Goal: Information Seeking & Learning: Learn about a topic

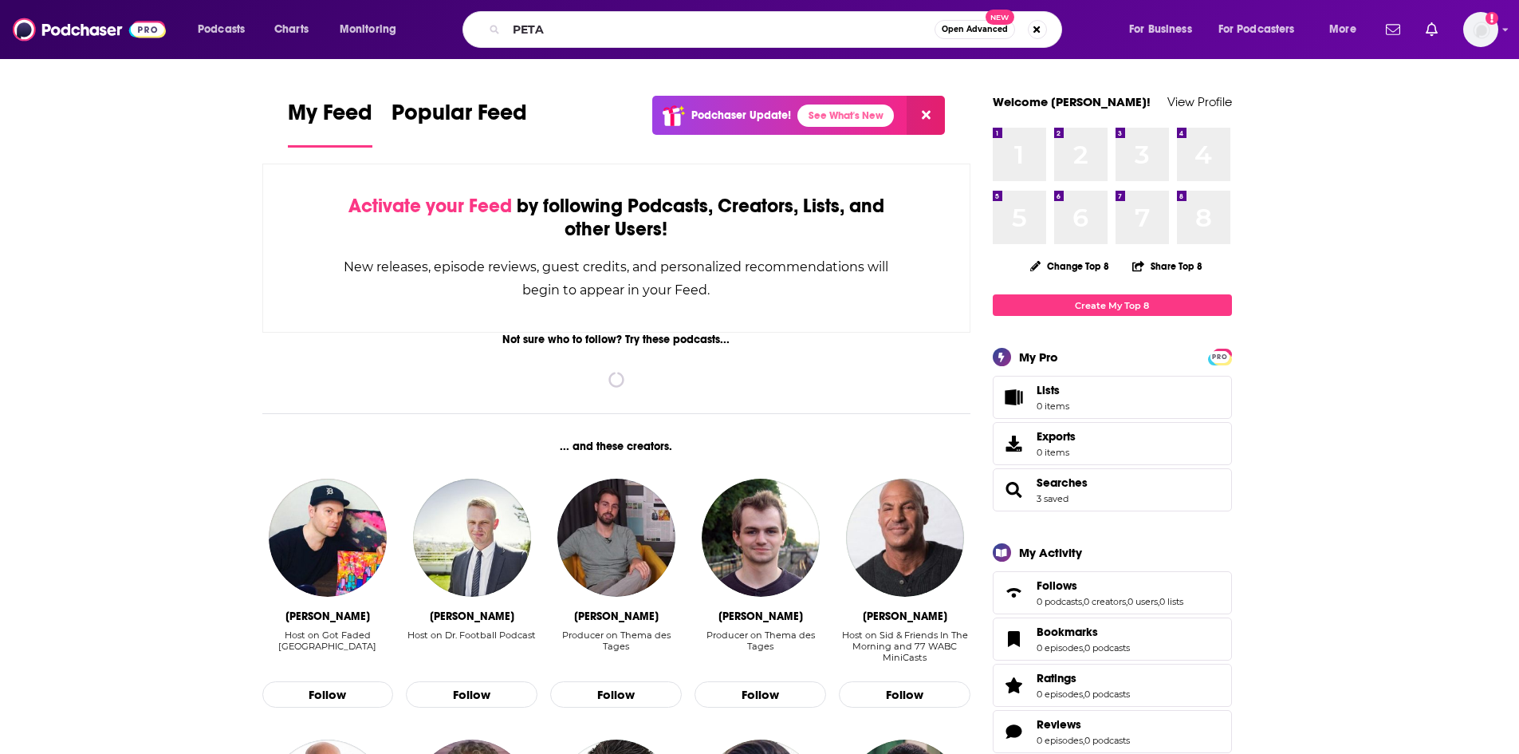
type input "PETA"
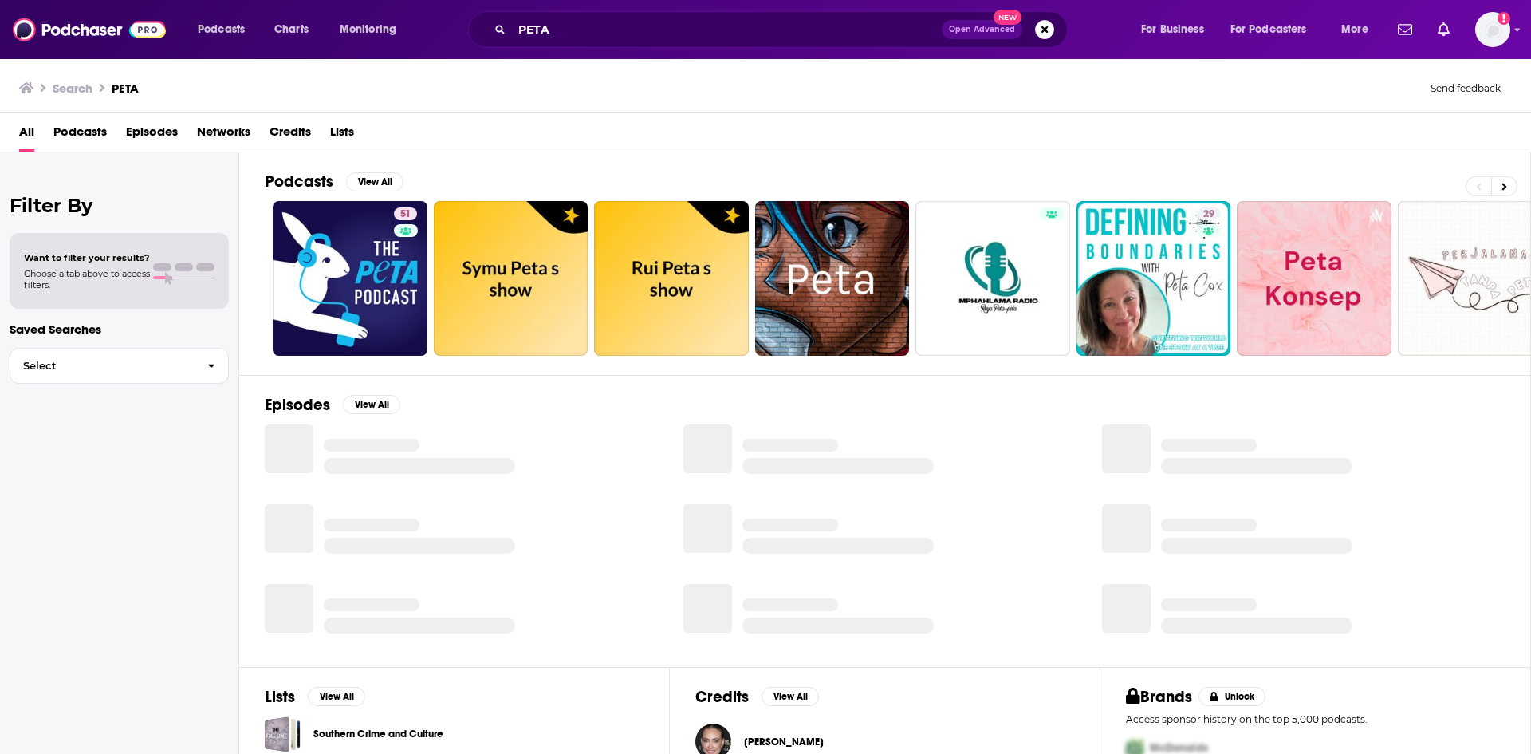
click at [175, 139] on span "Episodes" at bounding box center [152, 135] width 52 height 33
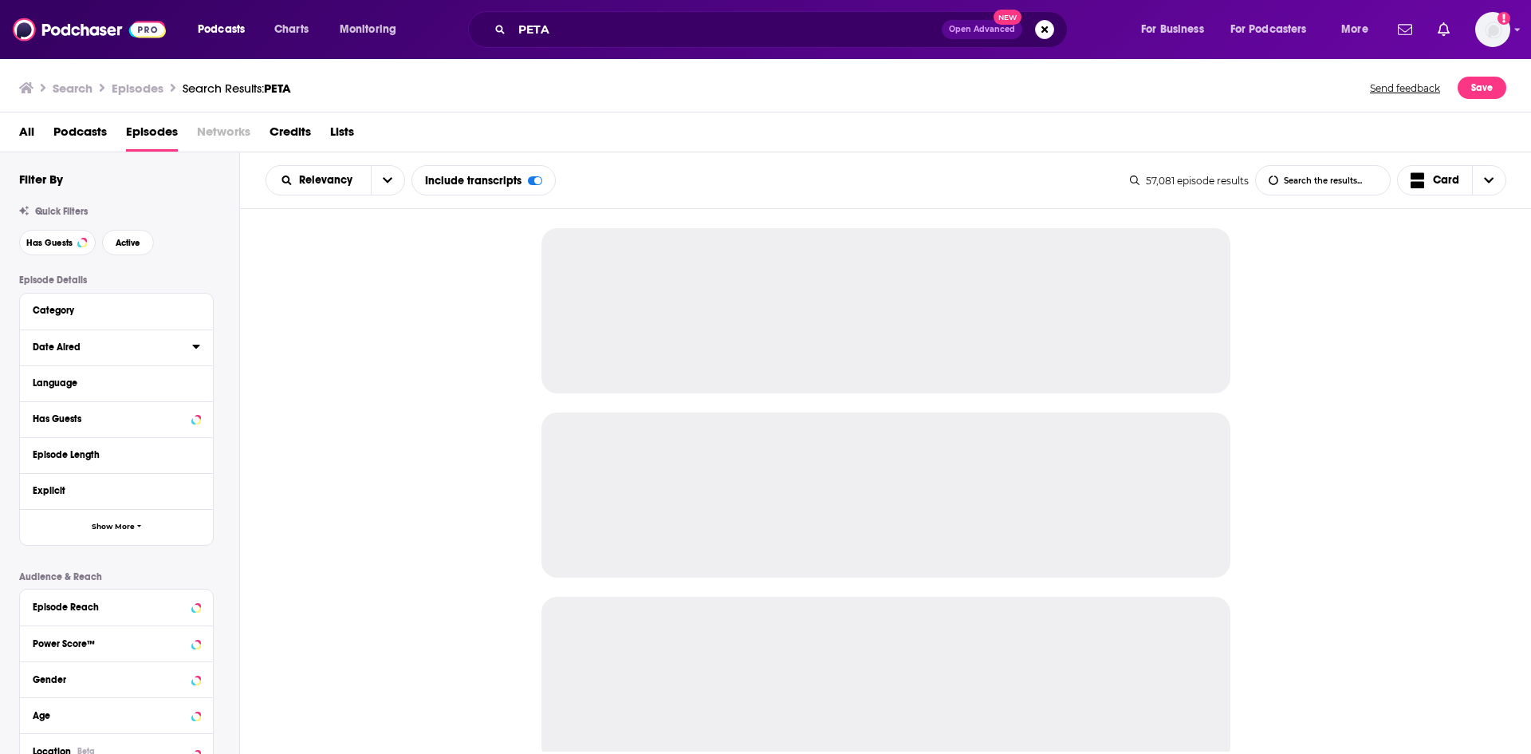
click at [195, 348] on icon at bounding box center [196, 346] width 8 height 13
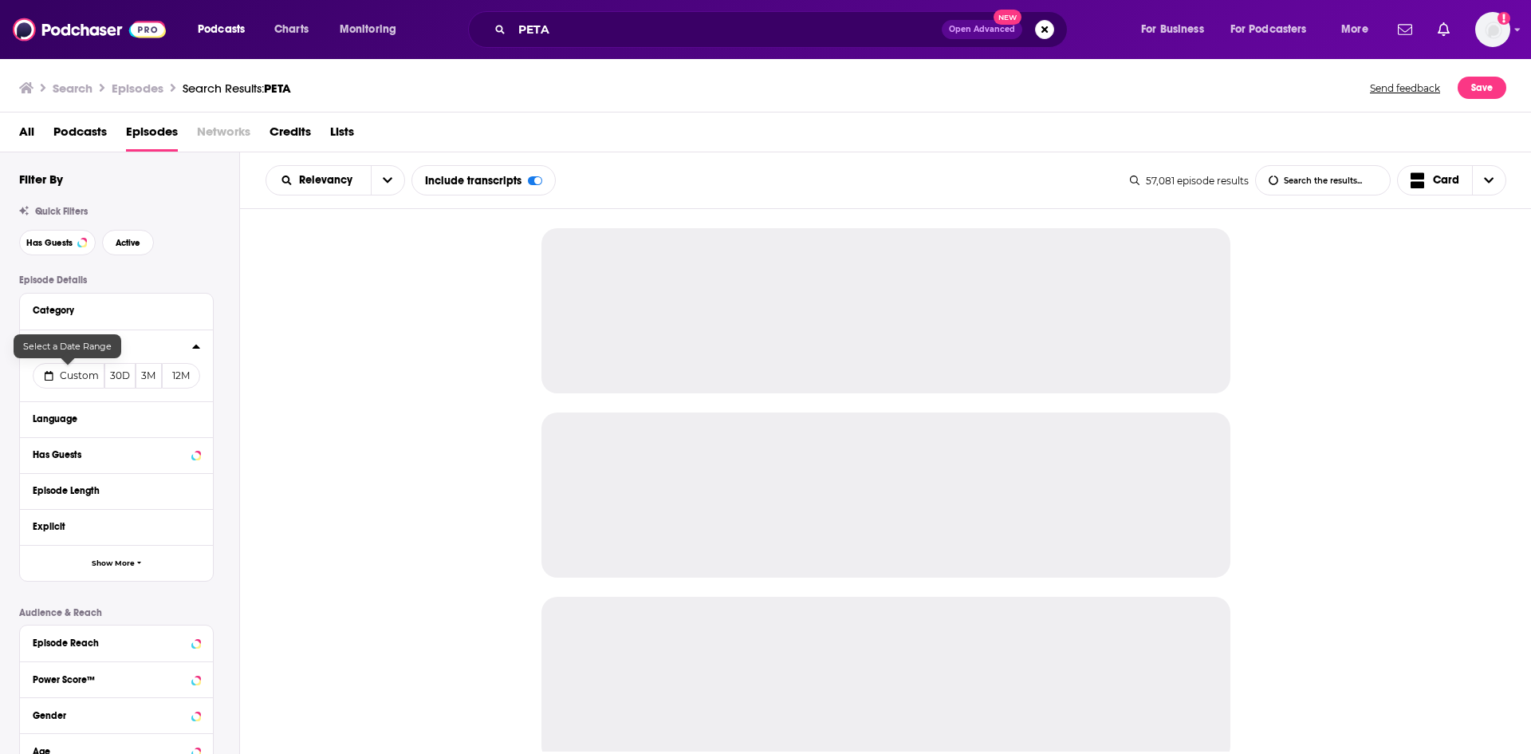
click at [69, 372] on span "Custom" at bounding box center [79, 375] width 39 height 12
select select "7"
select select "2025"
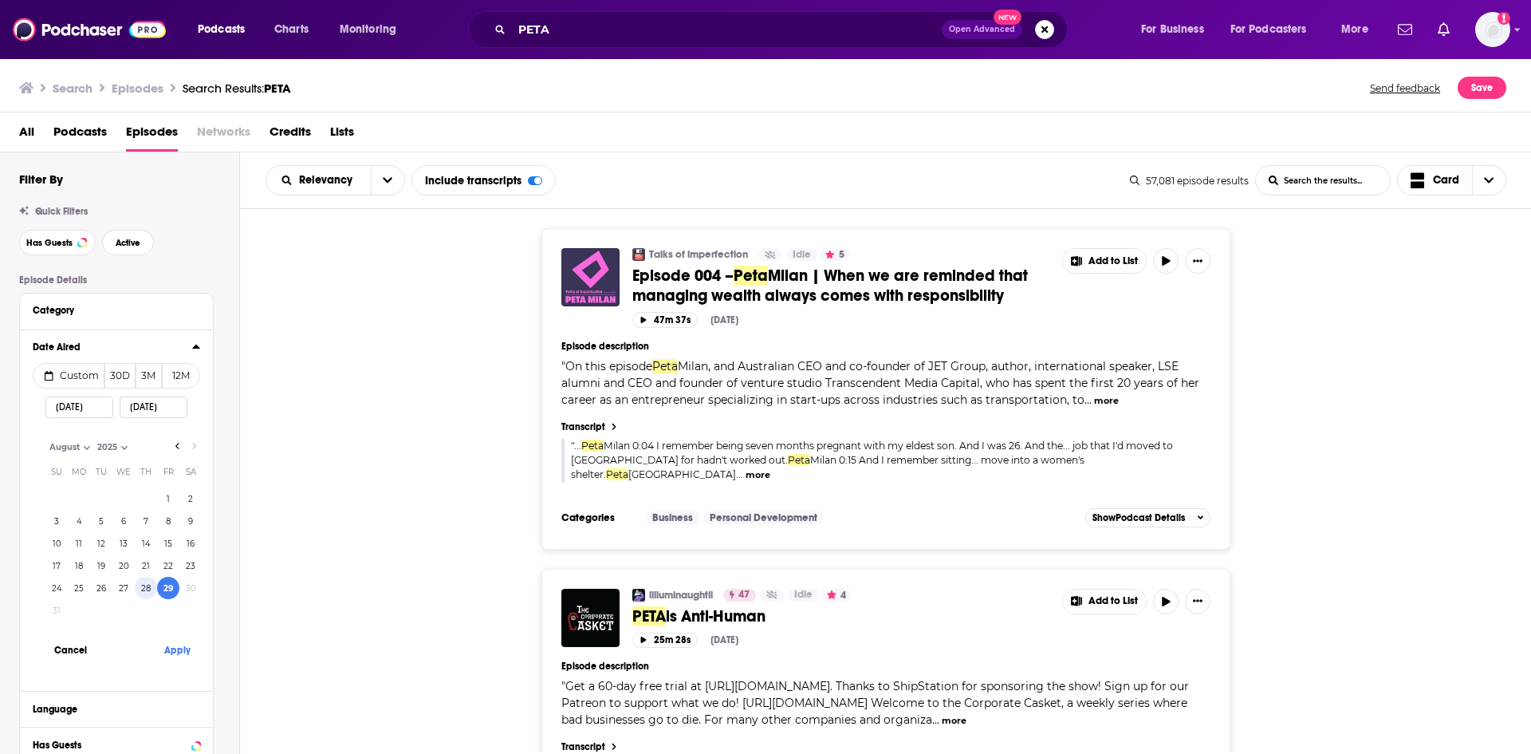
click at [148, 593] on button "28" at bounding box center [146, 588] width 22 height 22
type input "08/28/2025"
click at [174, 644] on button "Apply" at bounding box center [177, 650] width 48 height 30
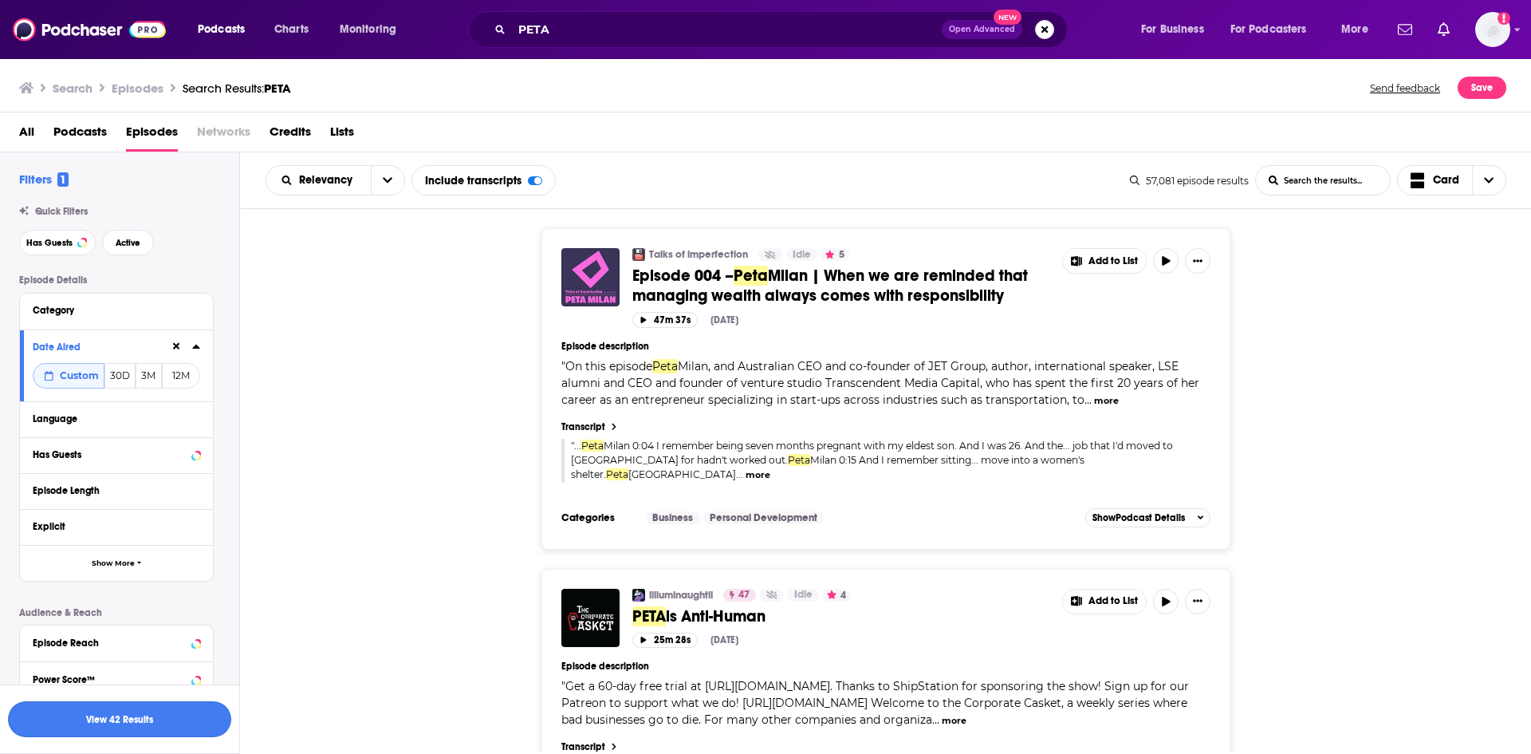
click at [146, 715] on button "View 42 Results" at bounding box center [119, 719] width 223 height 36
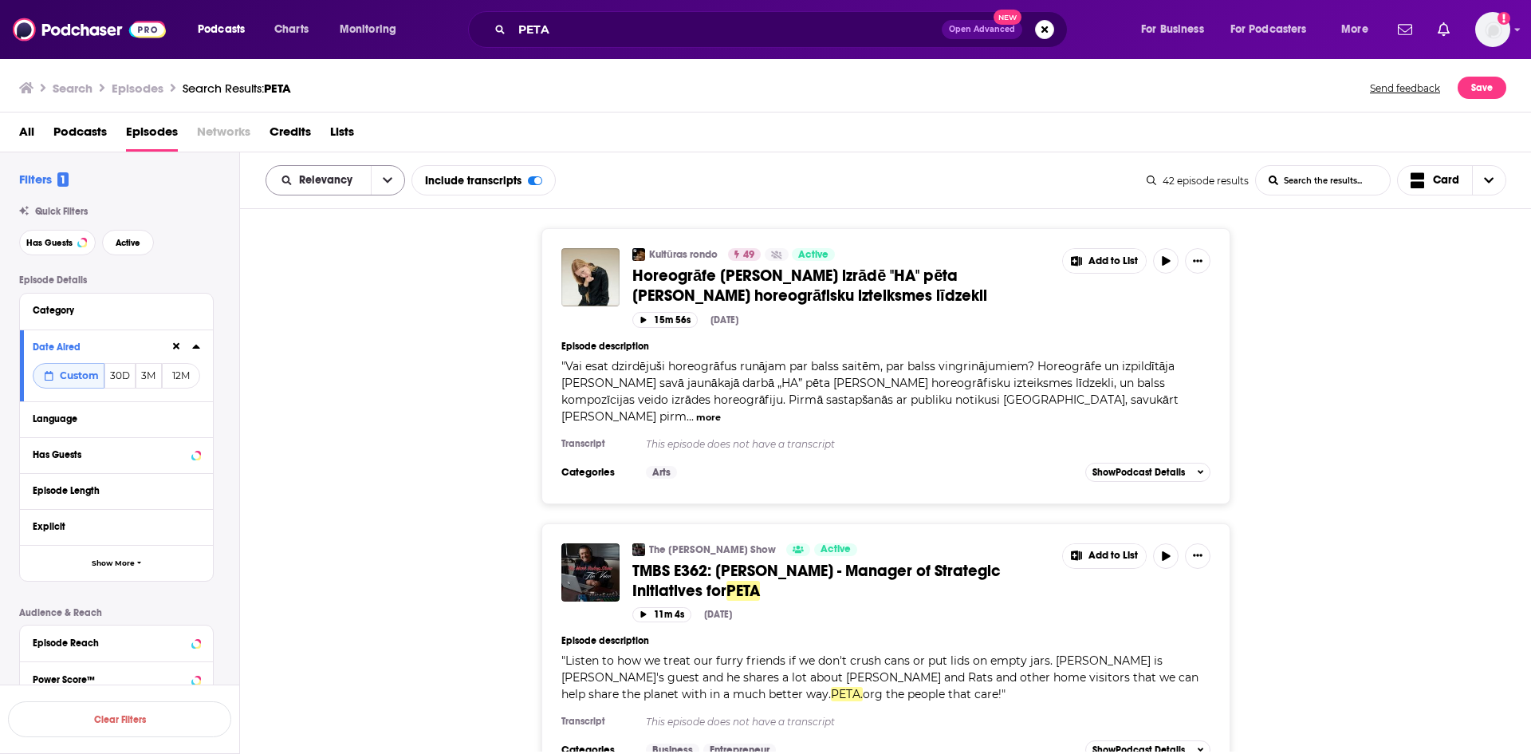
click at [385, 176] on icon "open menu" at bounding box center [388, 180] width 10 height 11
click at [371, 312] on span "Power Score" at bounding box center [345, 316] width 94 height 9
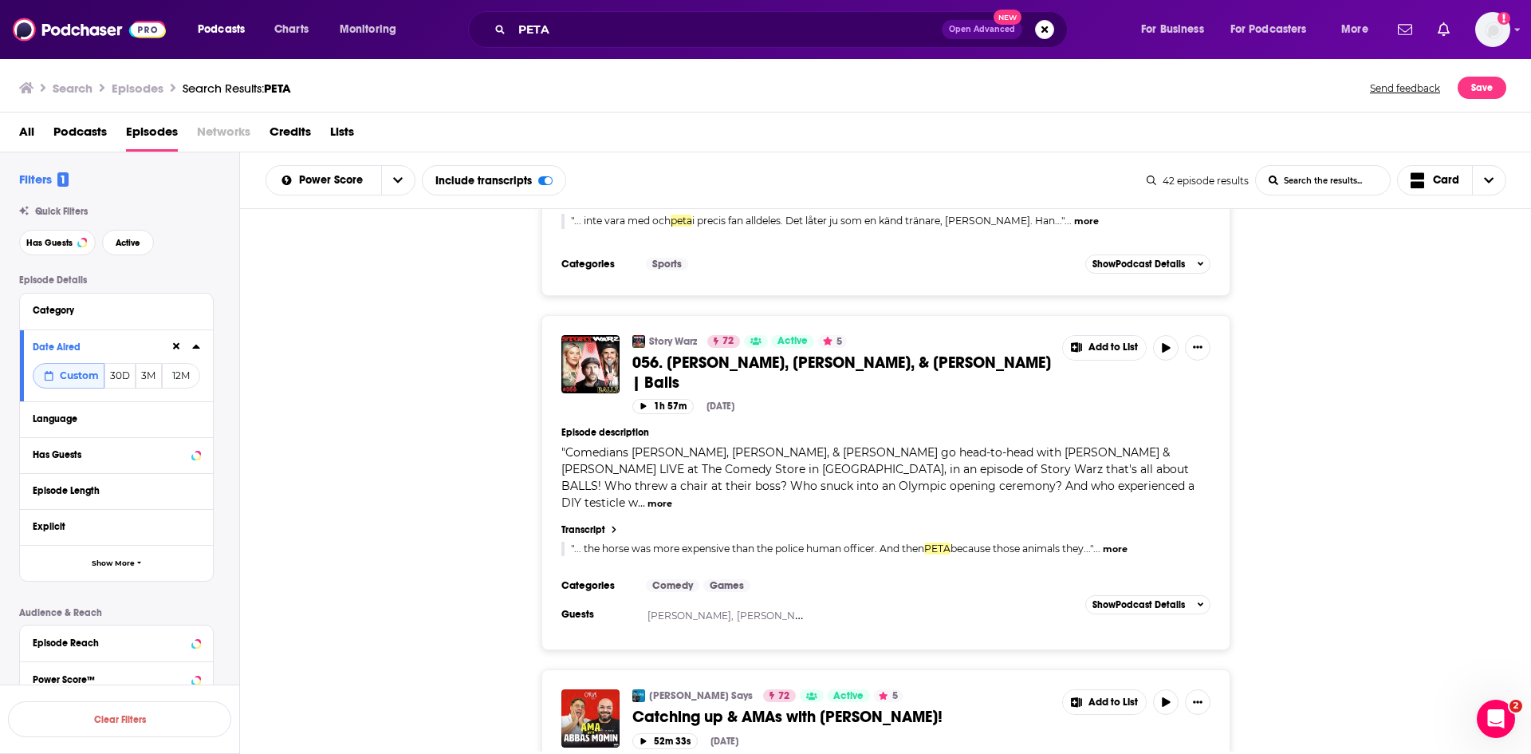
scroll to position [2153, 0]
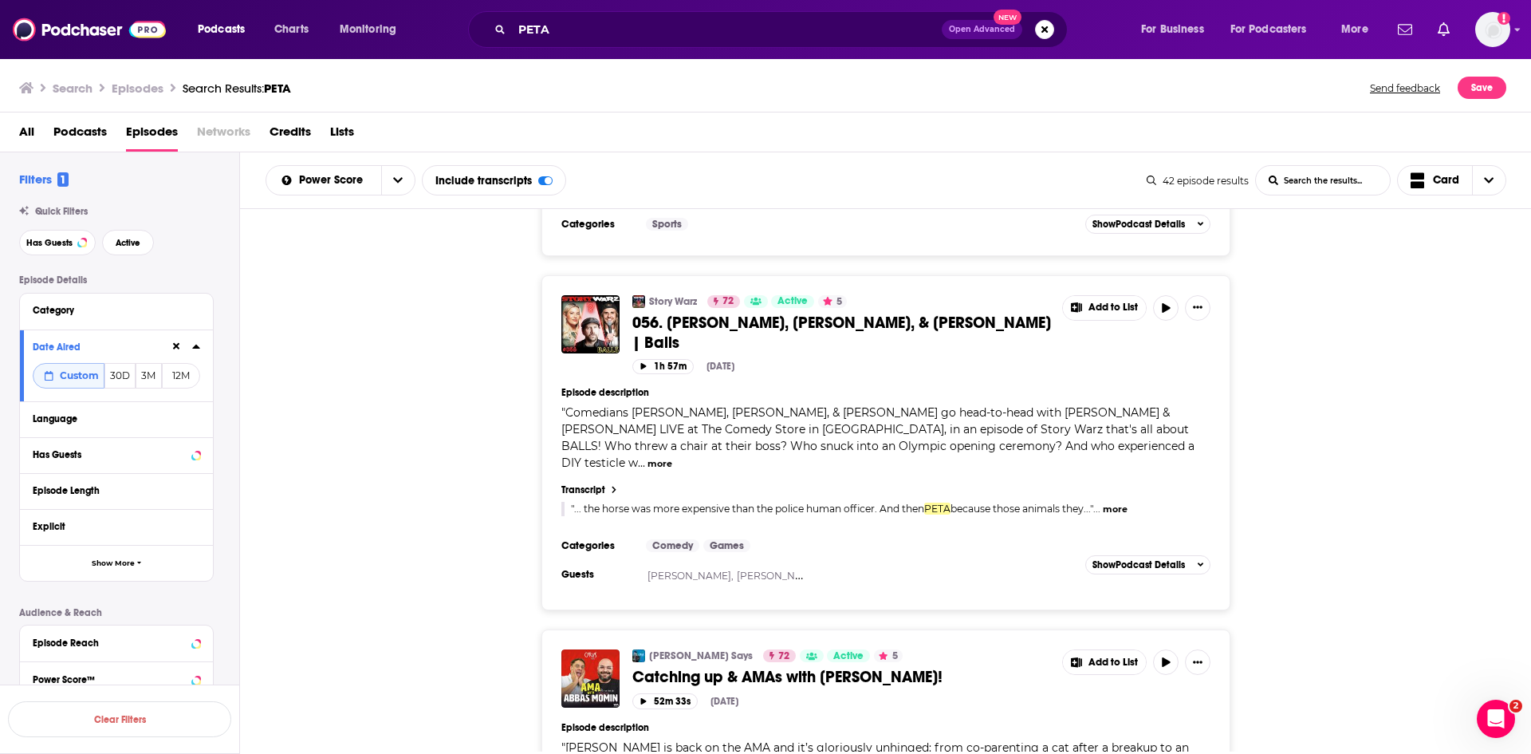
drag, startPoint x: 839, startPoint y: 656, endPoint x: 462, endPoint y: 663, distance: 377.3
drag, startPoint x: 632, startPoint y: 657, endPoint x: 460, endPoint y: 609, distance: 178.8
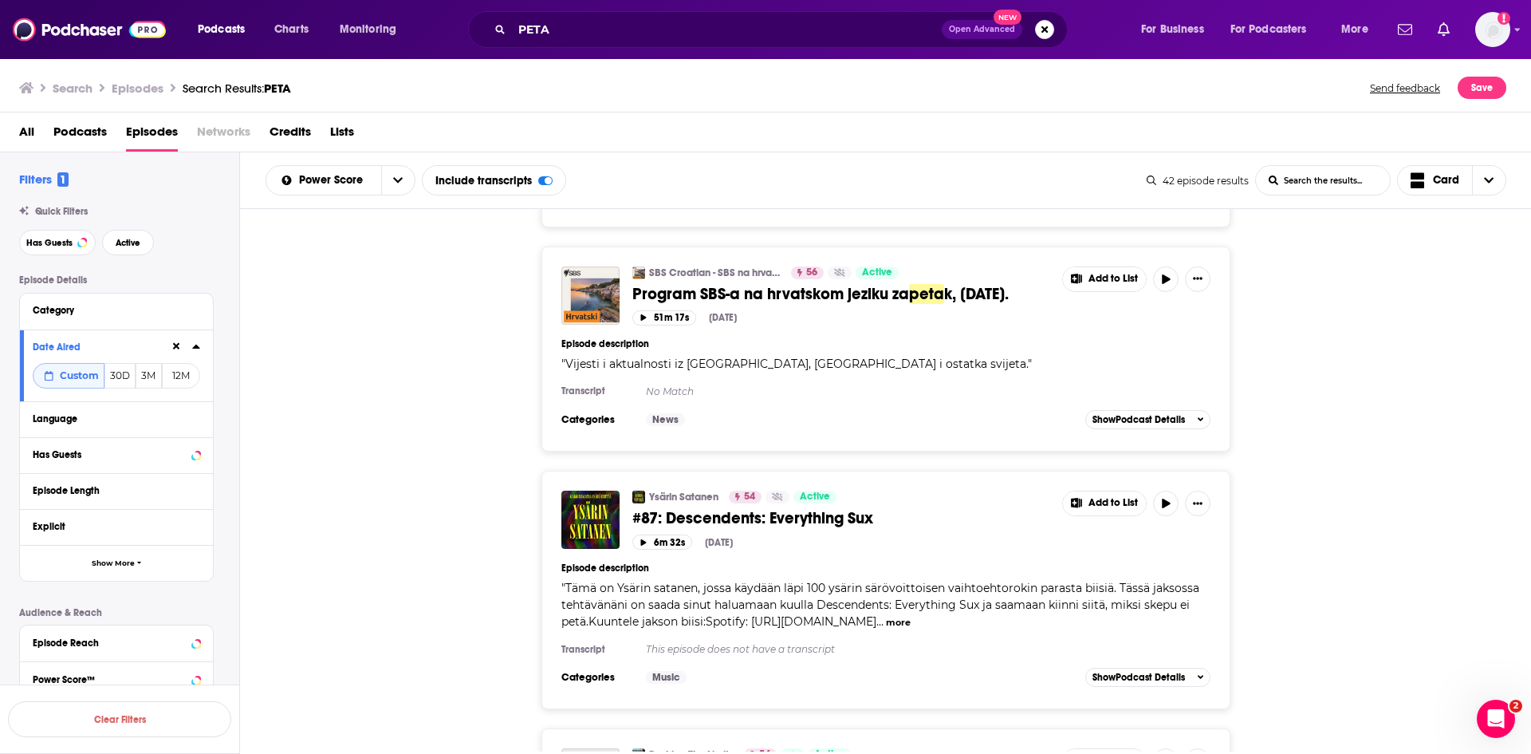
scroll to position [6740, 0]
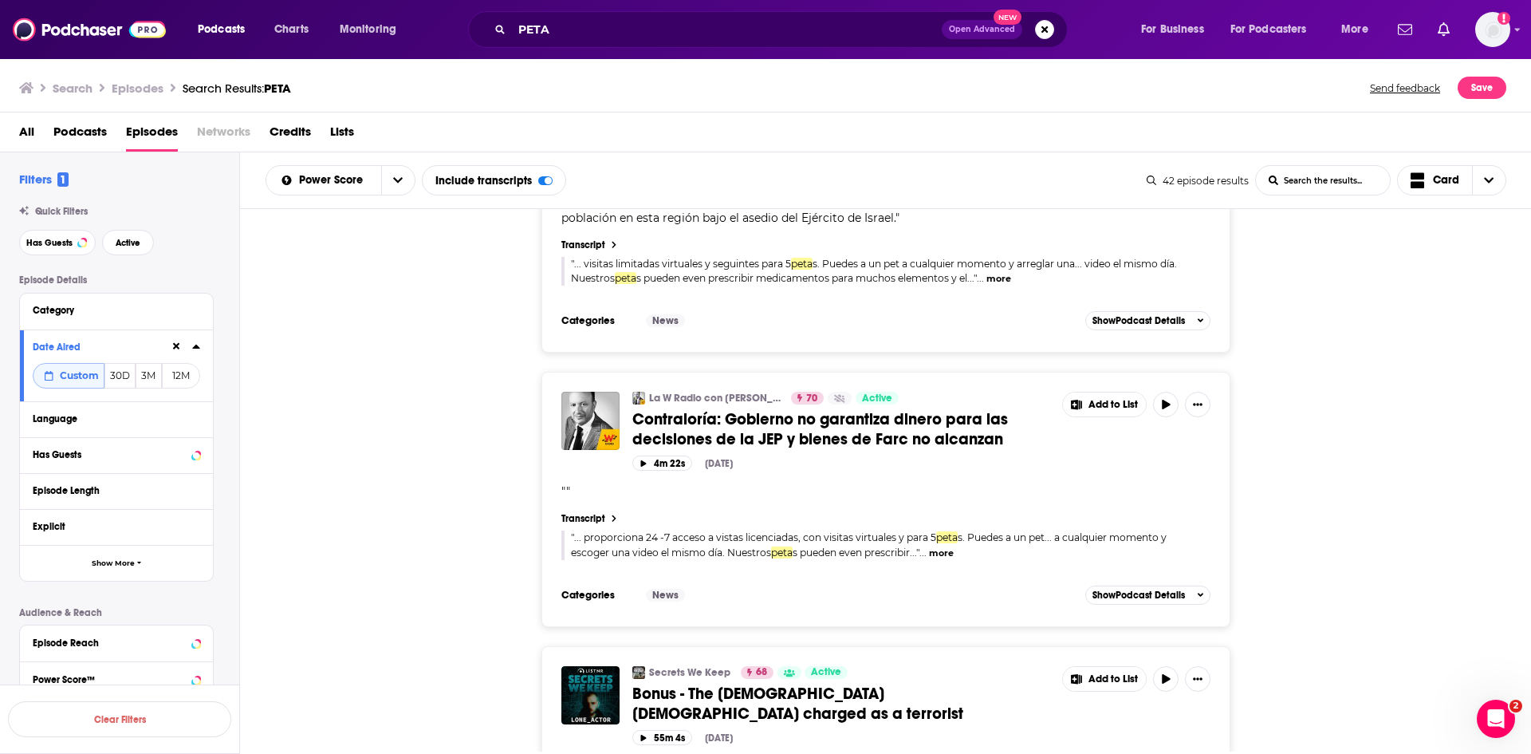
scroll to position [3110, 0]
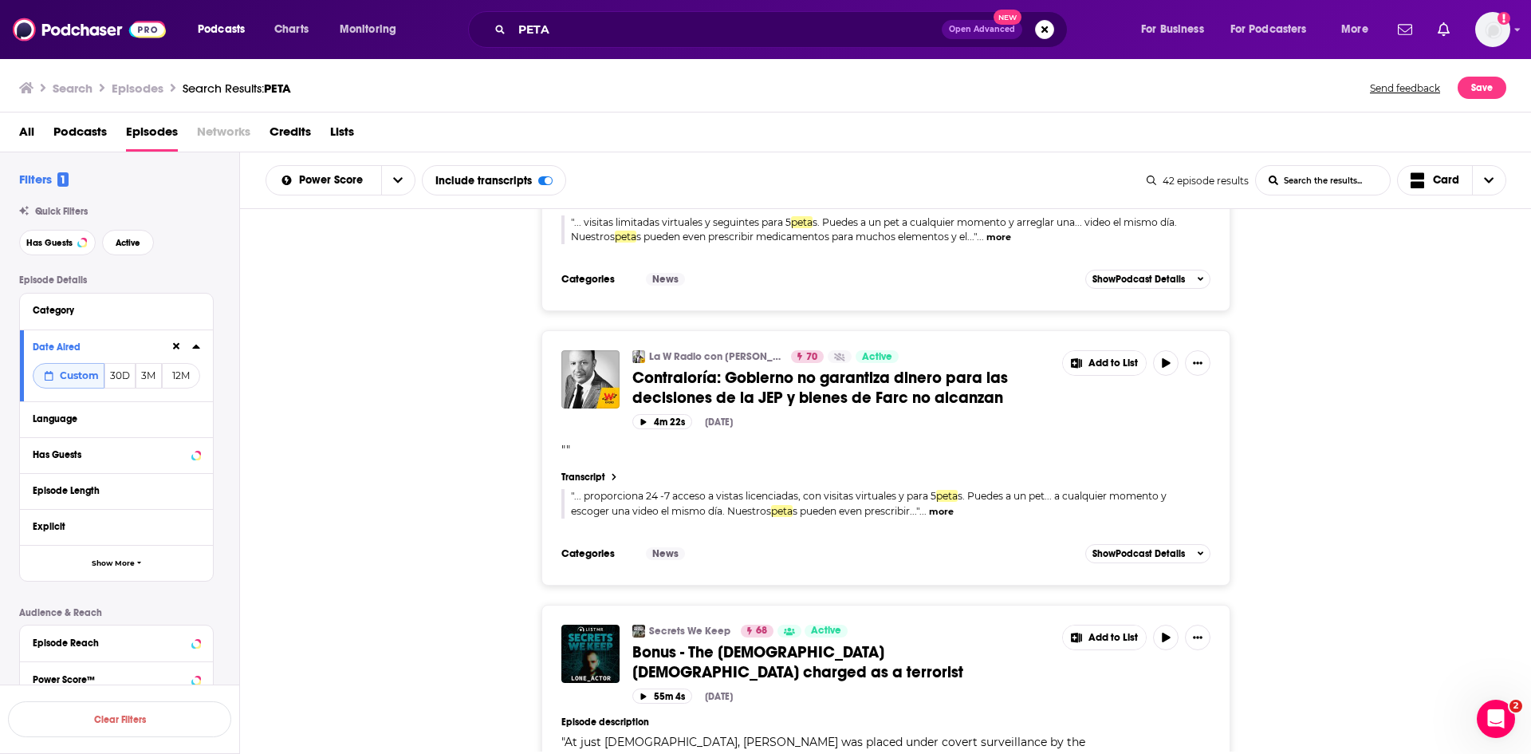
drag, startPoint x: 722, startPoint y: 480, endPoint x: 726, endPoint y: 467, distance: 14.4
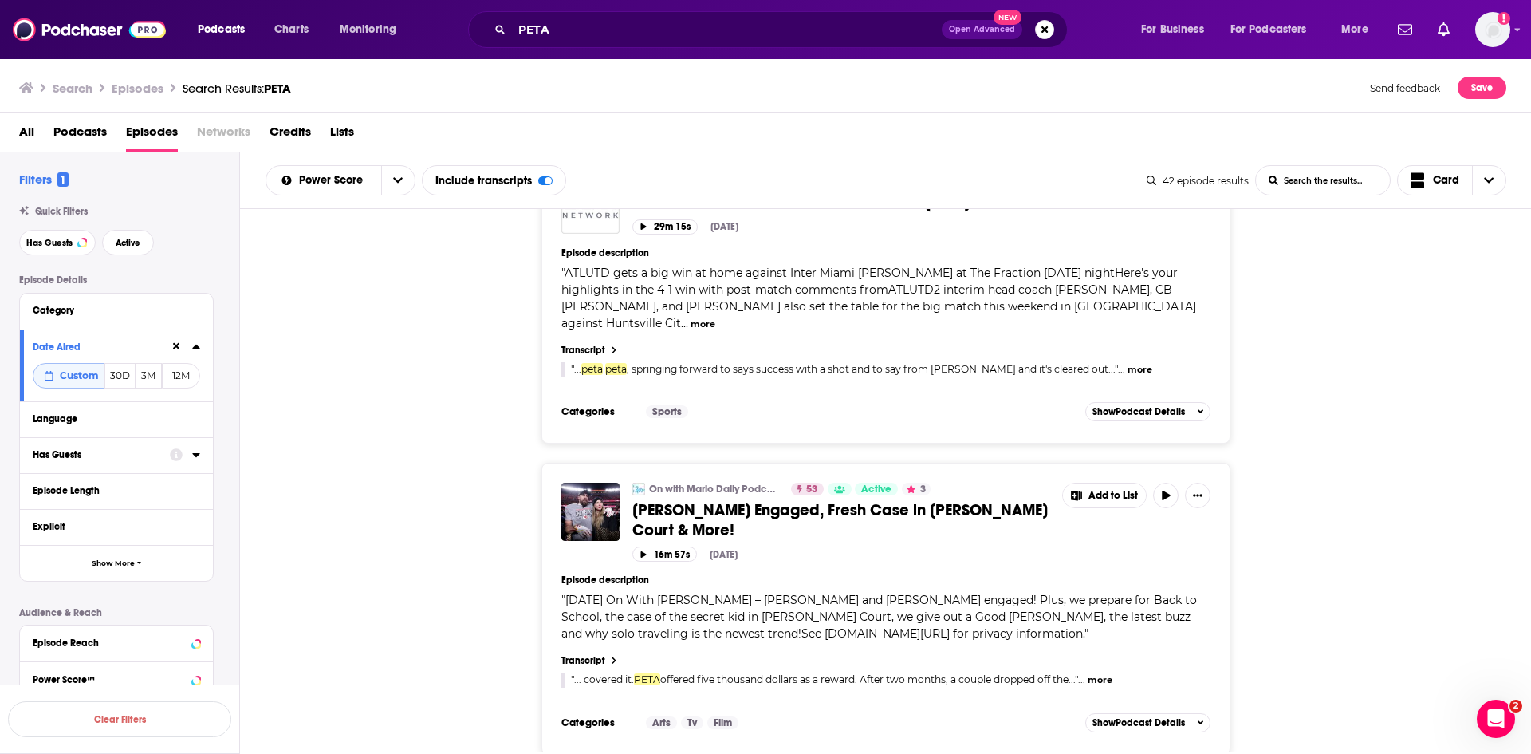
scroll to position [7656, 0]
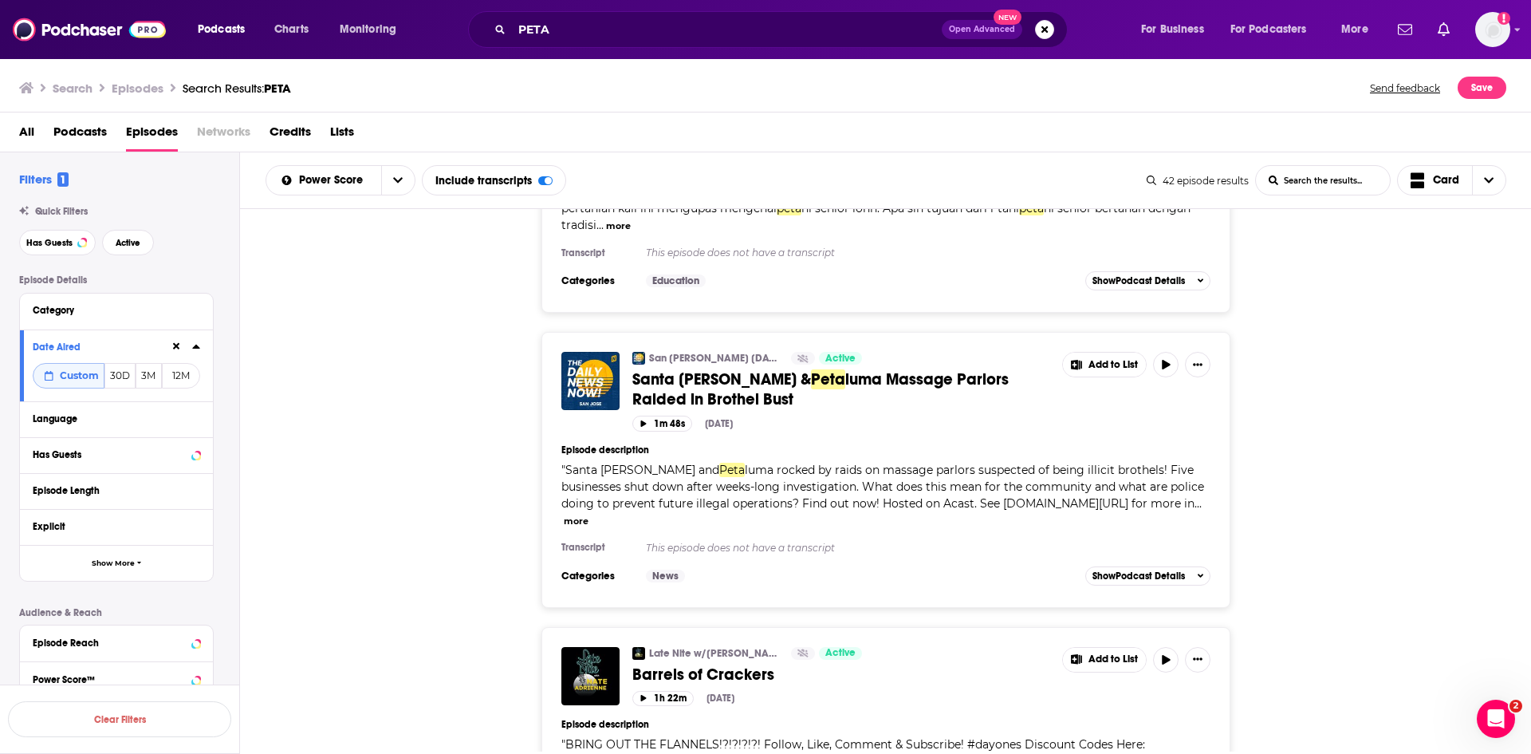
scroll to position [11569, 0]
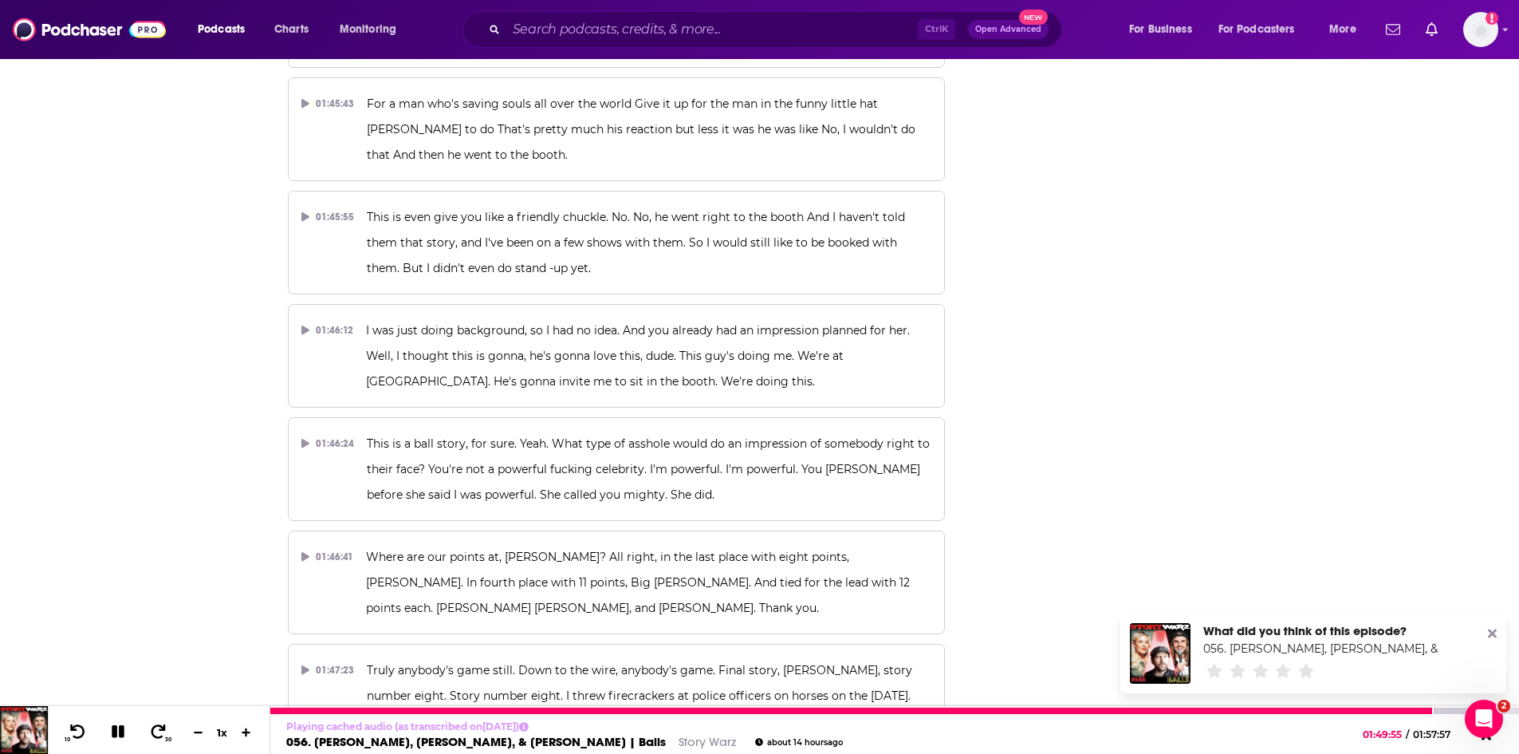
click at [710, 740] on link "Story Warz" at bounding box center [707, 741] width 57 height 15
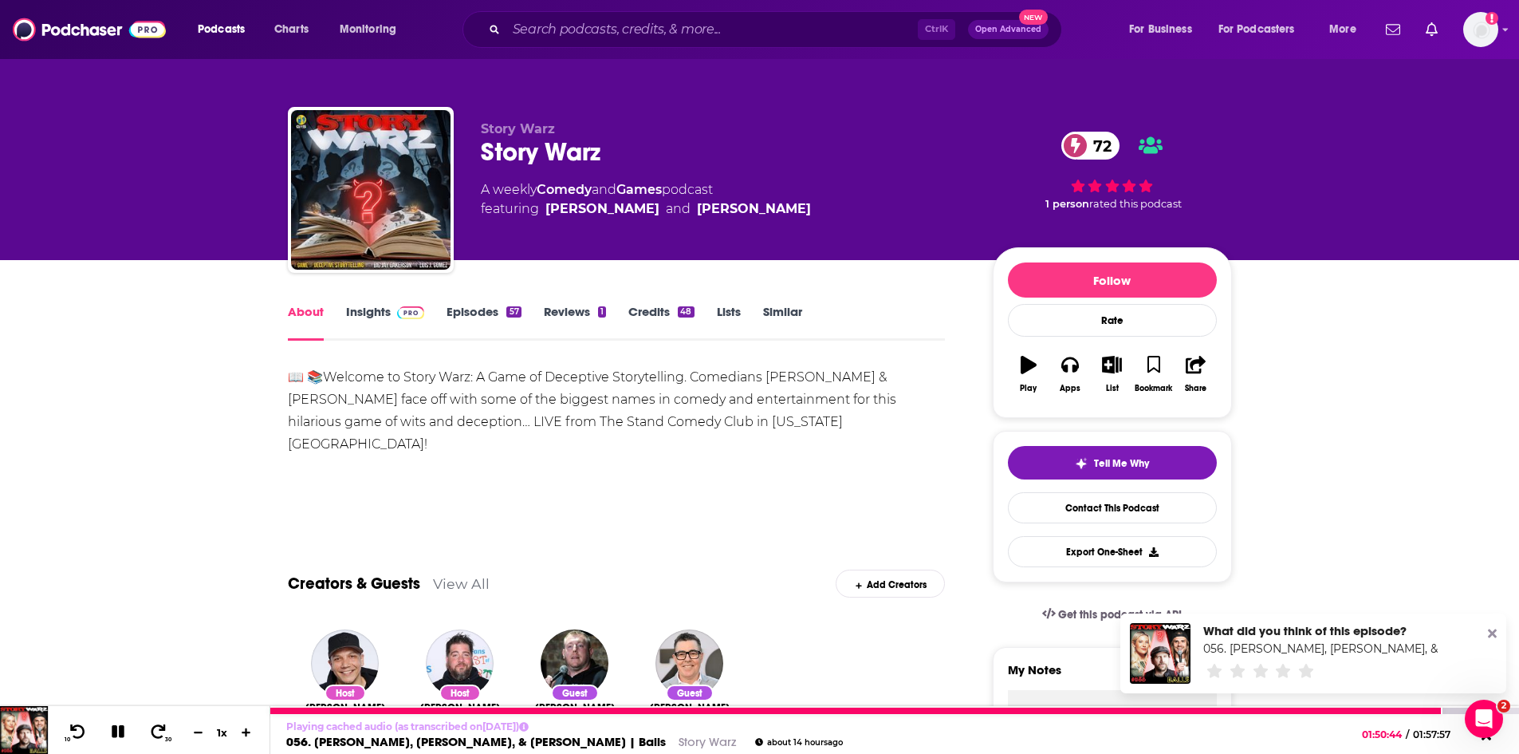
click at [116, 734] on icon at bounding box center [118, 731] width 13 height 13
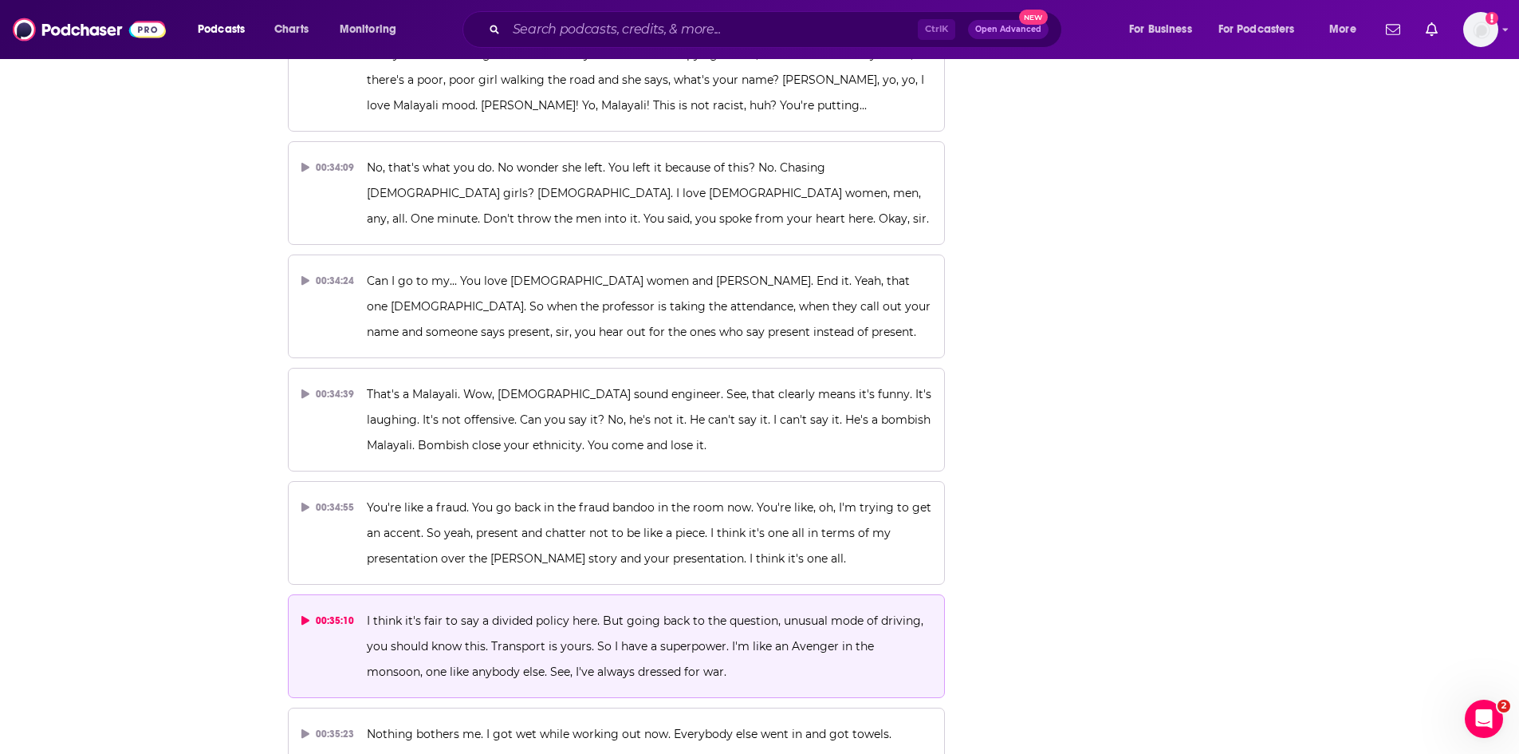
click at [763, 613] on span "I think it's fair to say a divided policy here. But going back to the question,…" at bounding box center [647, 645] width 560 height 65
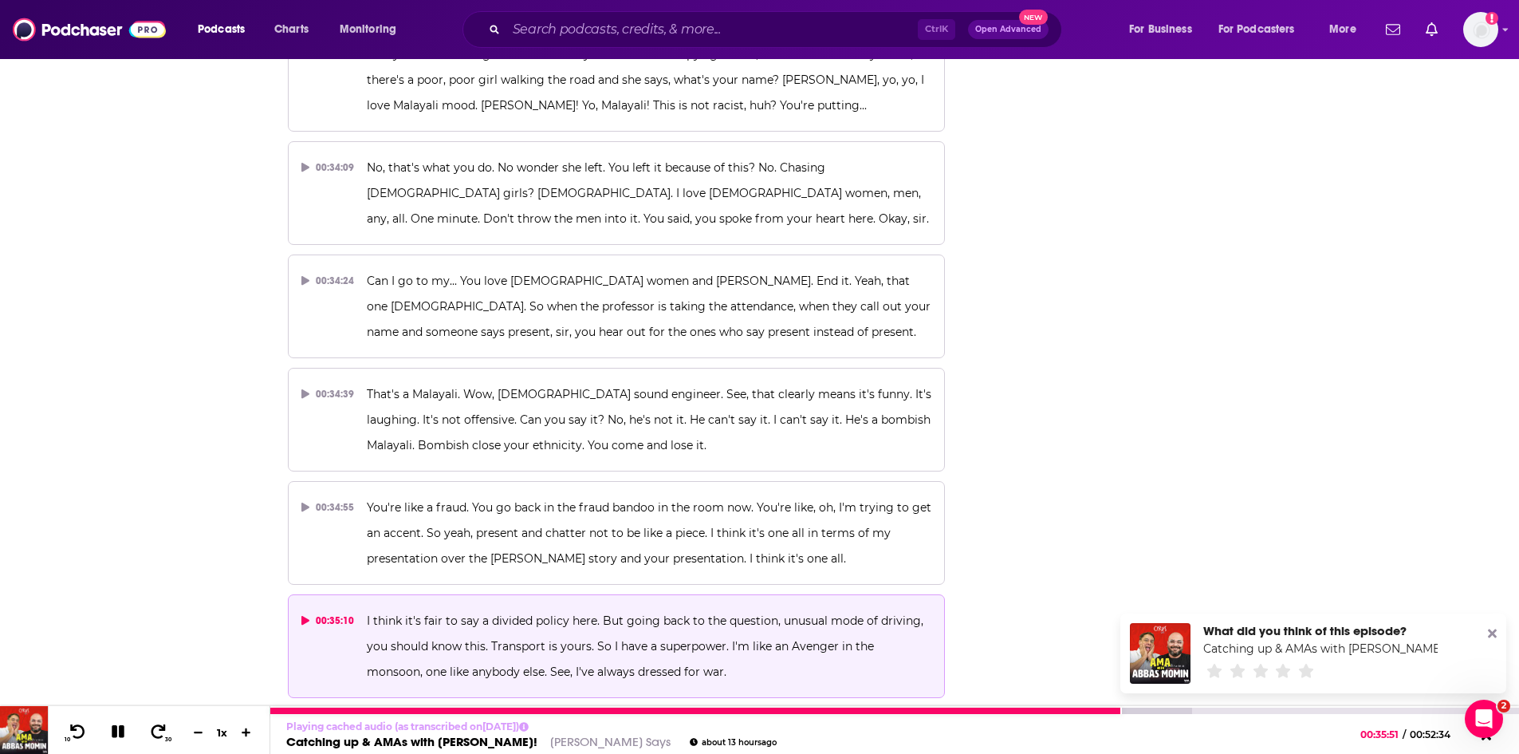
click at [120, 730] on icon at bounding box center [118, 731] width 13 height 13
click at [550, 739] on link "Cyrus Says" at bounding box center [610, 741] width 120 height 15
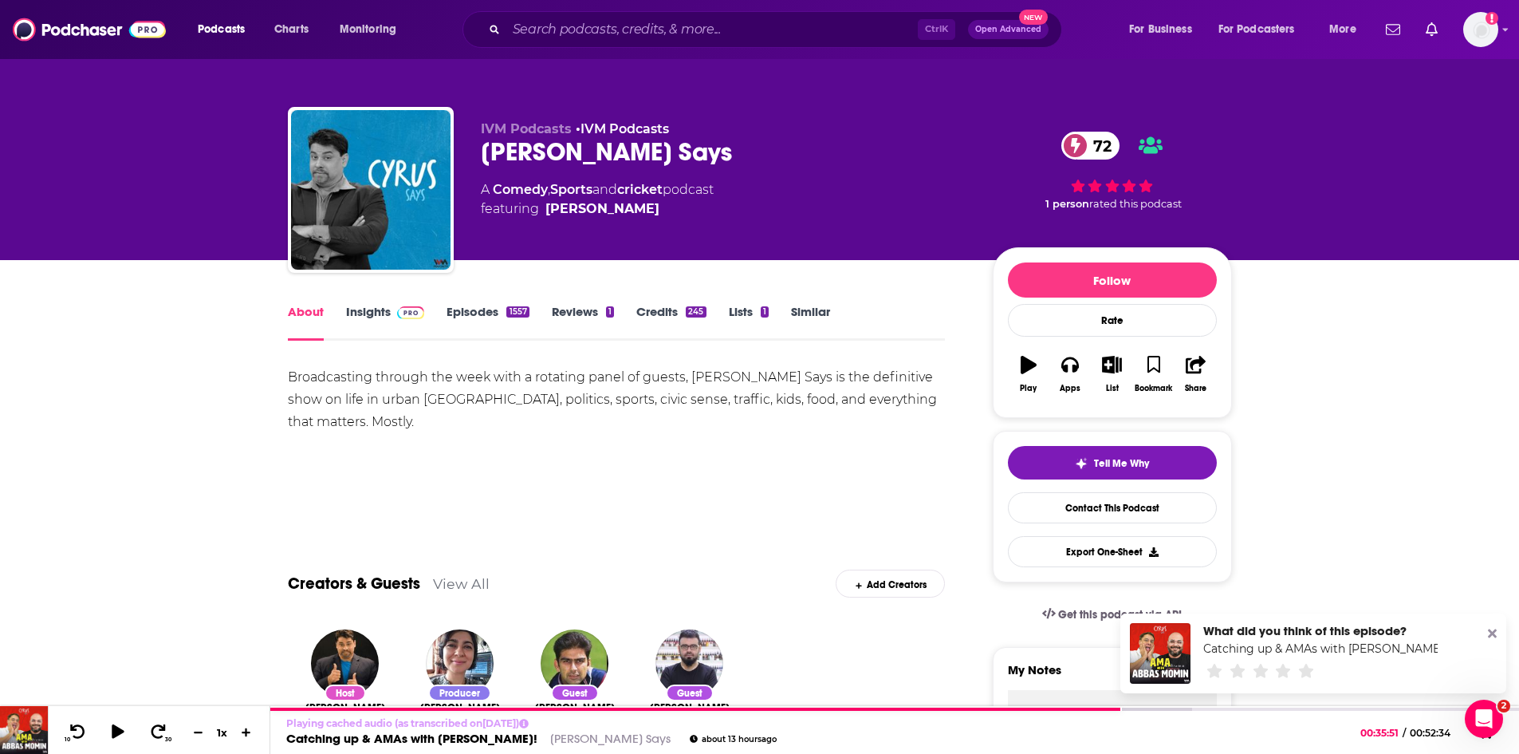
click at [356, 317] on link "Insights" at bounding box center [385, 322] width 79 height 37
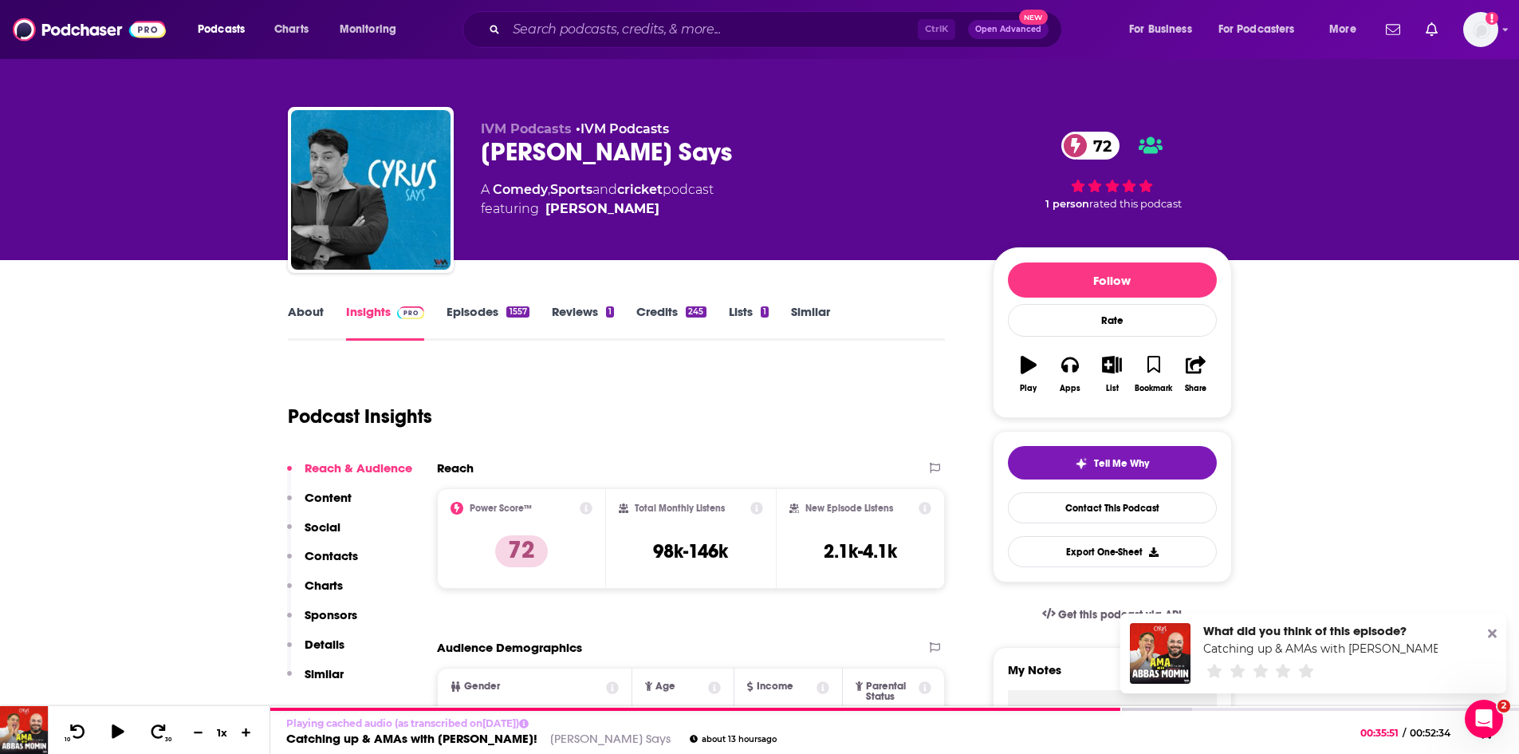
click at [309, 309] on link "About" at bounding box center [306, 322] width 36 height 37
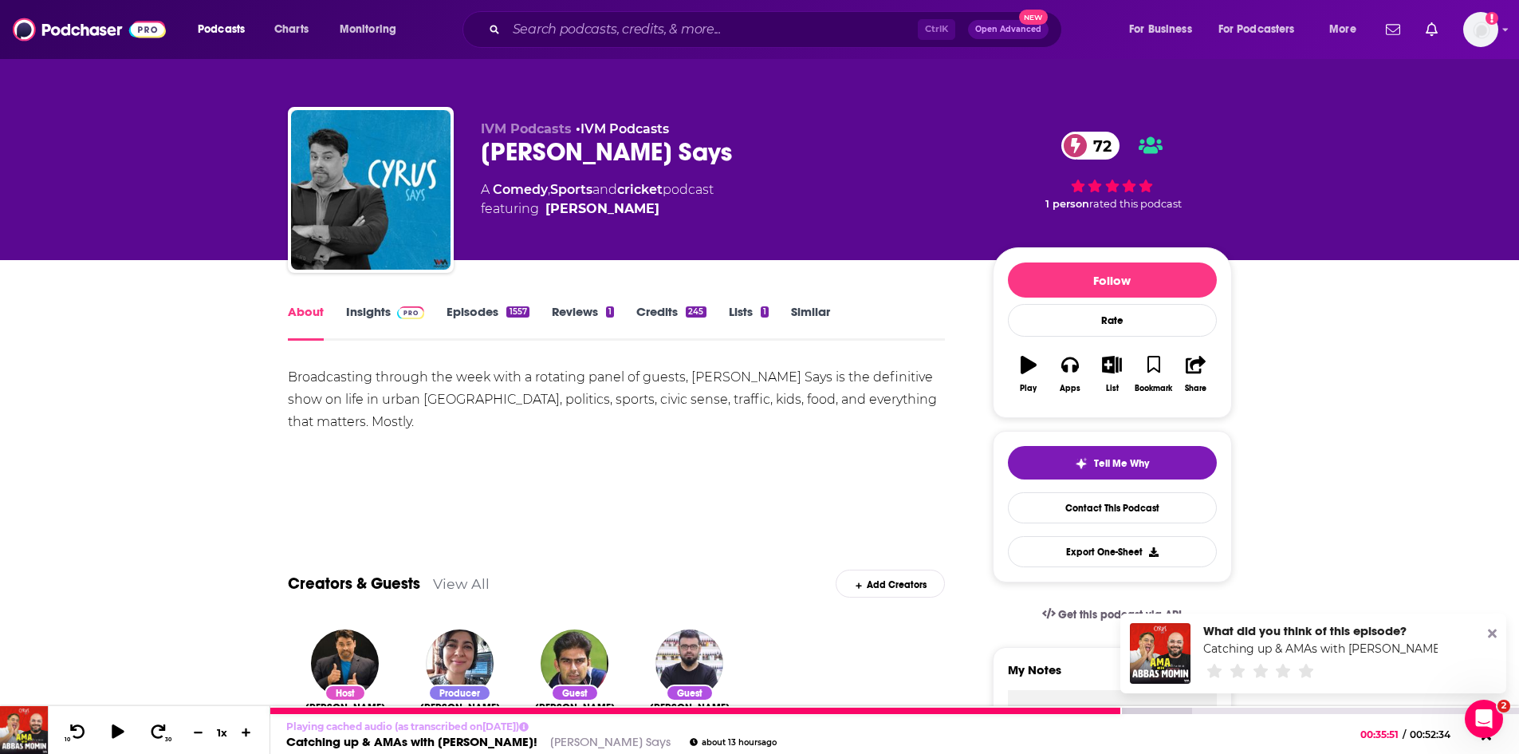
click at [423, 741] on link "Catching up & AMAs with Abbas!" at bounding box center [411, 741] width 251 height 15
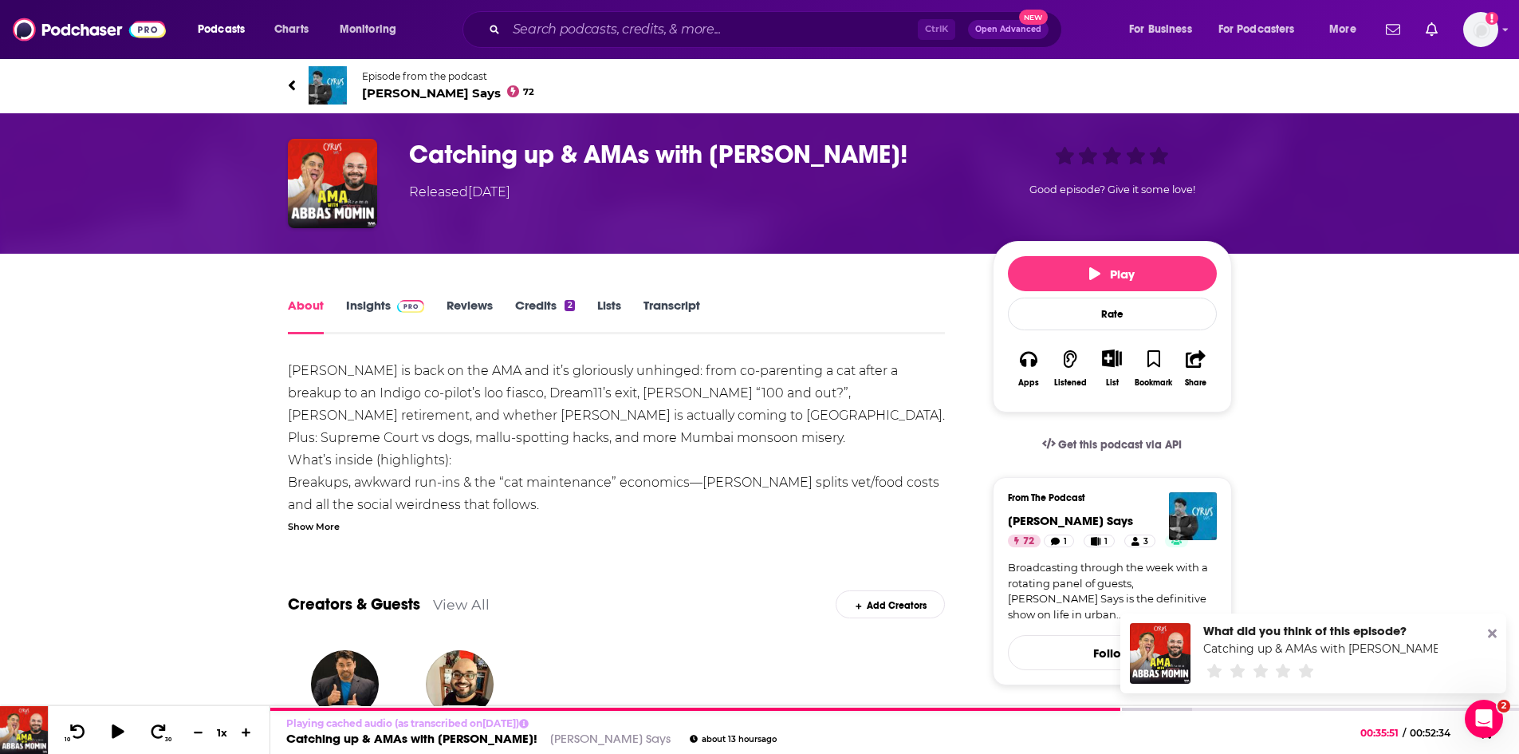
click at [352, 308] on link "Insights" at bounding box center [385, 315] width 79 height 37
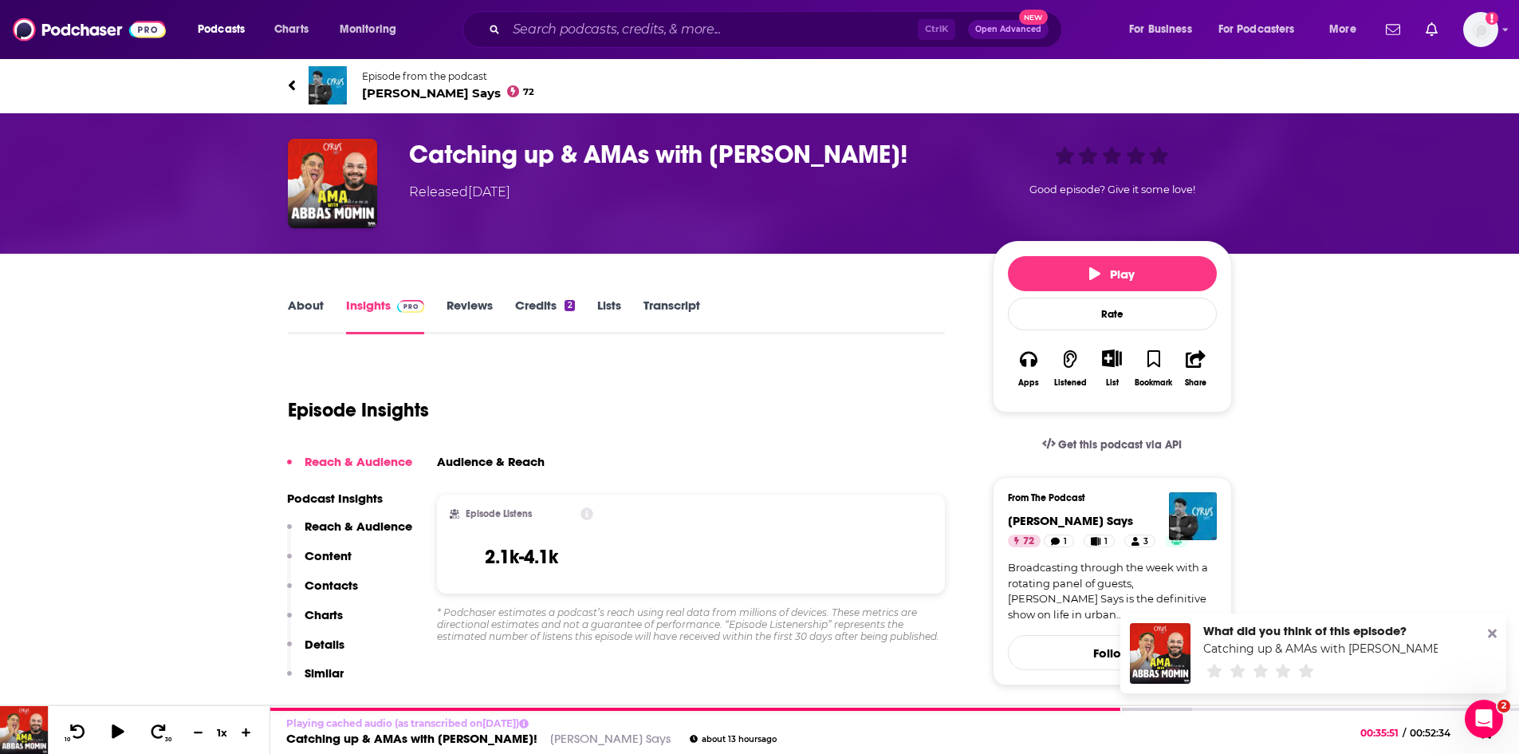
click at [308, 306] on link "About" at bounding box center [306, 315] width 36 height 37
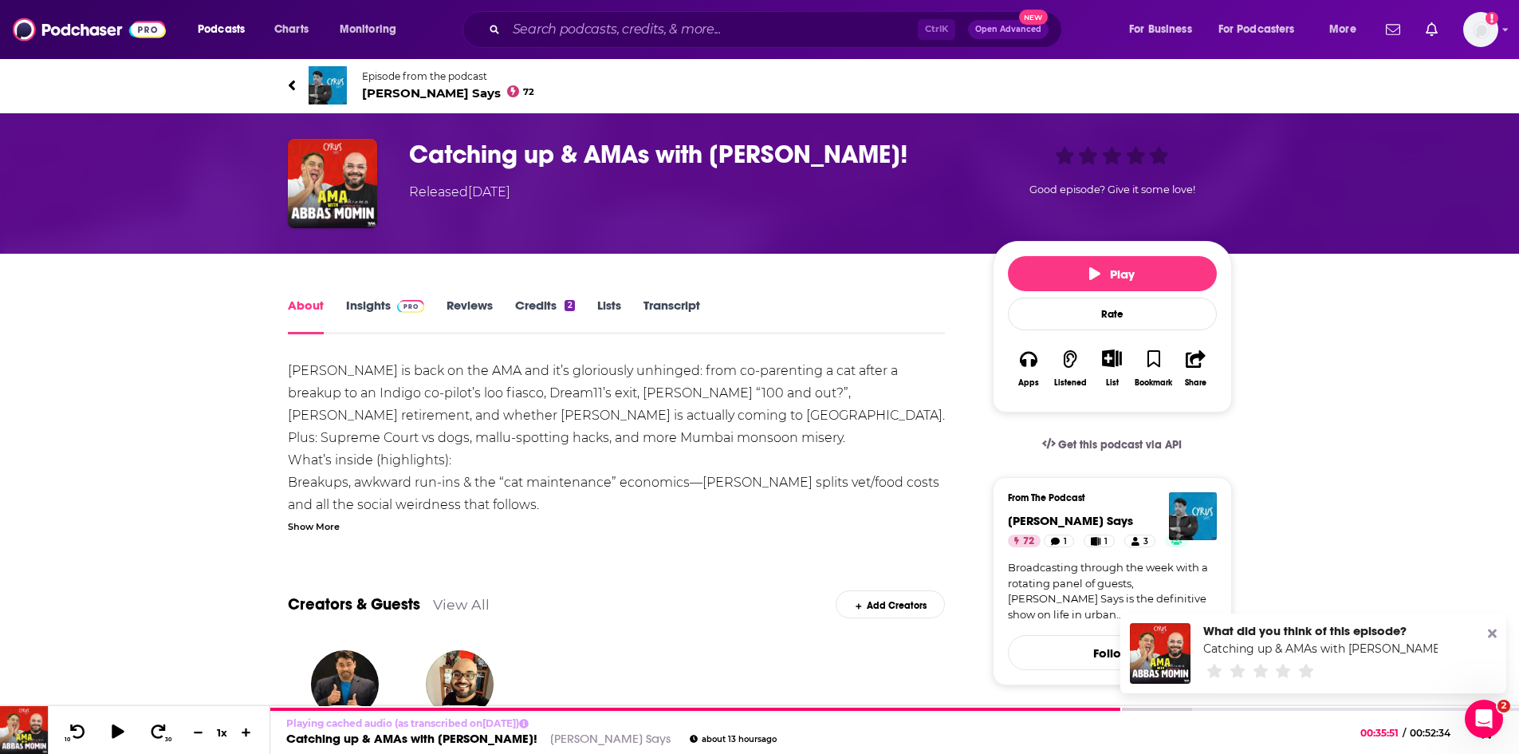
click at [403, 89] on span "Cyrus Says 72" at bounding box center [448, 92] width 173 height 15
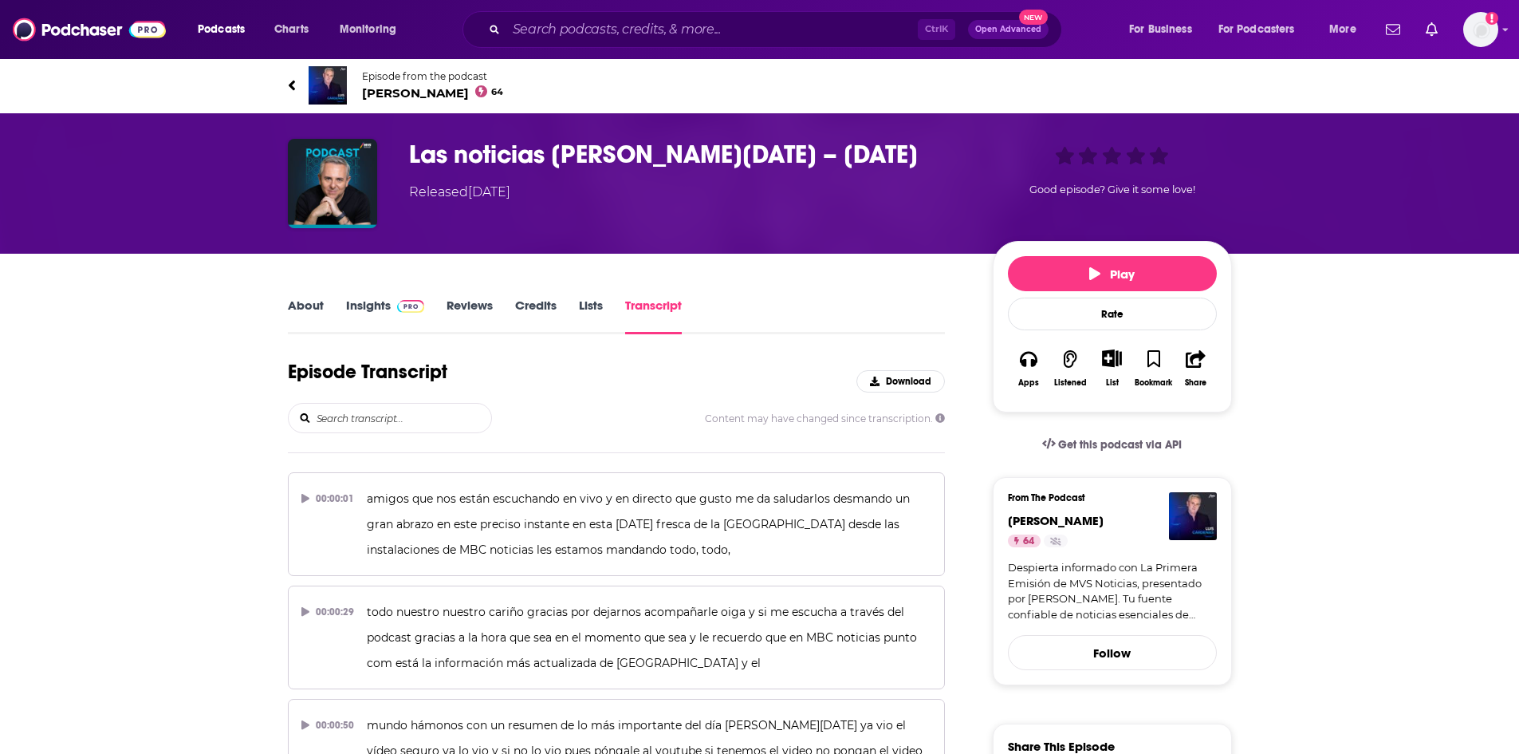
scroll to position [688, 0]
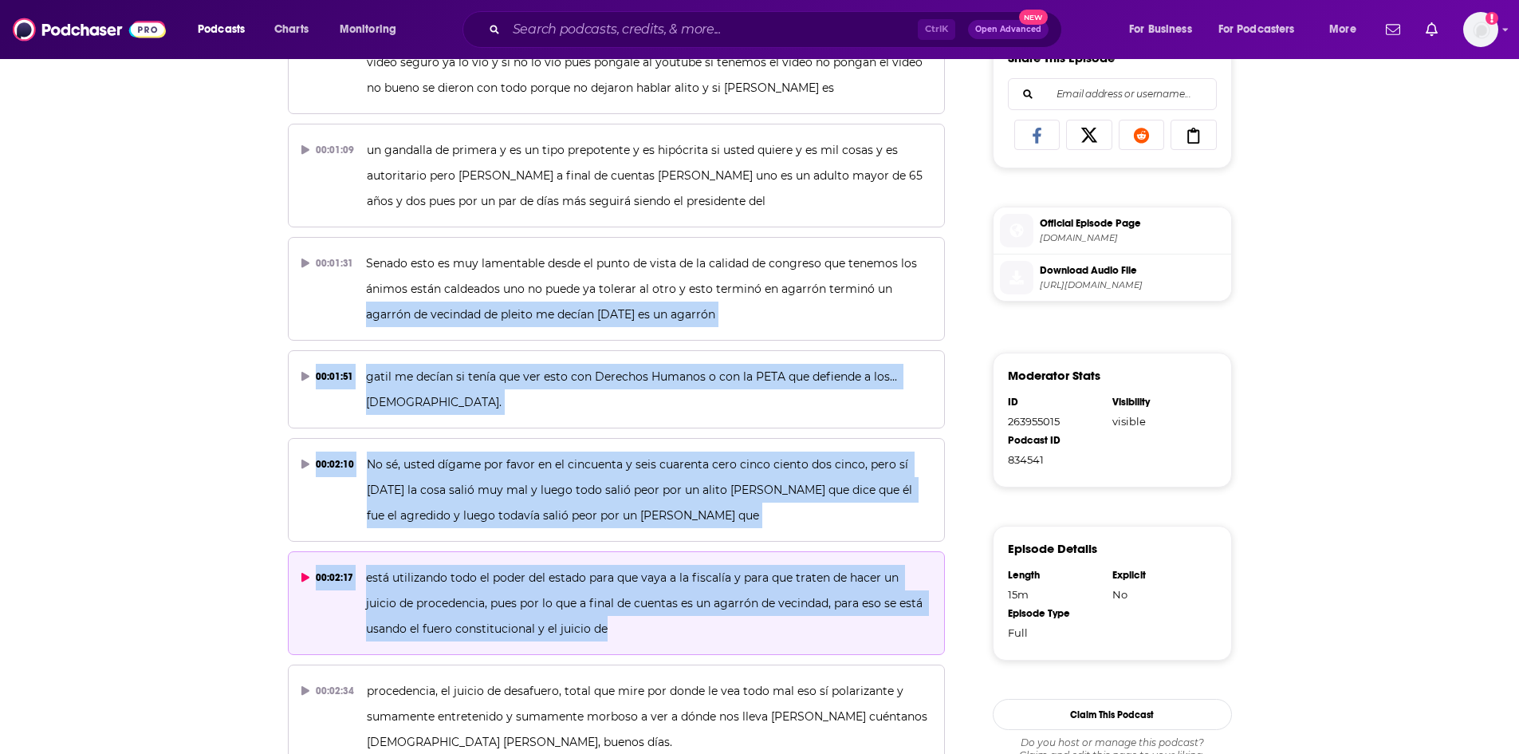
drag, startPoint x: 364, startPoint y: 313, endPoint x: 693, endPoint y: 626, distance: 454.1
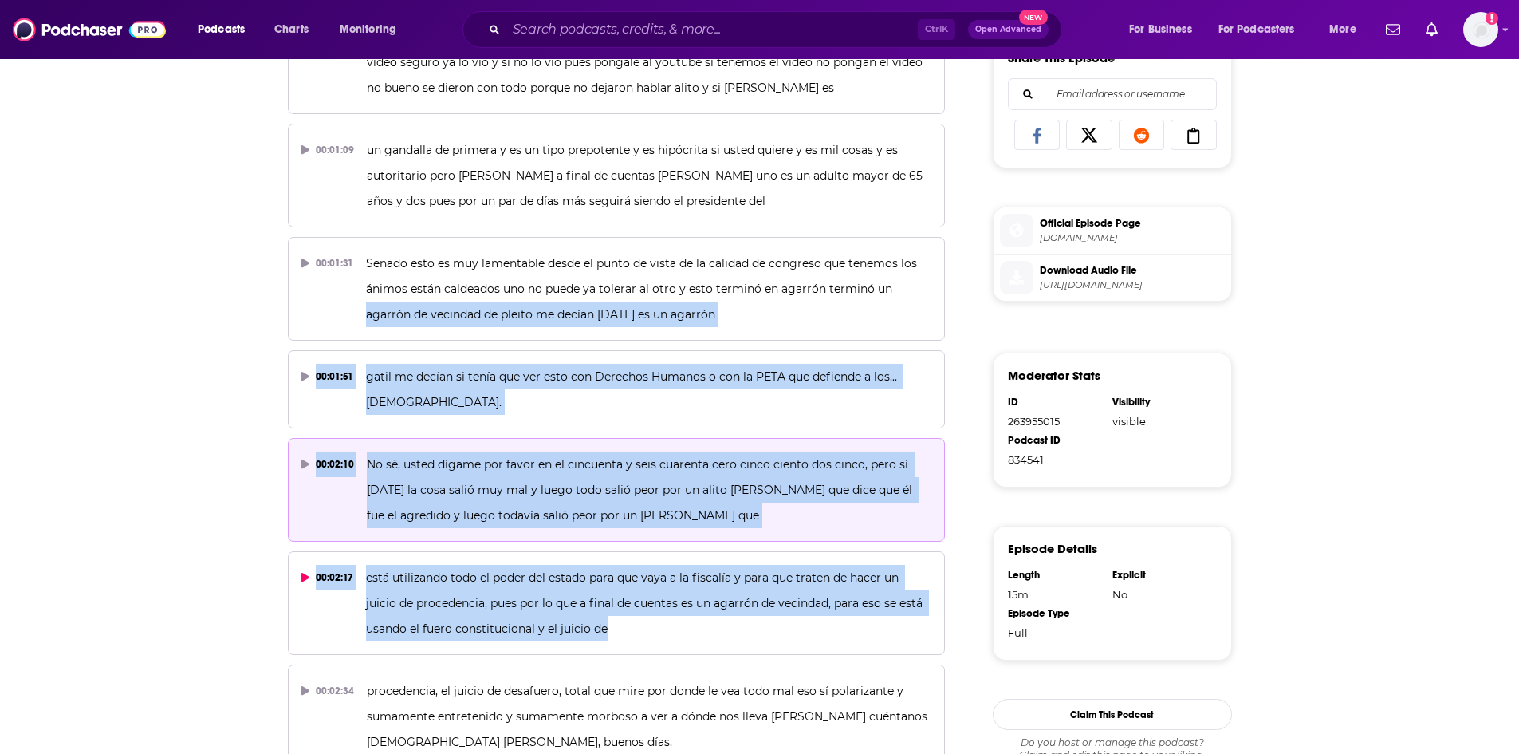
copy div "agarrón de vecindad de pleito me decían ayer es un agarrón 00:01:51 gatil me de…"
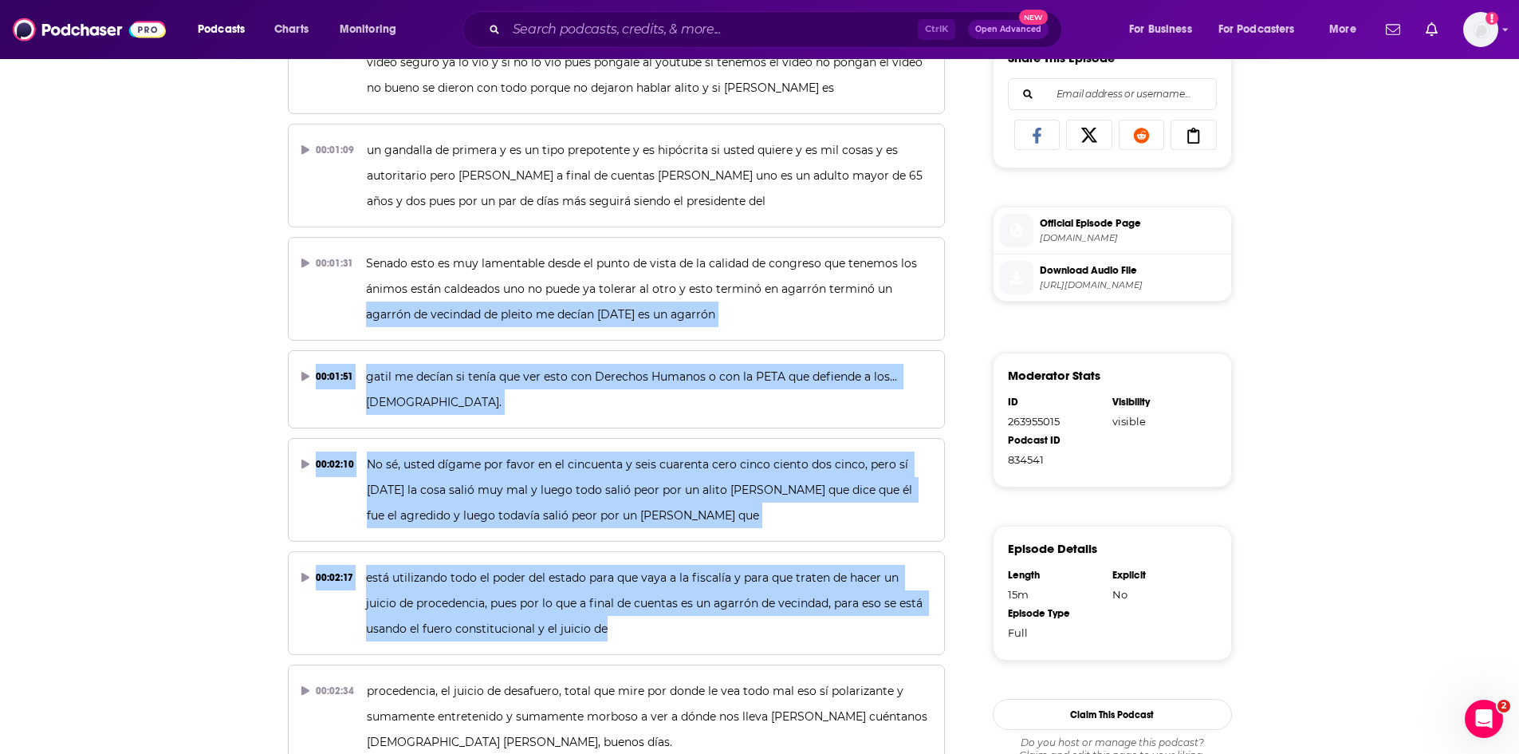
scroll to position [0, 0]
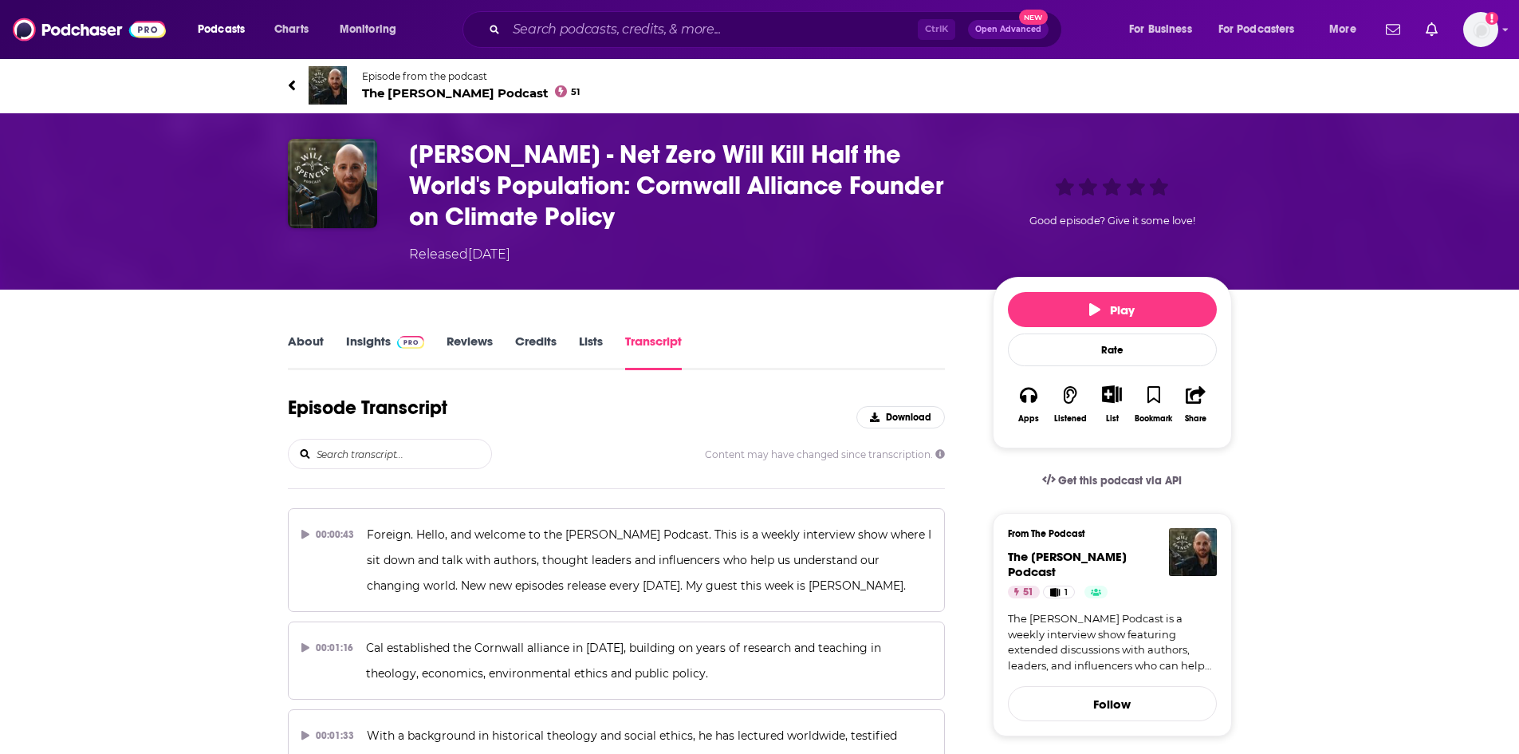
scroll to position [14276, 0]
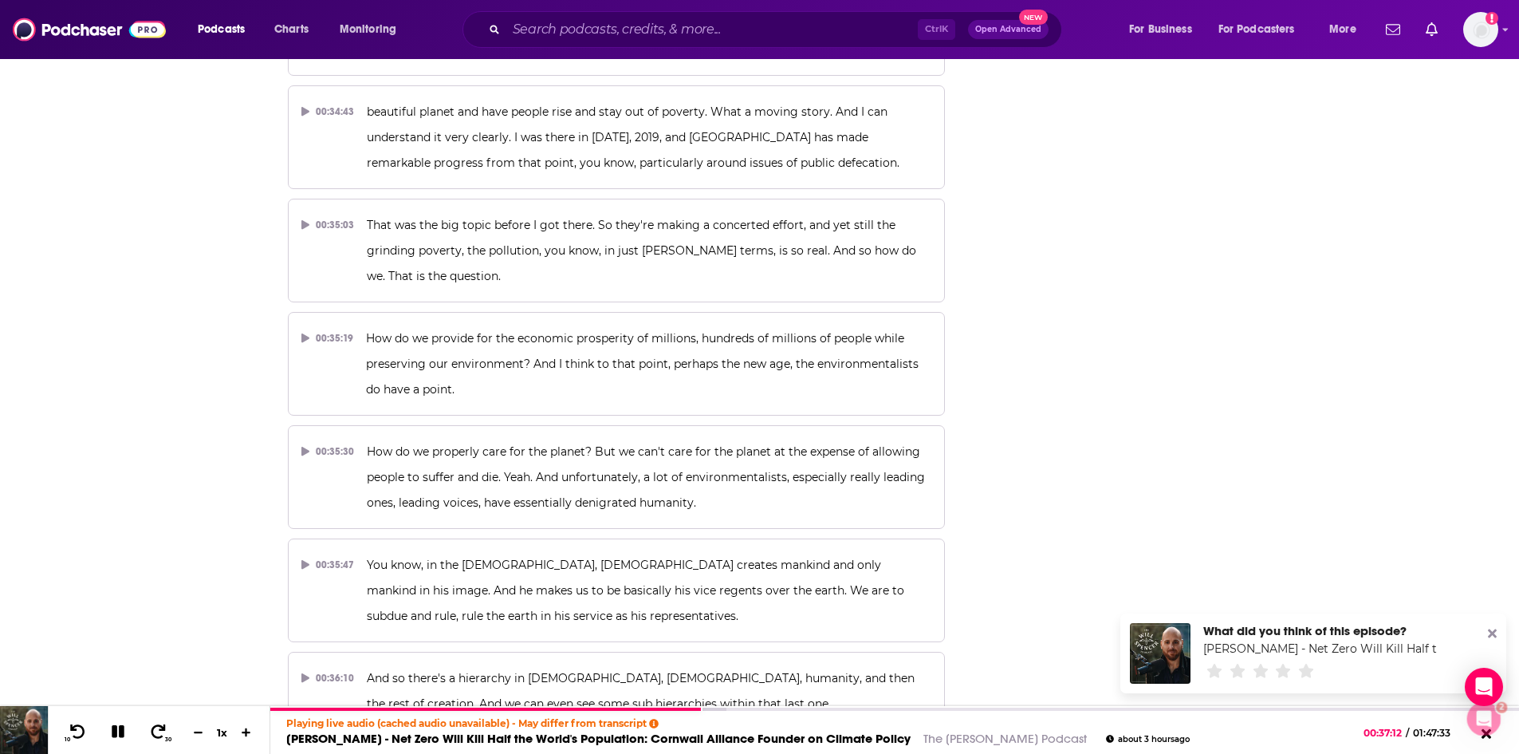
scroll to position [0, 0]
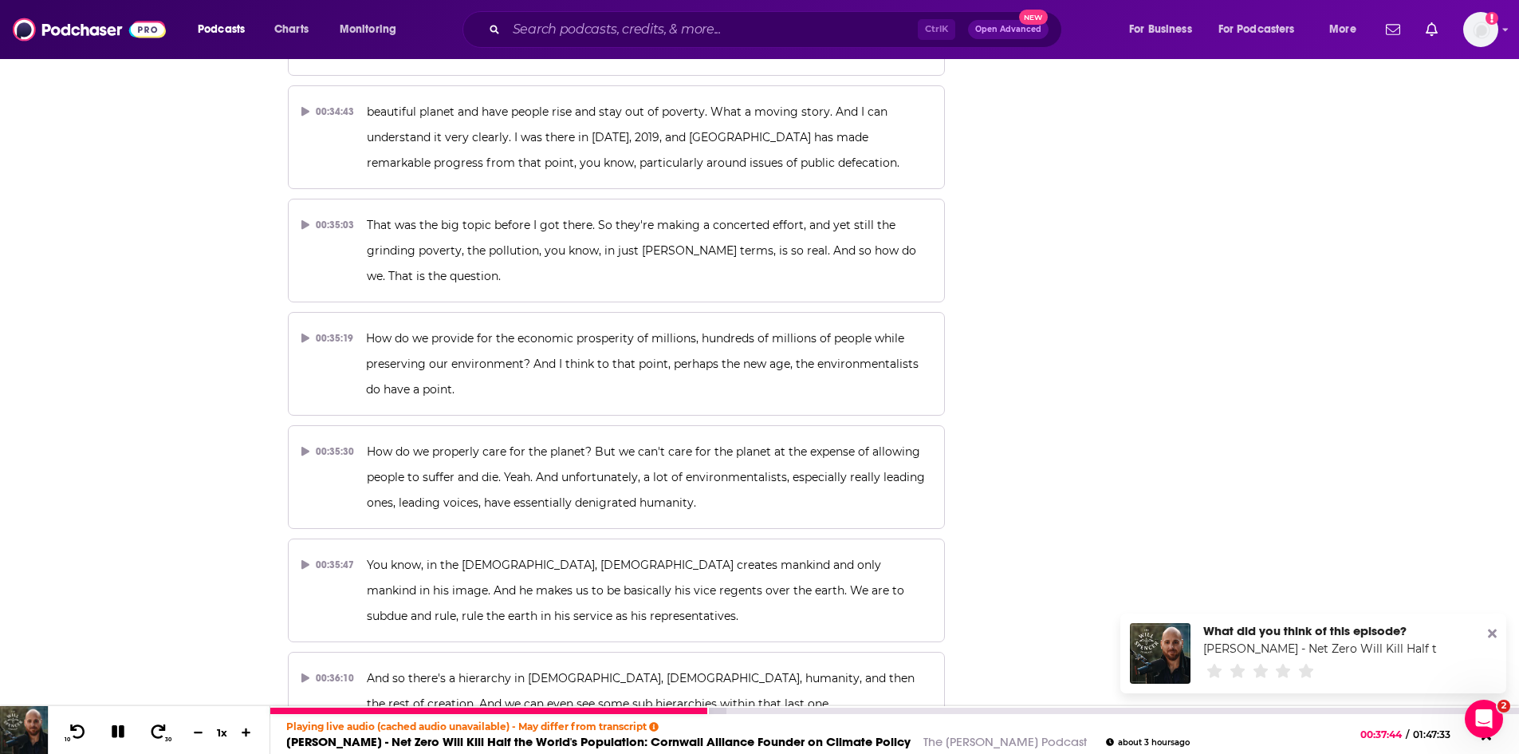
click at [947, 742] on link "The [PERSON_NAME] Podcast" at bounding box center [1004, 741] width 163 height 15
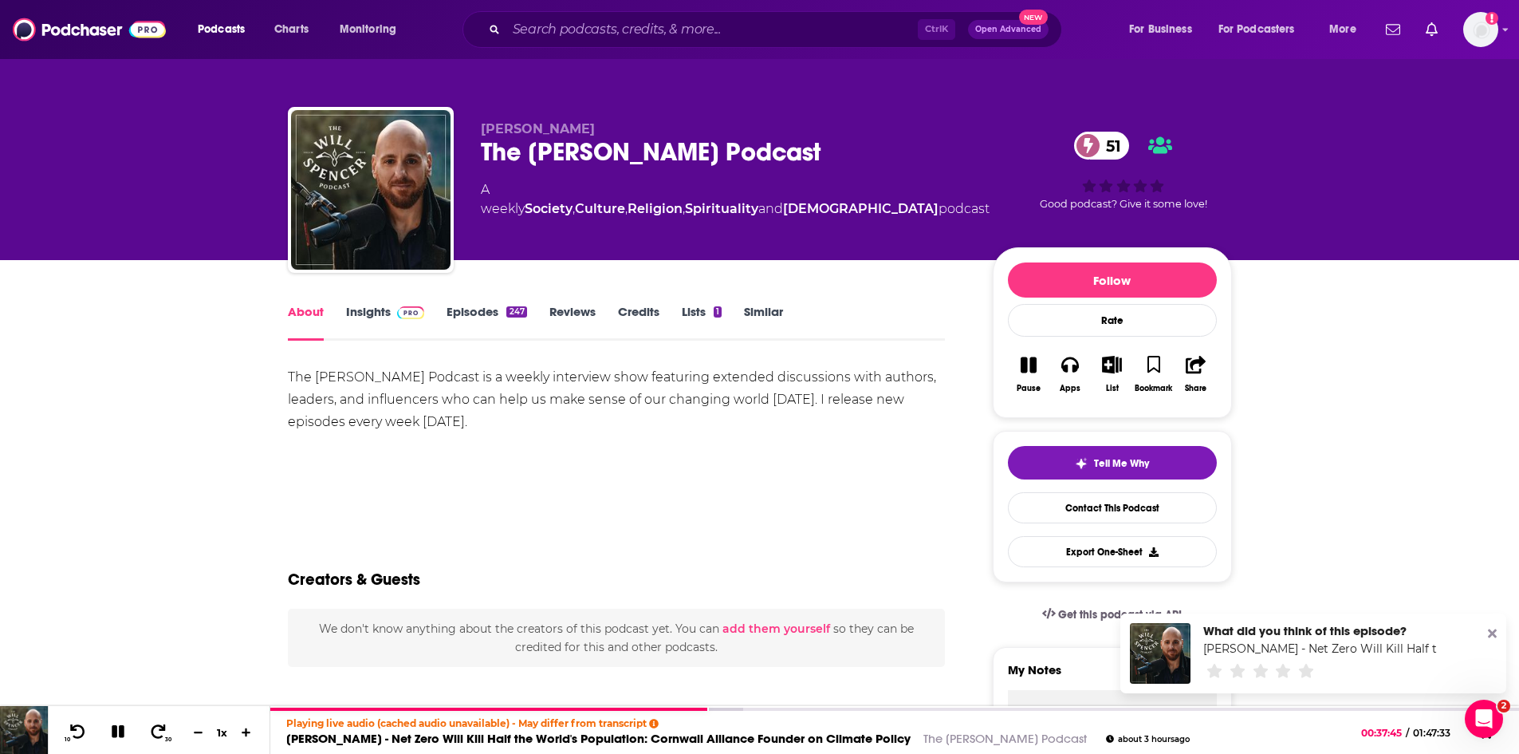
click at [367, 315] on link "Insights" at bounding box center [385, 322] width 79 height 37
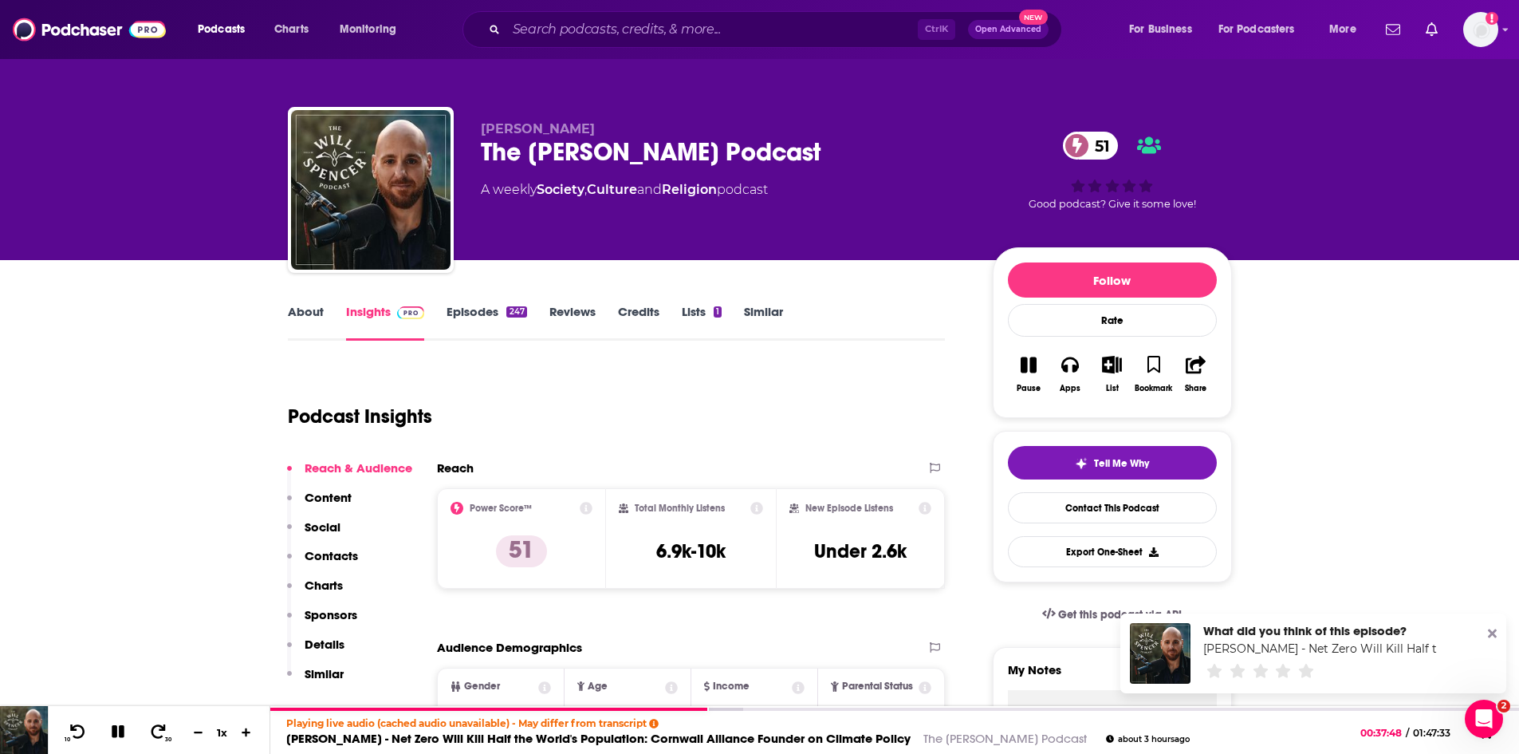
click at [311, 308] on link "About" at bounding box center [306, 322] width 36 height 37
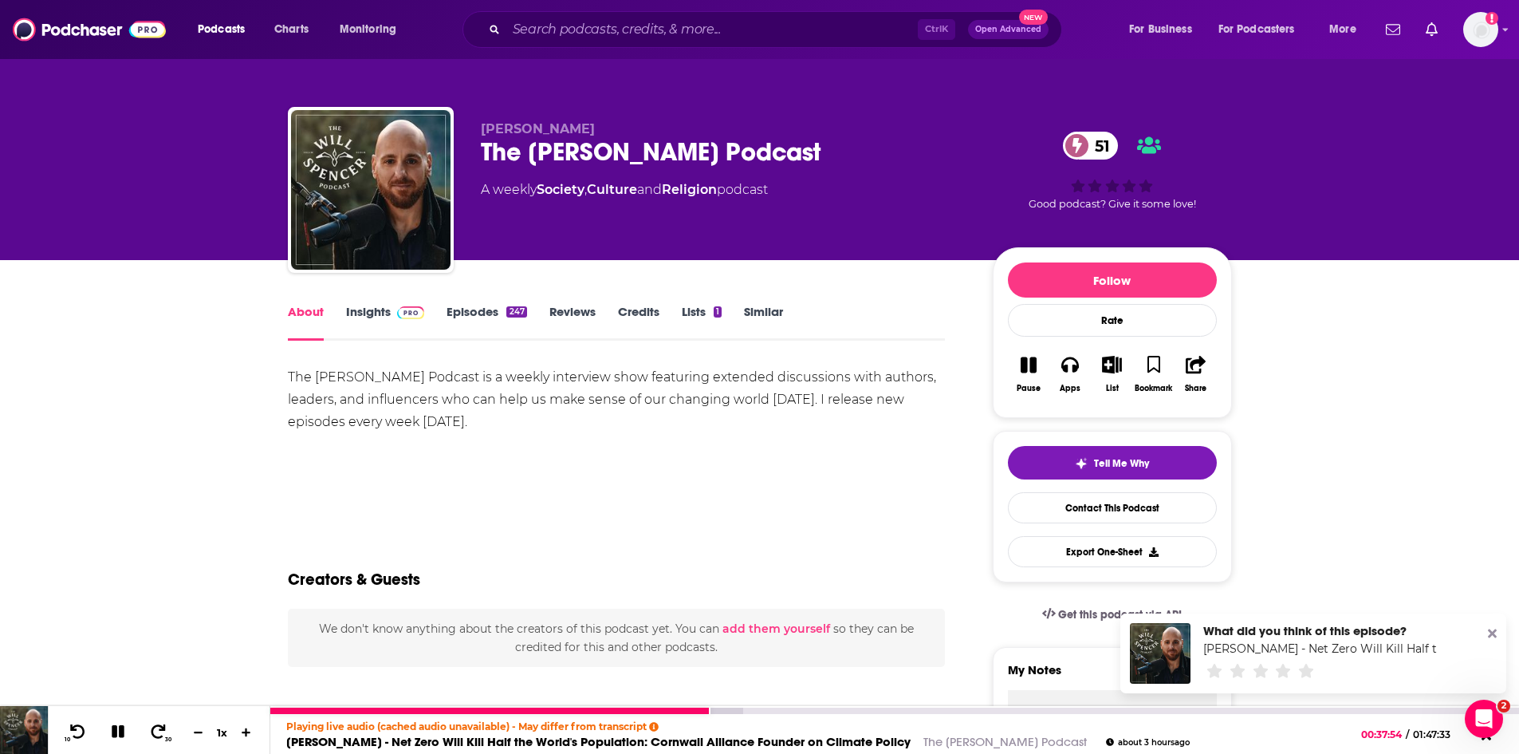
click at [413, 742] on link "CAL BEISNER - Net Zero Will Kill Half the World's Population: Cornwall Alliance…" at bounding box center [598, 741] width 624 height 15
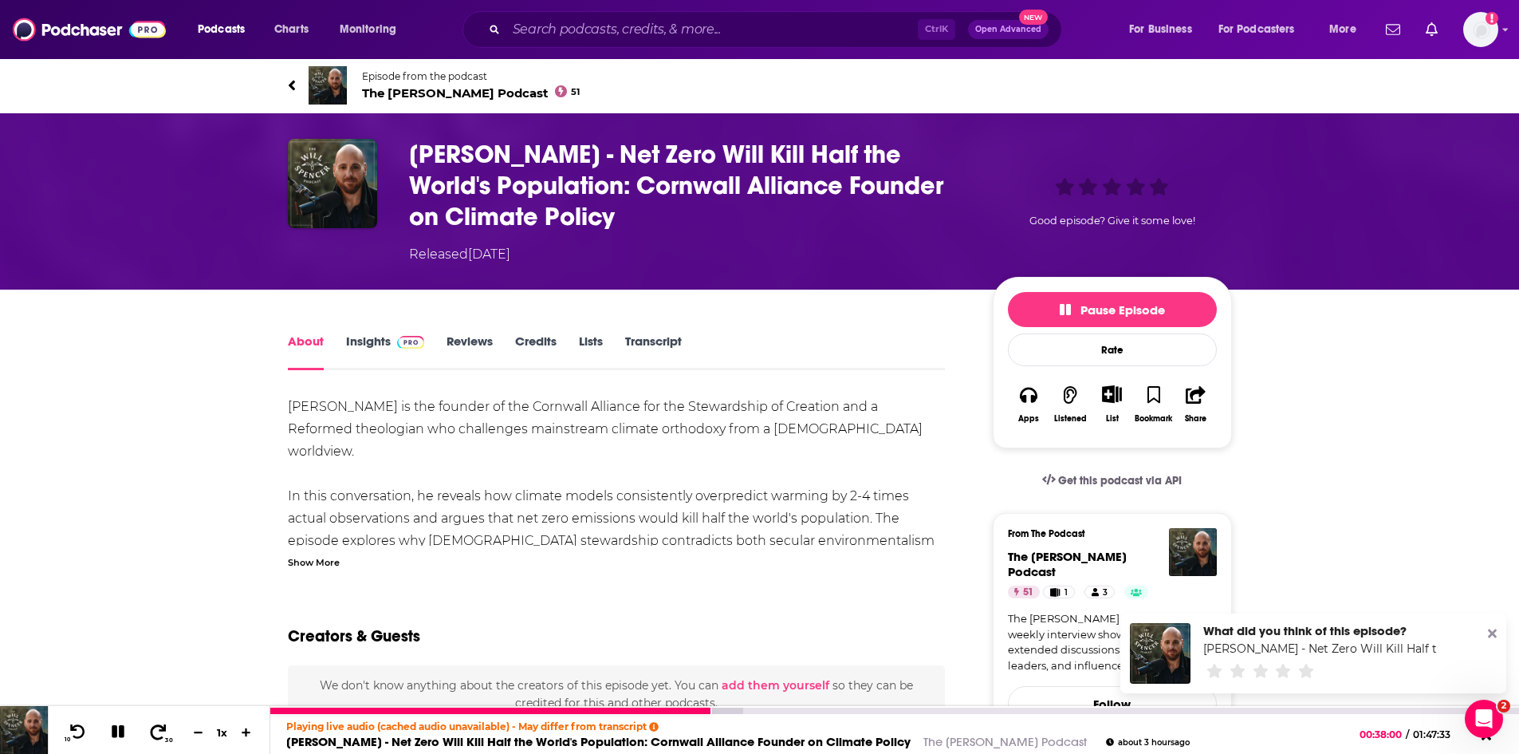
click at [163, 728] on icon at bounding box center [159, 730] width 16 height 15
click at [163, 729] on icon at bounding box center [159, 730] width 16 height 15
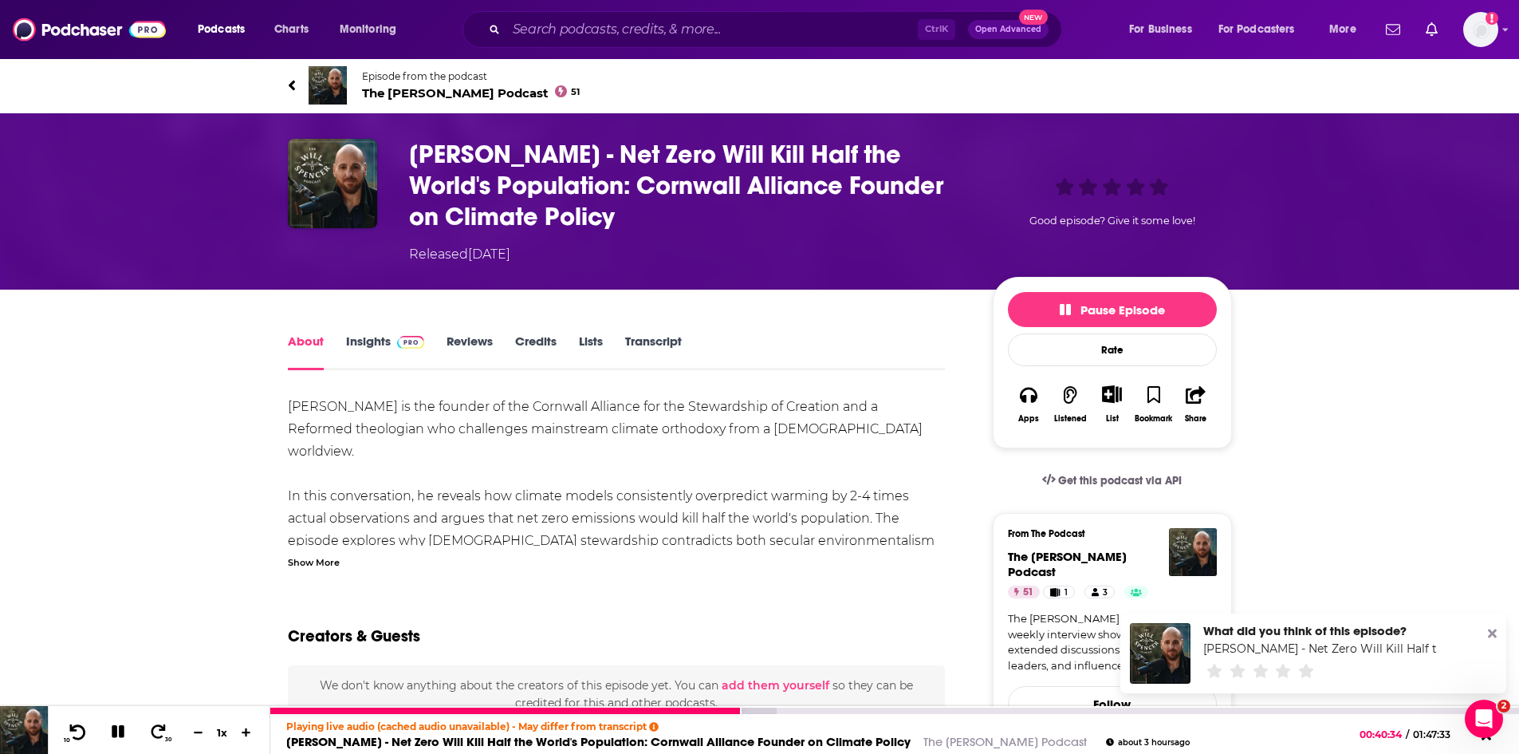
click at [79, 736] on icon at bounding box center [78, 731] width 20 height 16
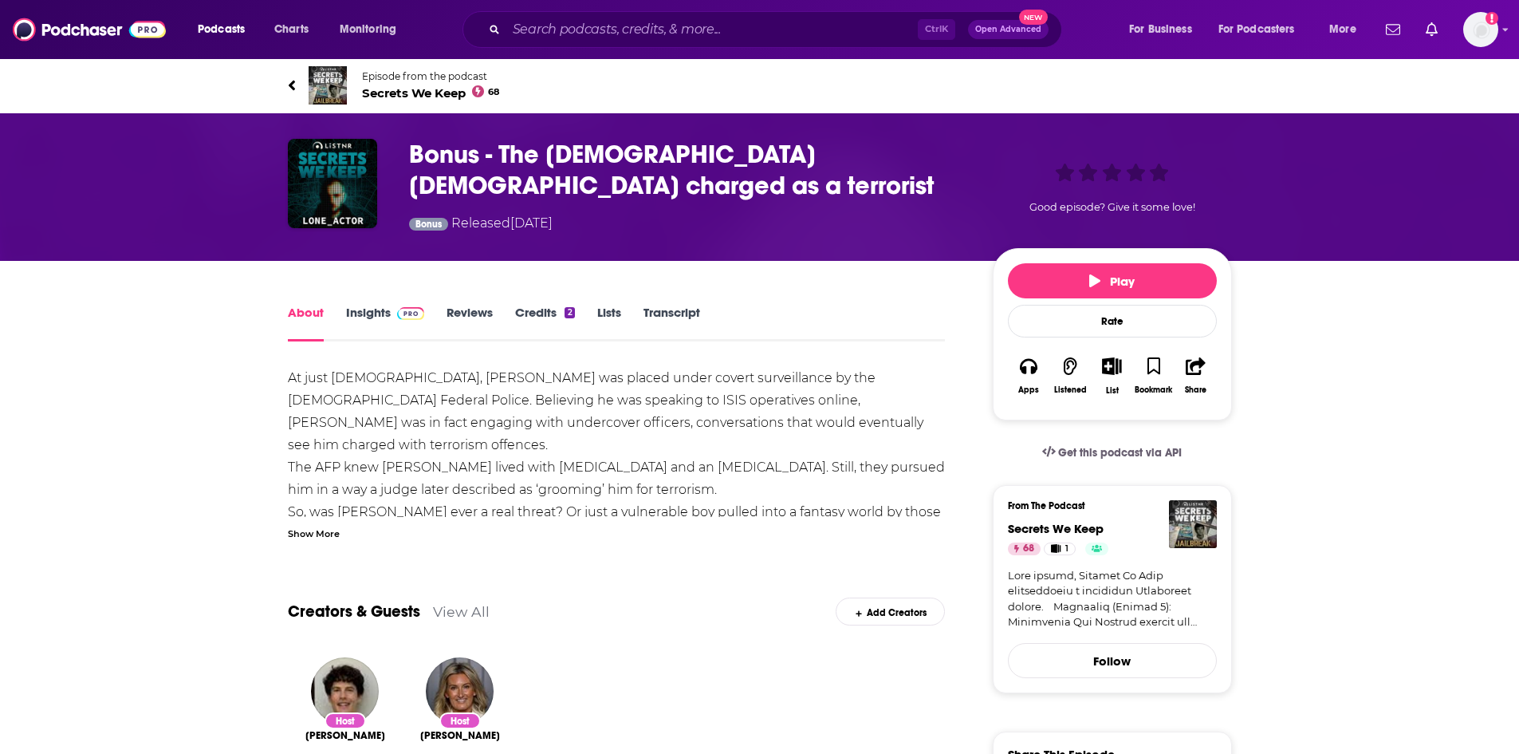
click at [650, 312] on link "Transcript" at bounding box center [672, 323] width 57 height 37
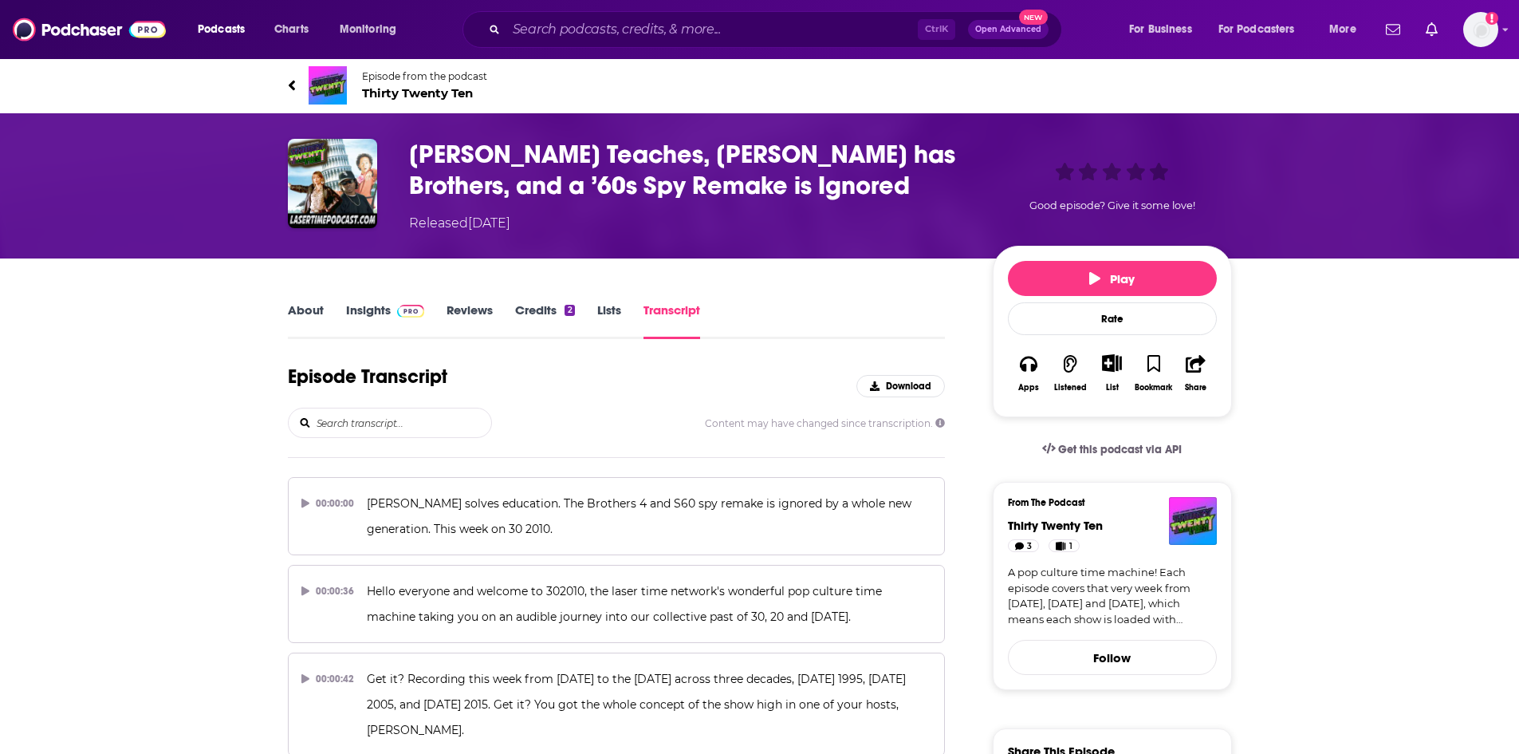
scroll to position [34856, 0]
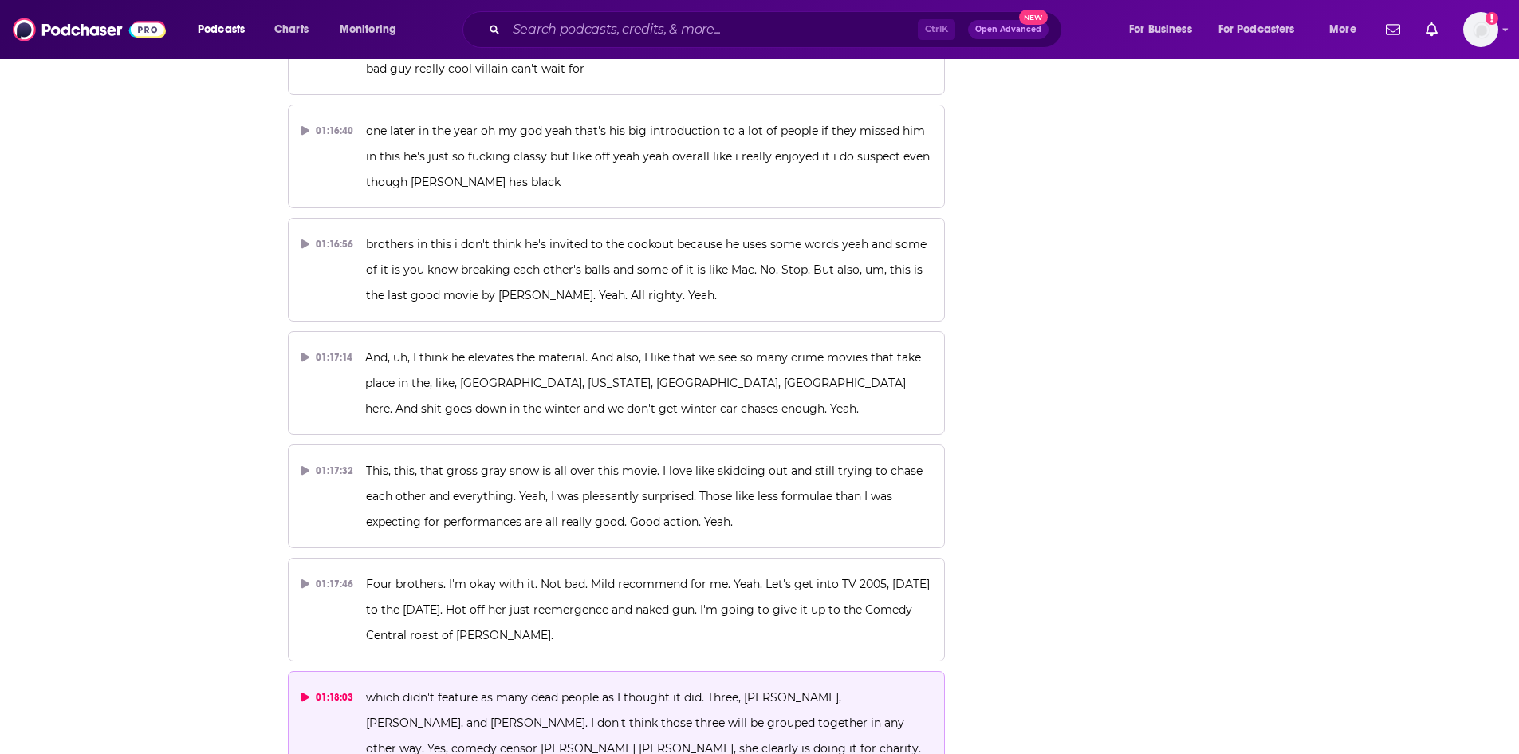
click at [494, 690] on span "which didn't feature as many dead people as I thought it did. Three, [PERSON_NA…" at bounding box center [643, 722] width 555 height 65
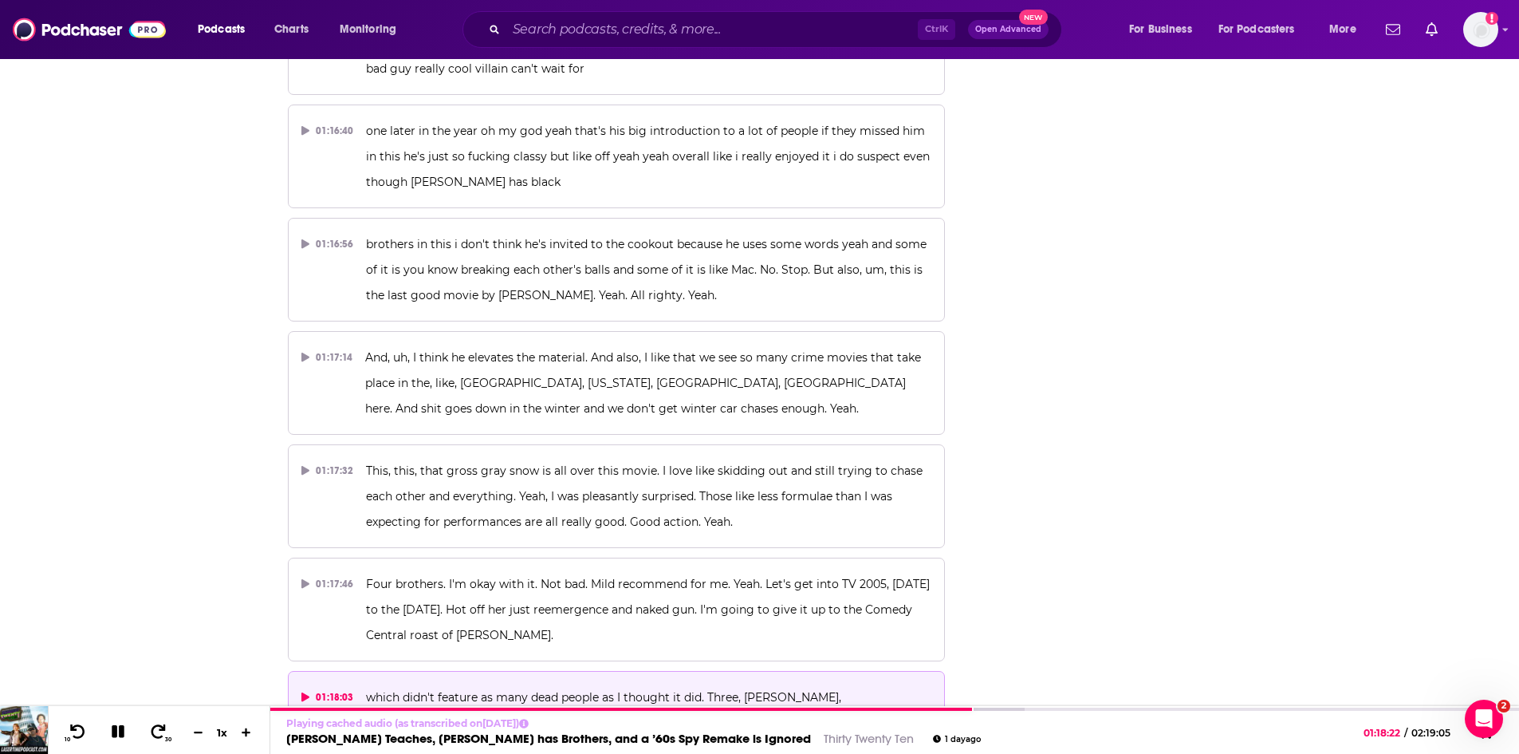
scroll to position [0, 0]
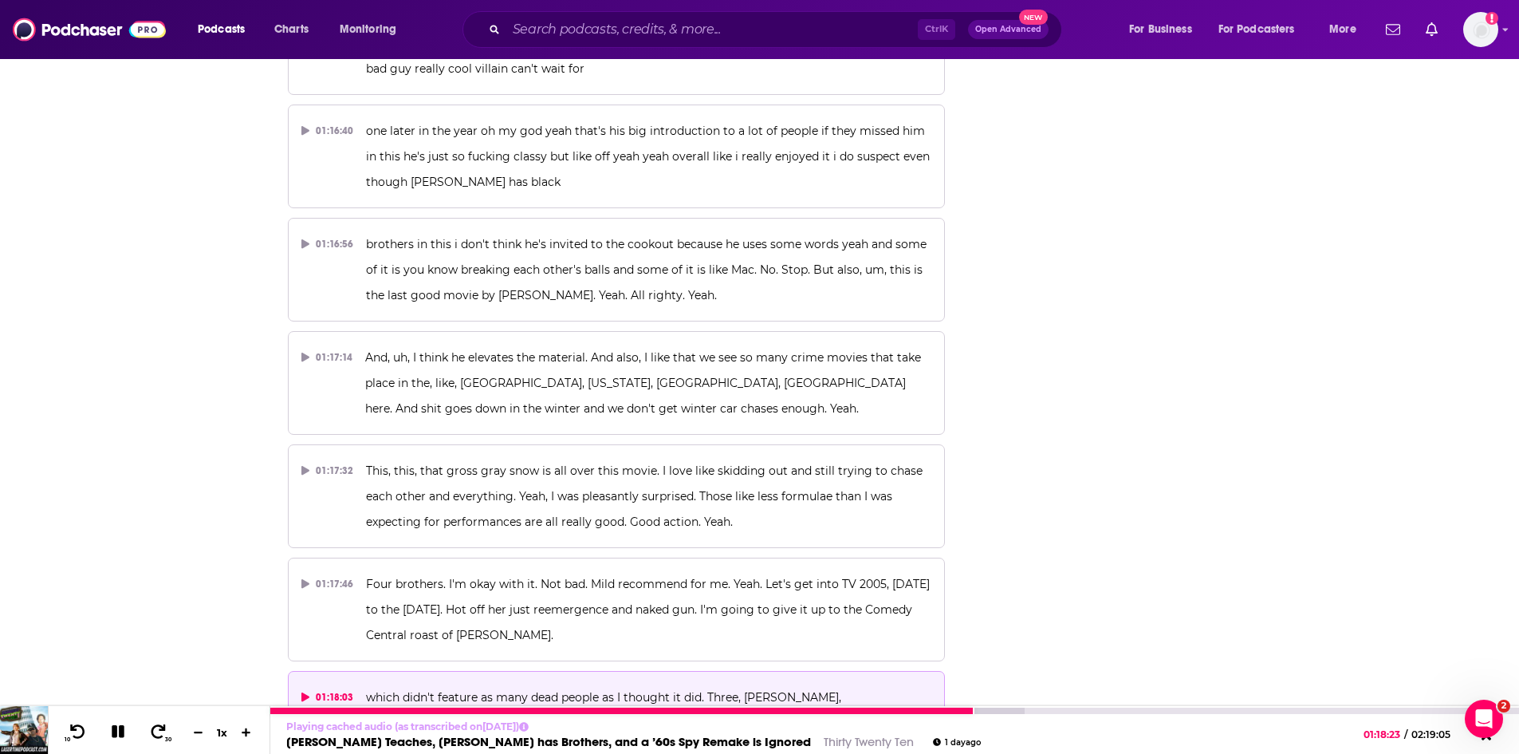
click at [120, 735] on icon at bounding box center [118, 731] width 13 height 13
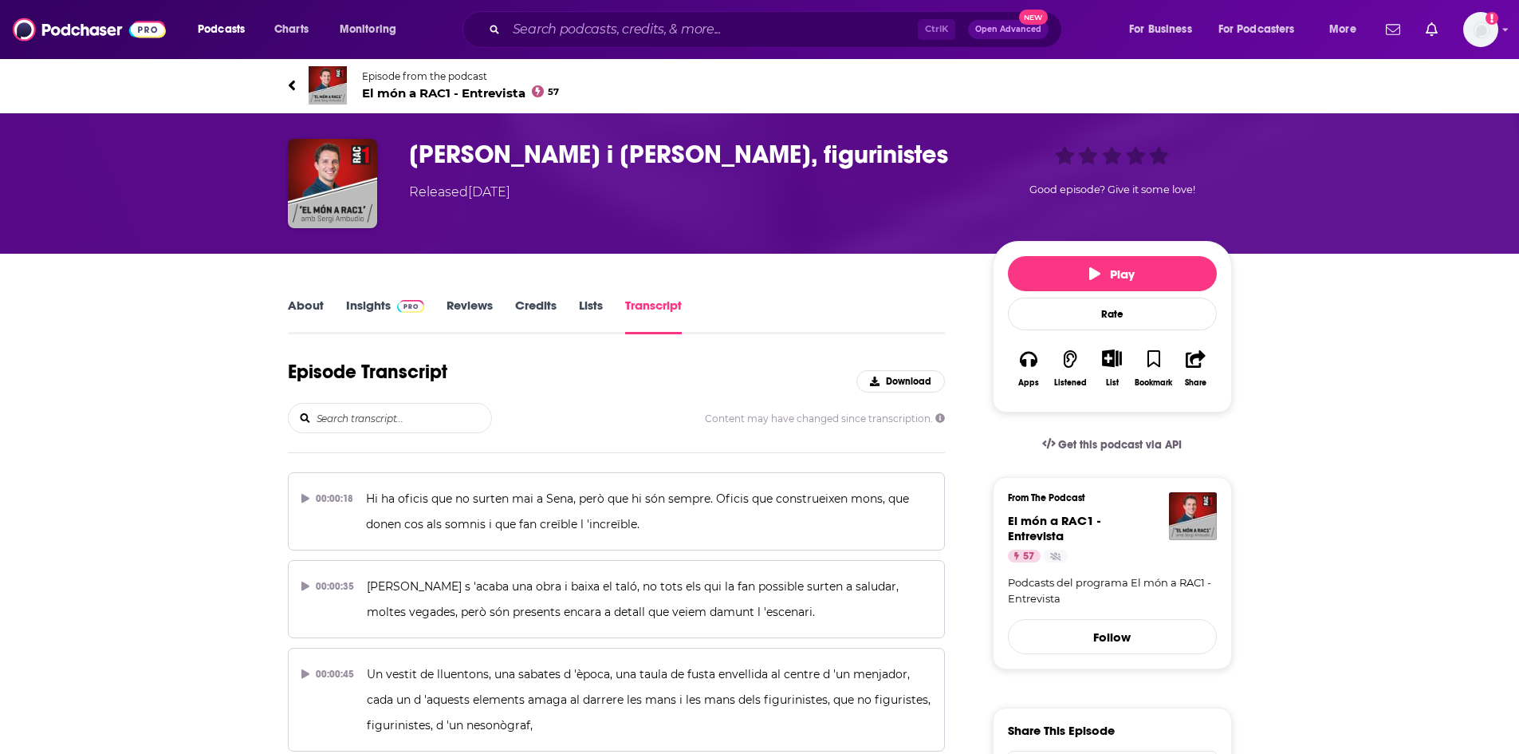
scroll to position [10601, 0]
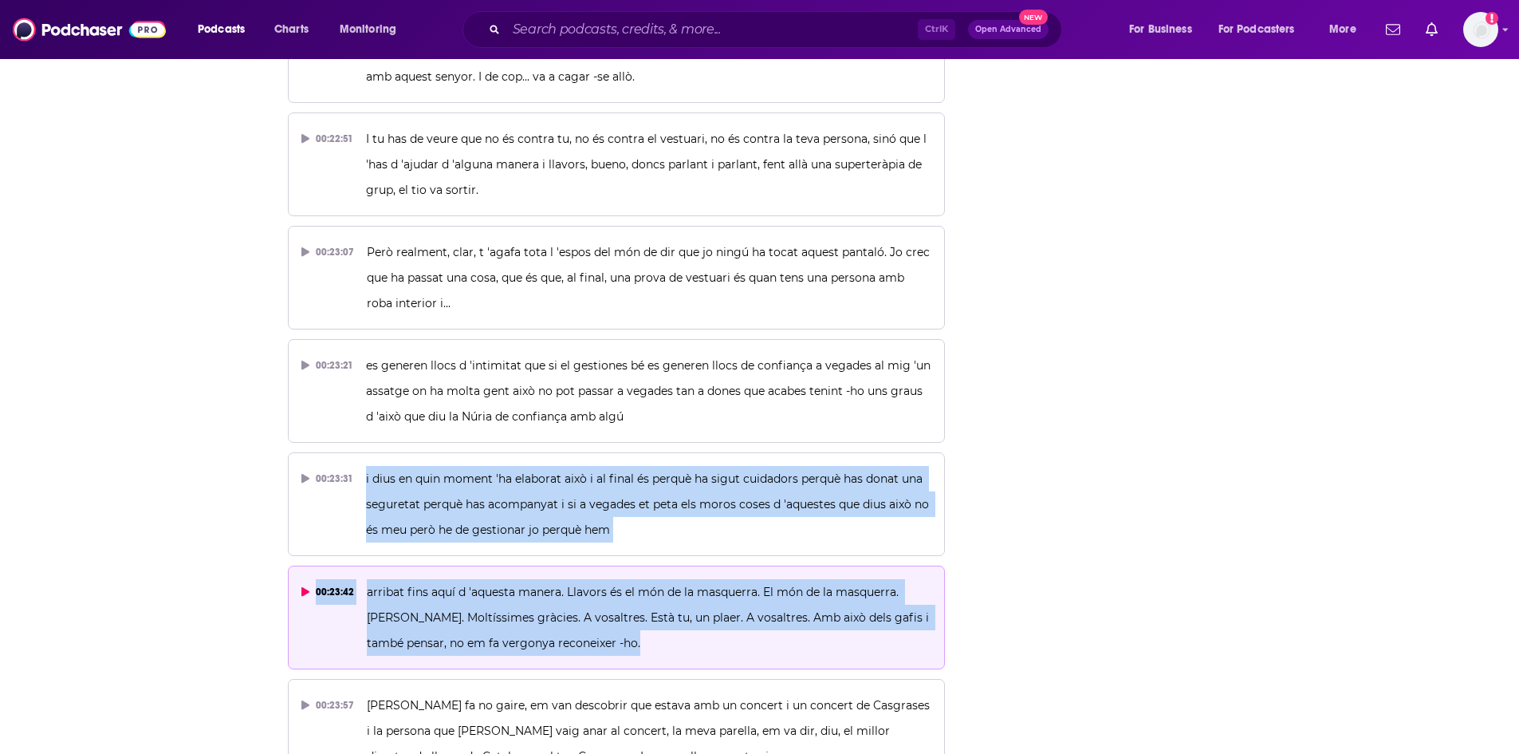
drag, startPoint x: 364, startPoint y: 347, endPoint x: 711, endPoint y: 506, distance: 381.5
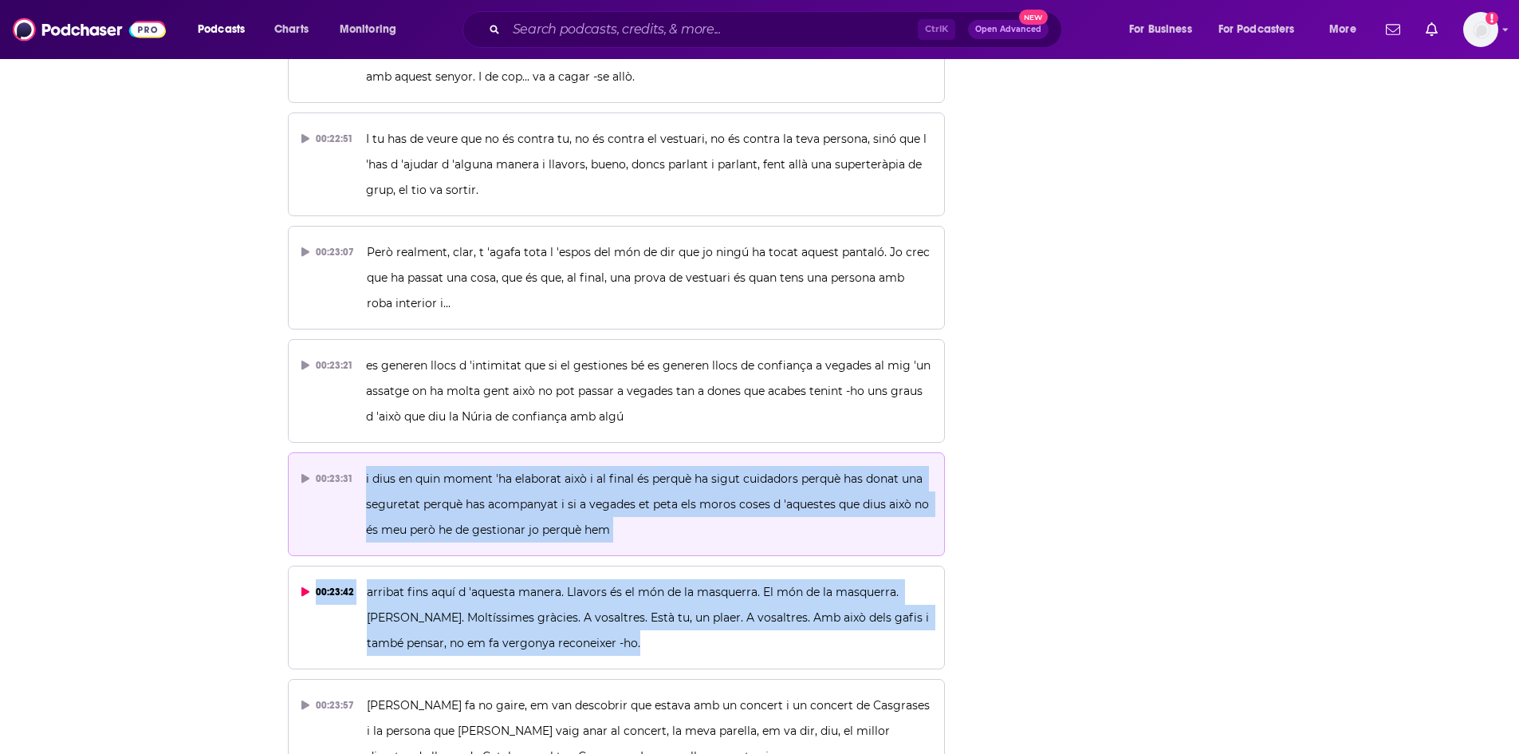
copy div "i dius en quin moment 'ha elaborat això i al final és perquè ha sigut cuidadors…"
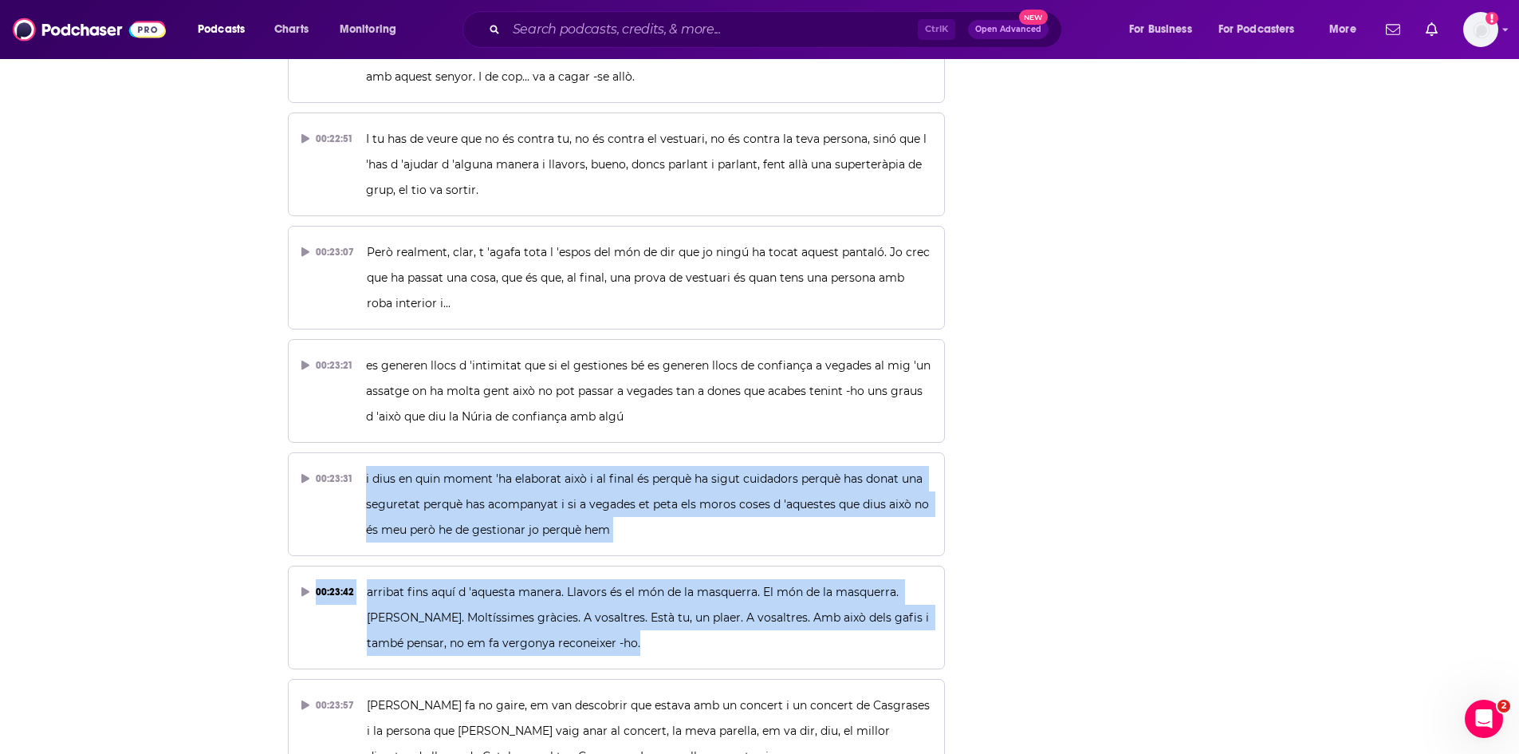
scroll to position [0, 0]
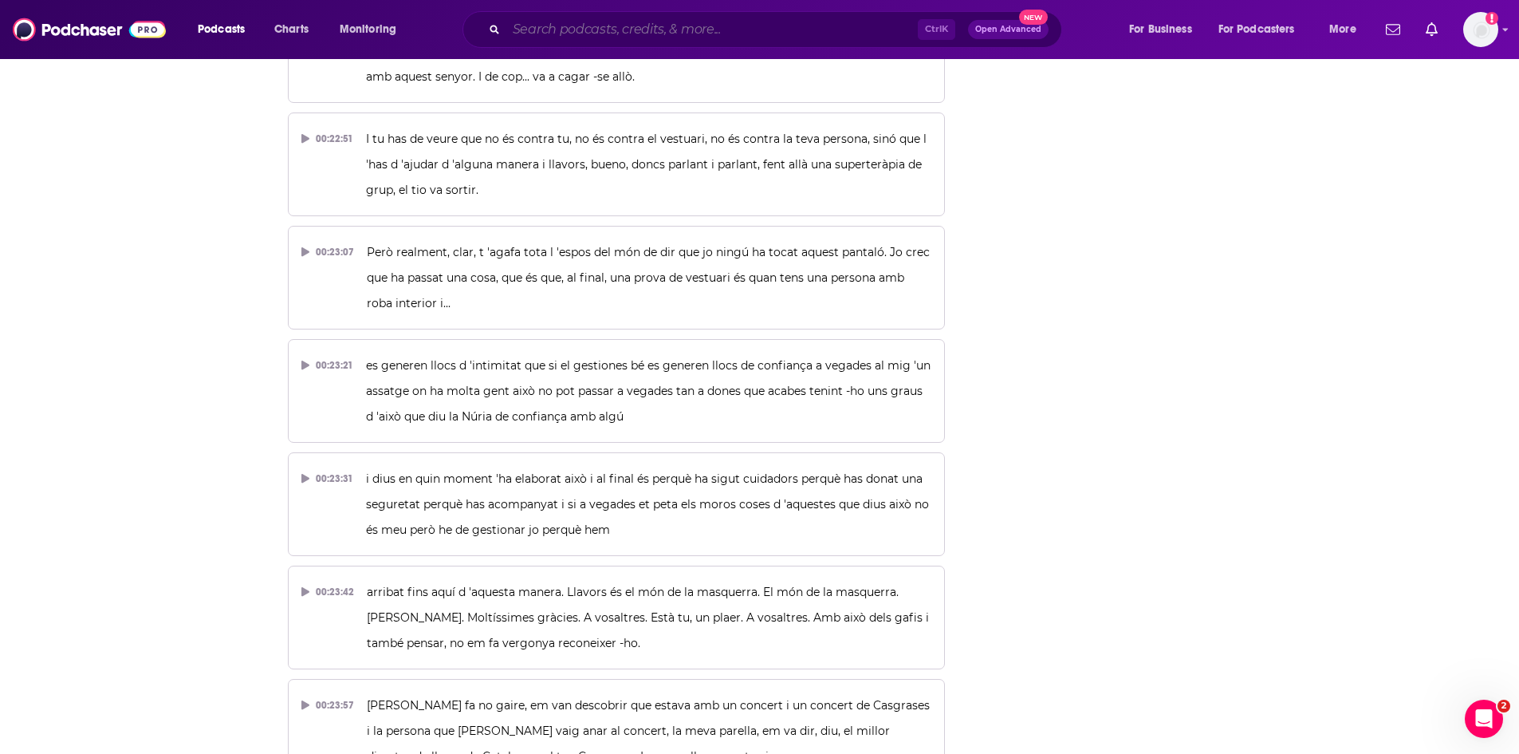
click at [683, 26] on input "Search podcasts, credits, & more..." at bounding box center [711, 30] width 411 height 26
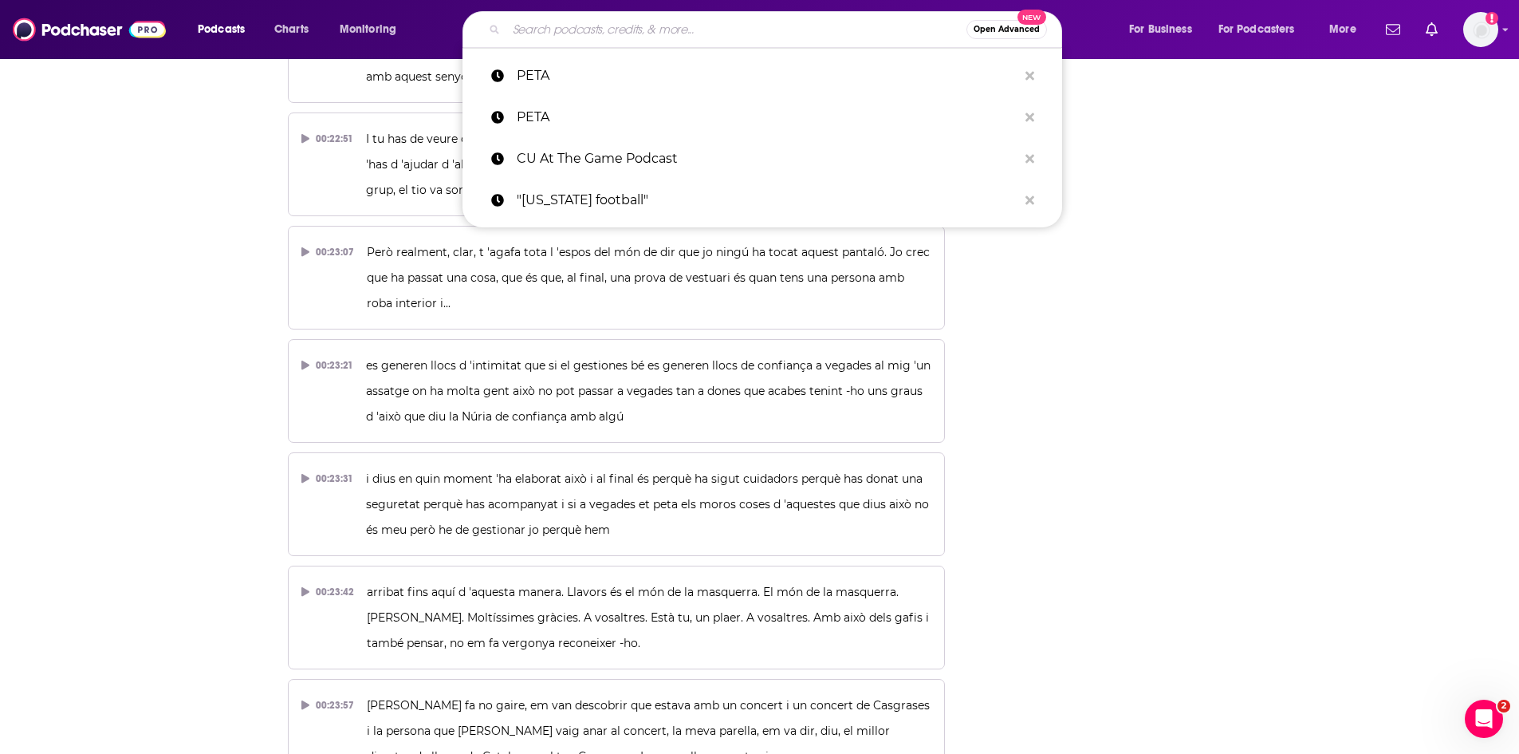
paste input "AP Top 25 College Football Podcast"
type input "AP Top 25 College Football Podcast"
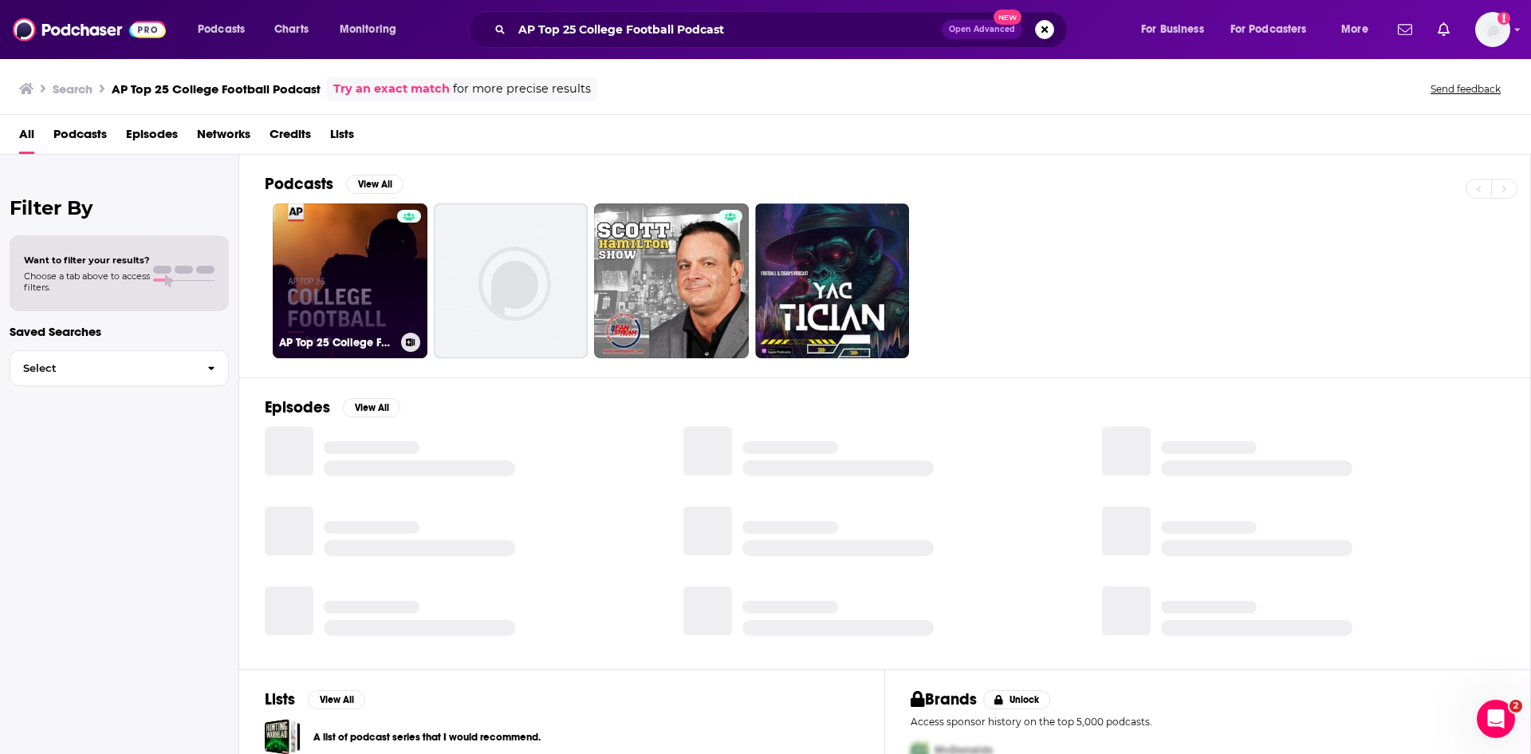
click at [384, 271] on link "AP Top 25 College Football Podcast" at bounding box center [350, 280] width 155 height 155
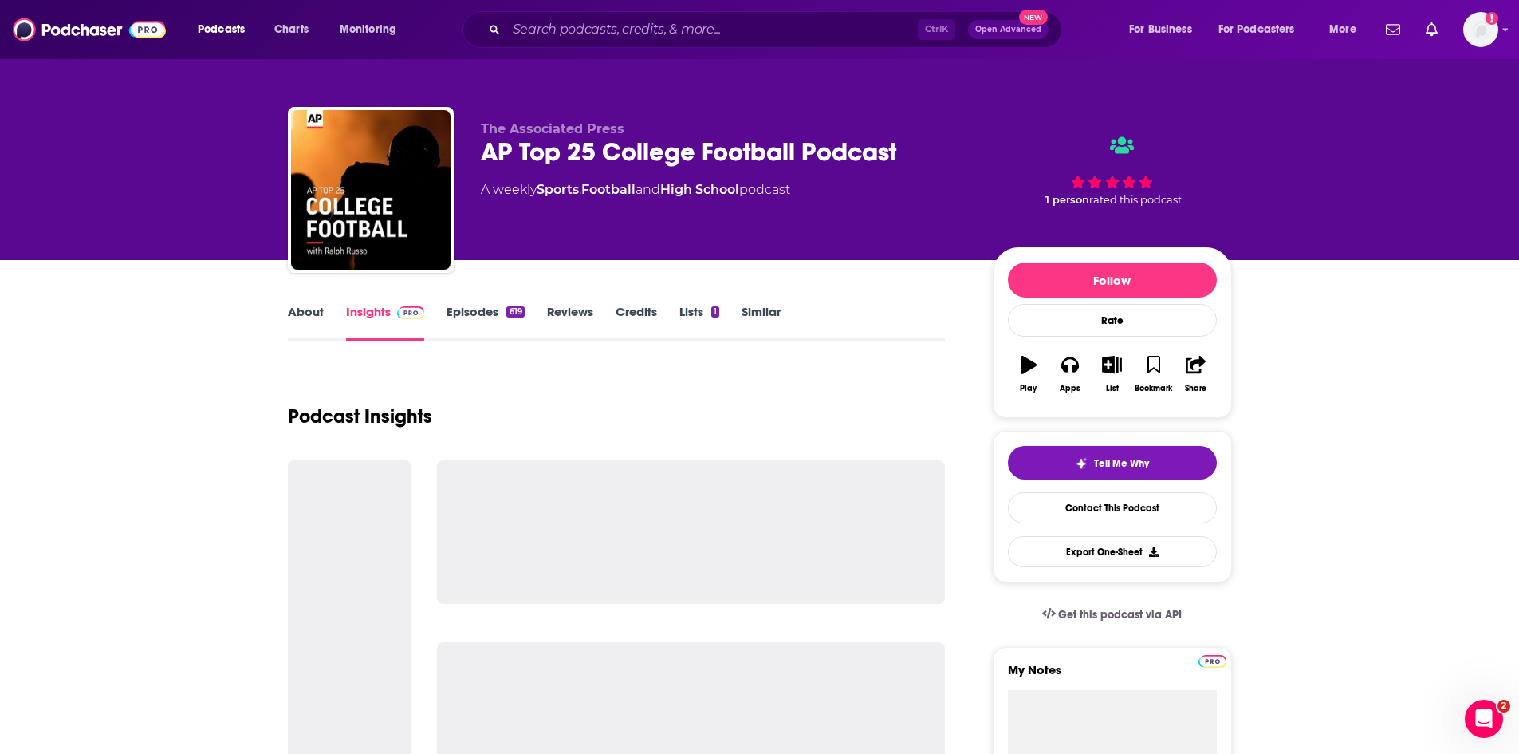
click at [463, 309] on link "Episodes 619" at bounding box center [485, 322] width 77 height 37
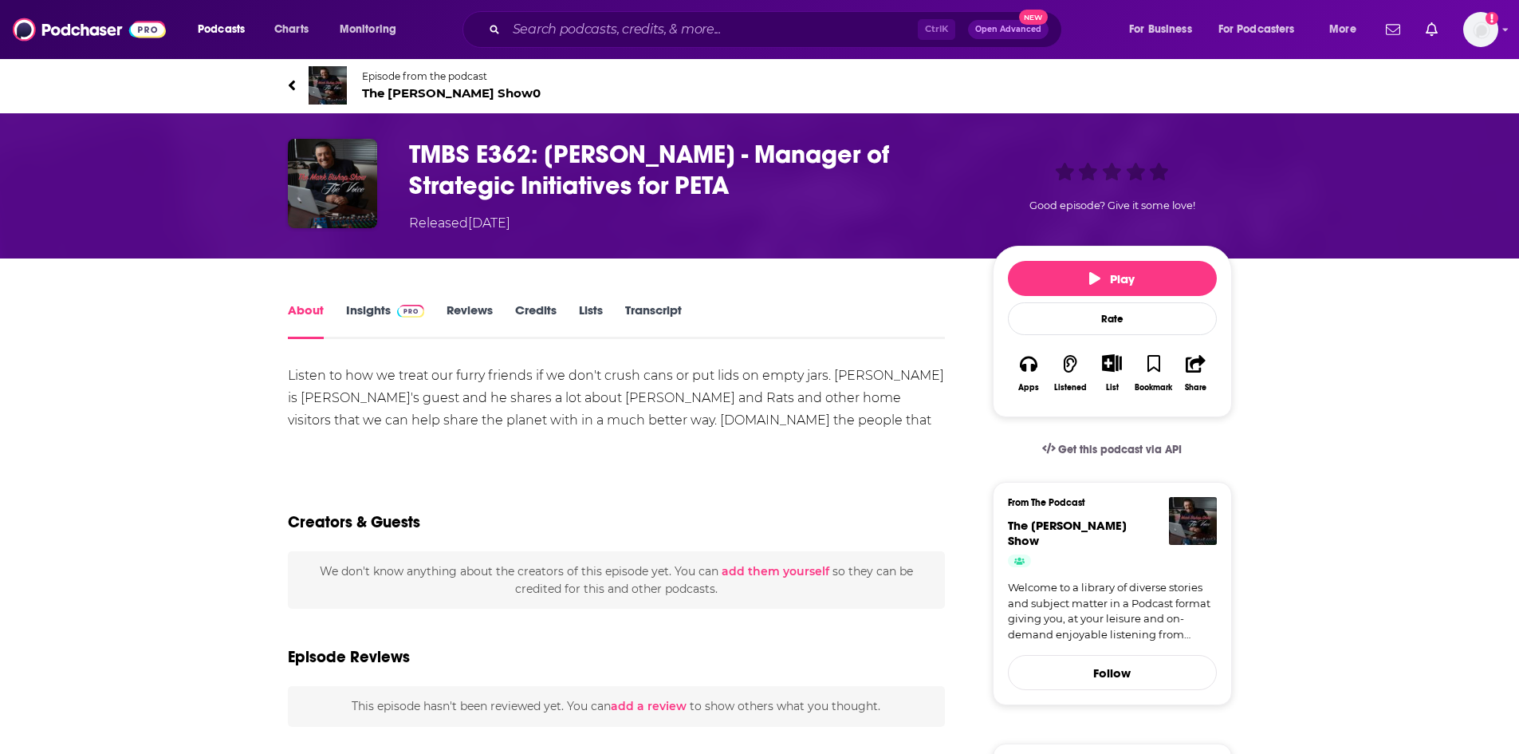
click at [663, 313] on link "Transcript" at bounding box center [653, 320] width 57 height 37
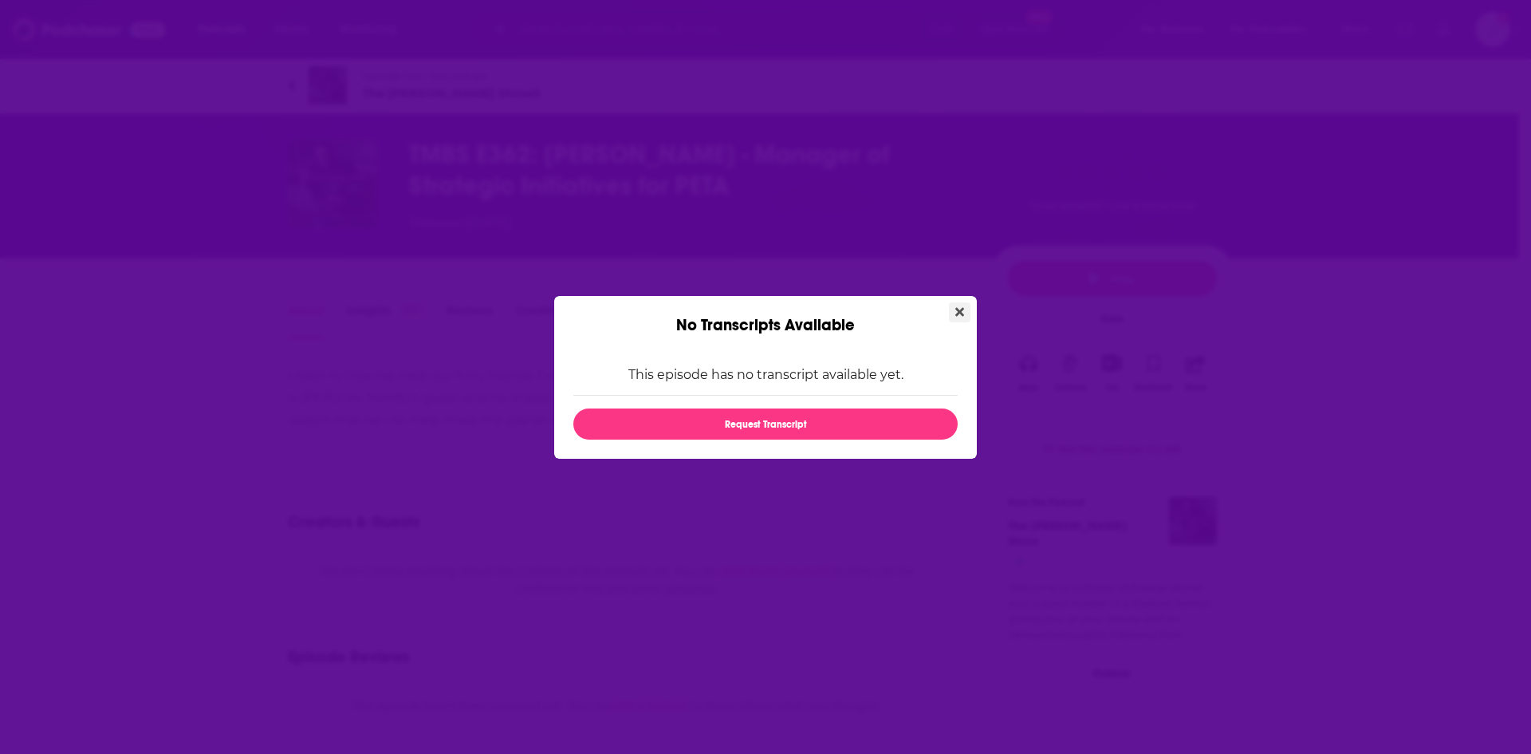
click at [955, 316] on icon "Close" at bounding box center [959, 311] width 9 height 13
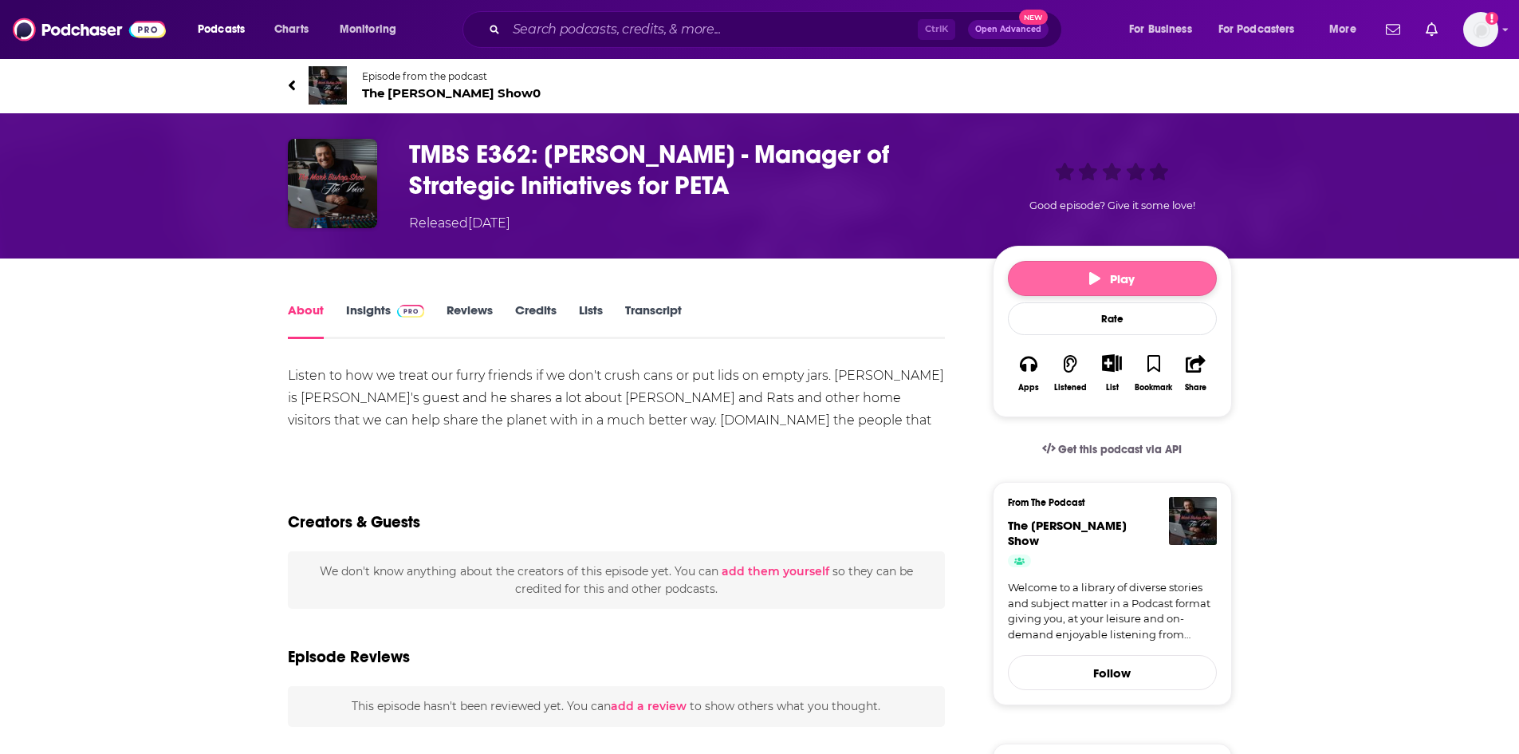
click at [1043, 273] on button "Play" at bounding box center [1112, 278] width 209 height 35
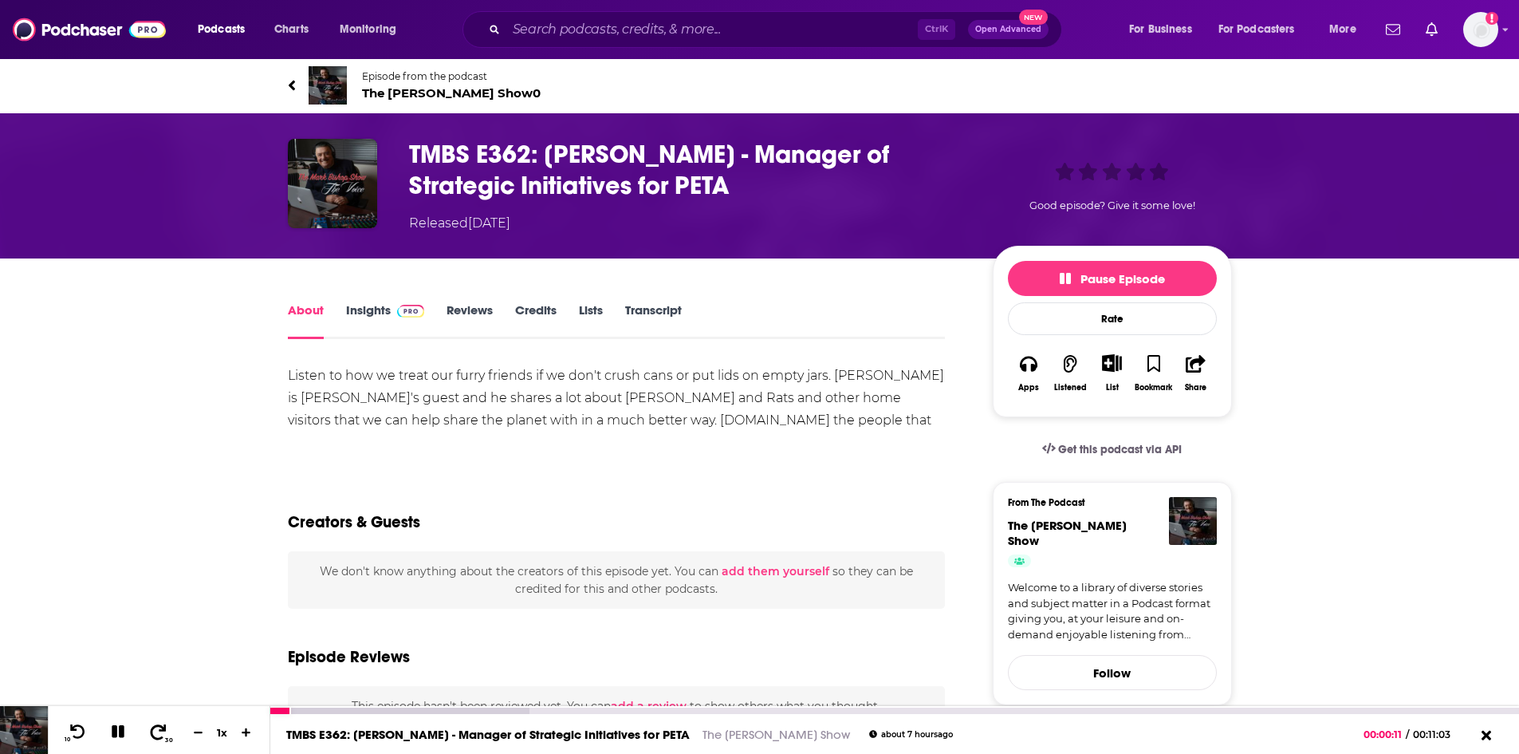
click at [154, 727] on icon at bounding box center [159, 730] width 16 height 15
click at [156, 727] on icon at bounding box center [158, 731] width 20 height 16
click at [110, 726] on icon at bounding box center [118, 731] width 18 height 14
click at [153, 732] on icon at bounding box center [158, 731] width 20 height 16
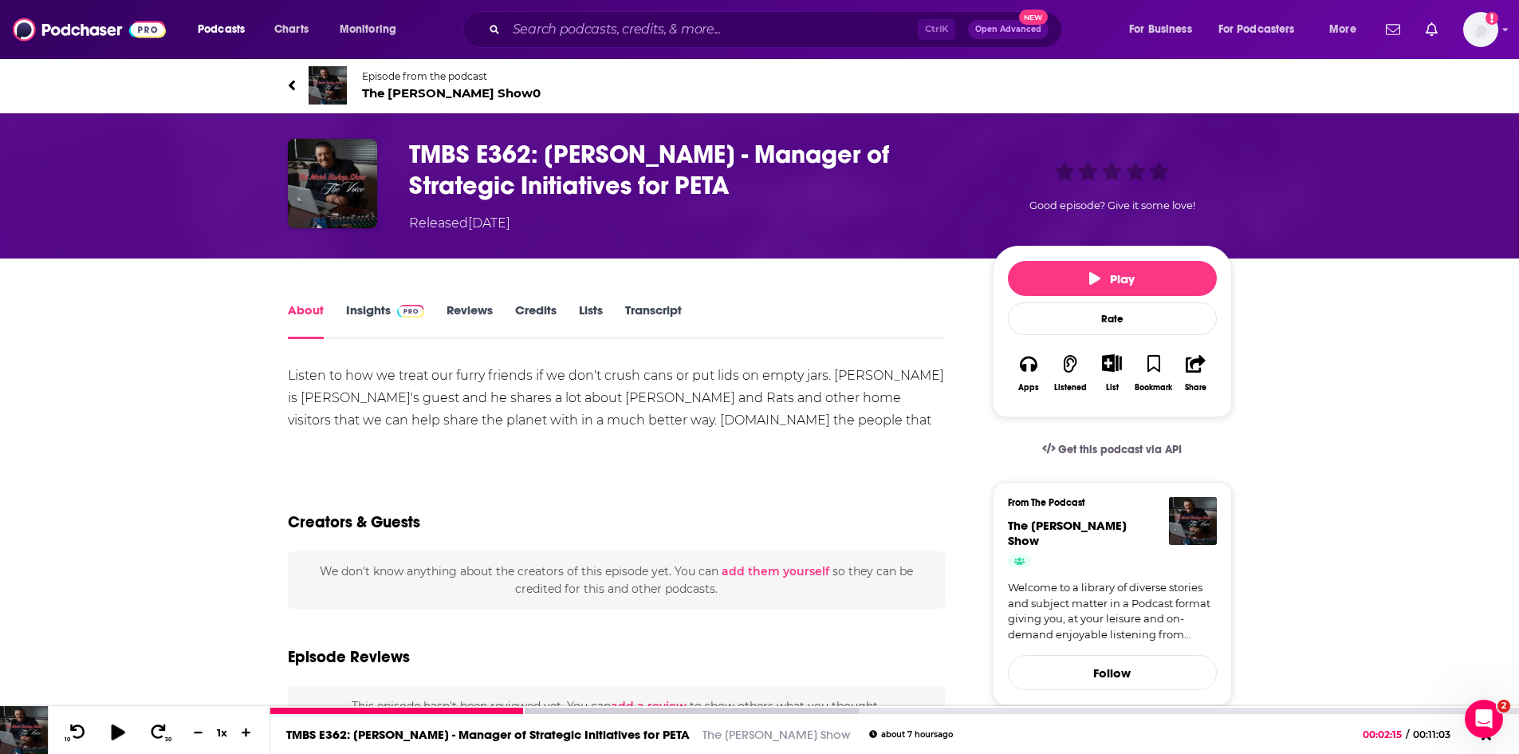
click at [118, 729] on icon at bounding box center [118, 731] width 14 height 16
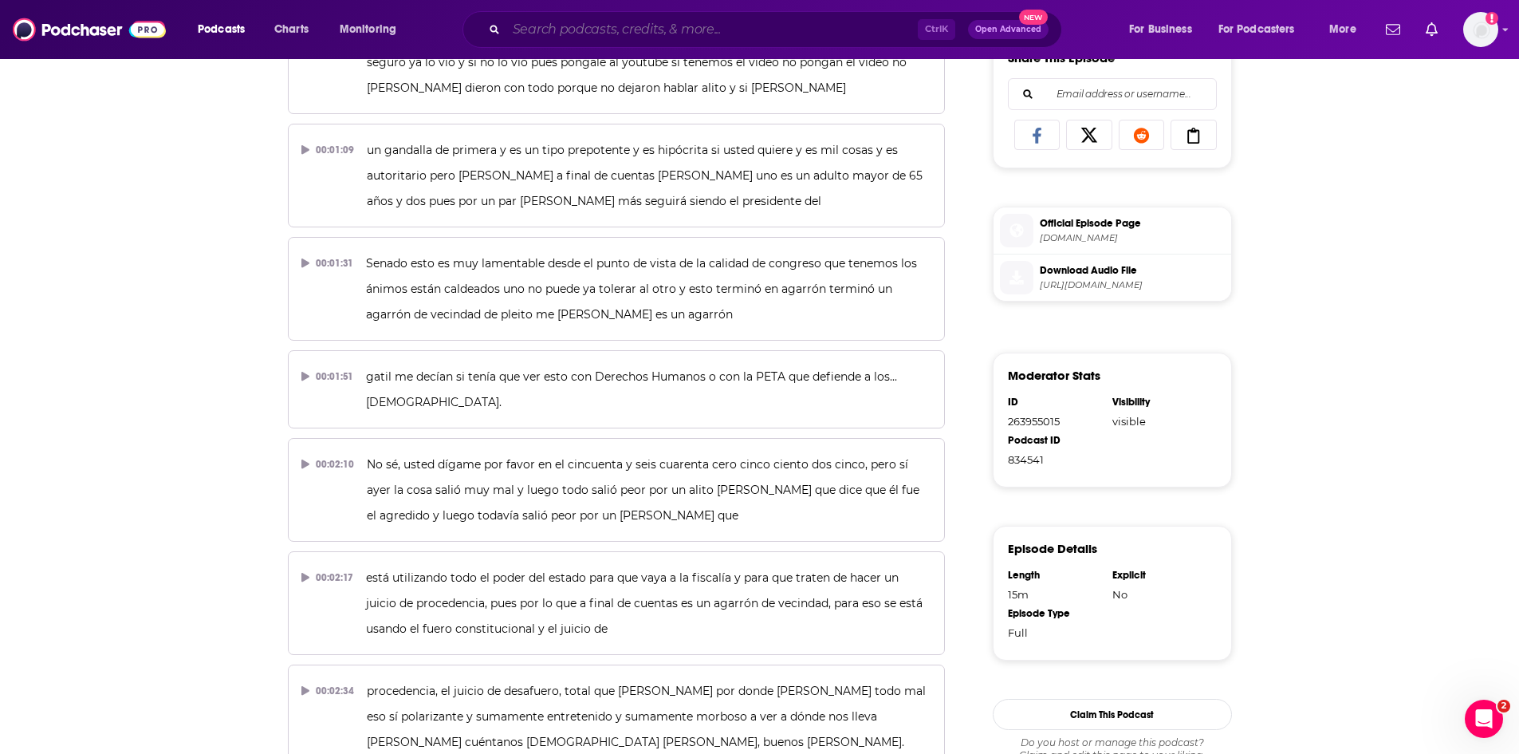
click at [756, 33] on input "Search podcasts, credits, & more..." at bounding box center [711, 30] width 411 height 26
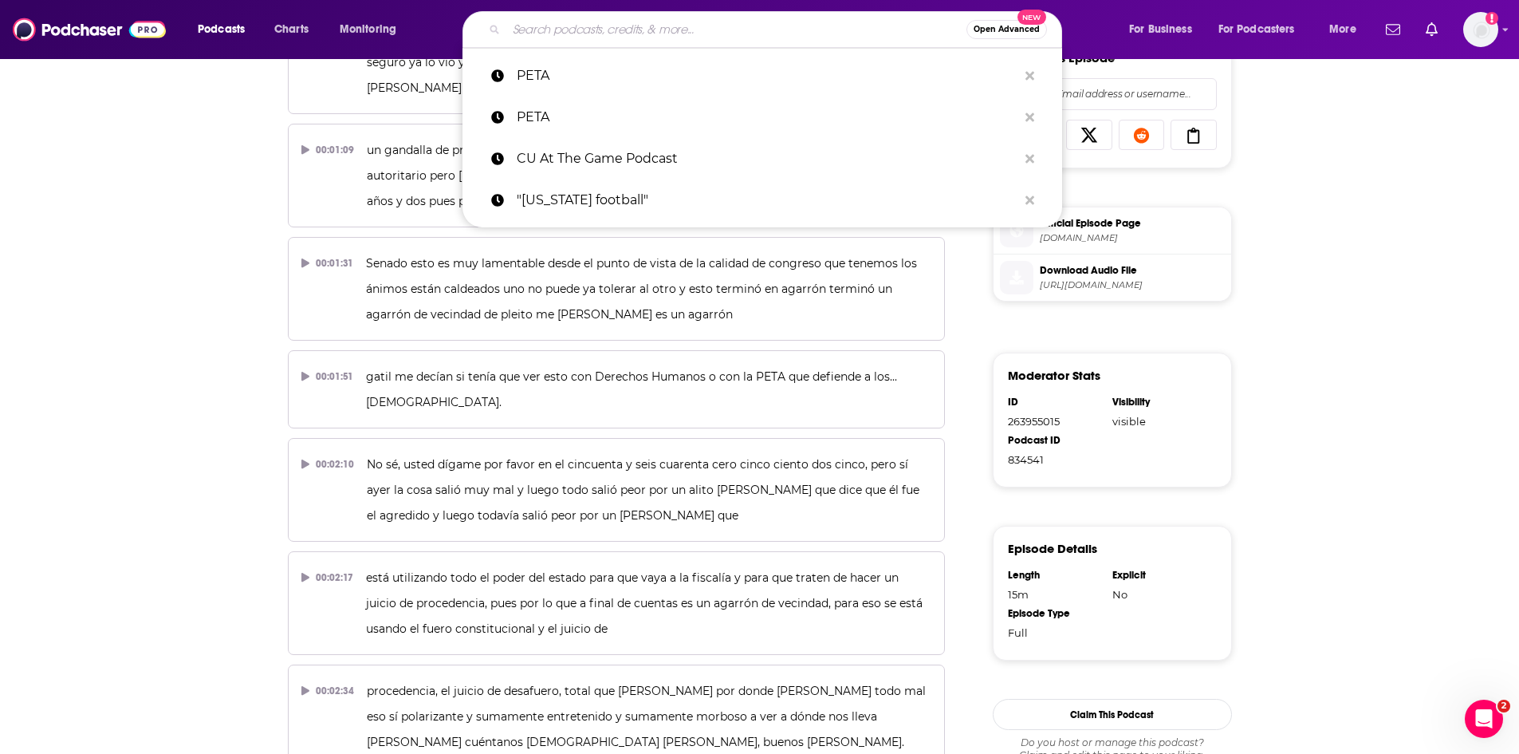
paste input "The Solid Verbal"
type input "The Solid Verbal"
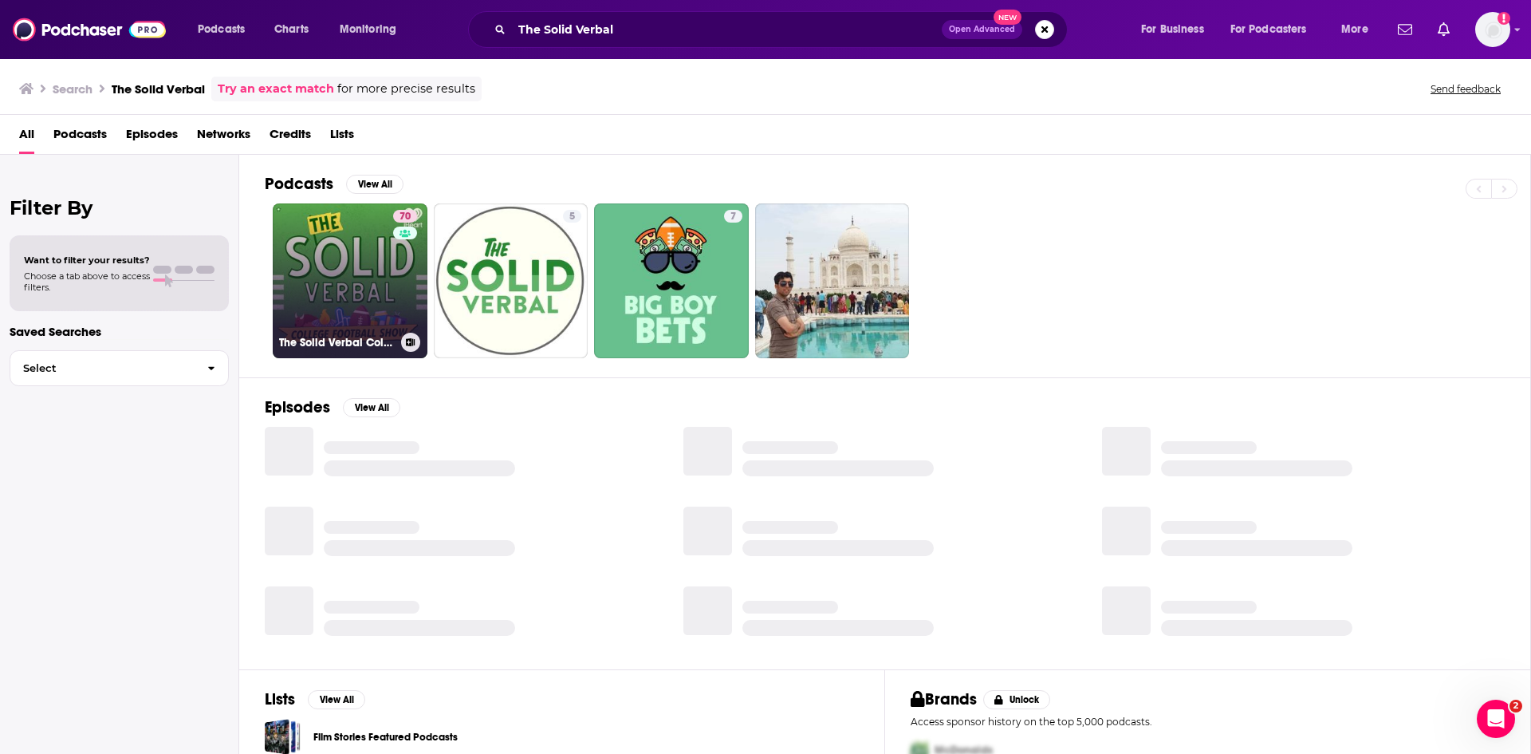
click at [371, 285] on link "70 The Solid Verbal College Football" at bounding box center [350, 280] width 155 height 155
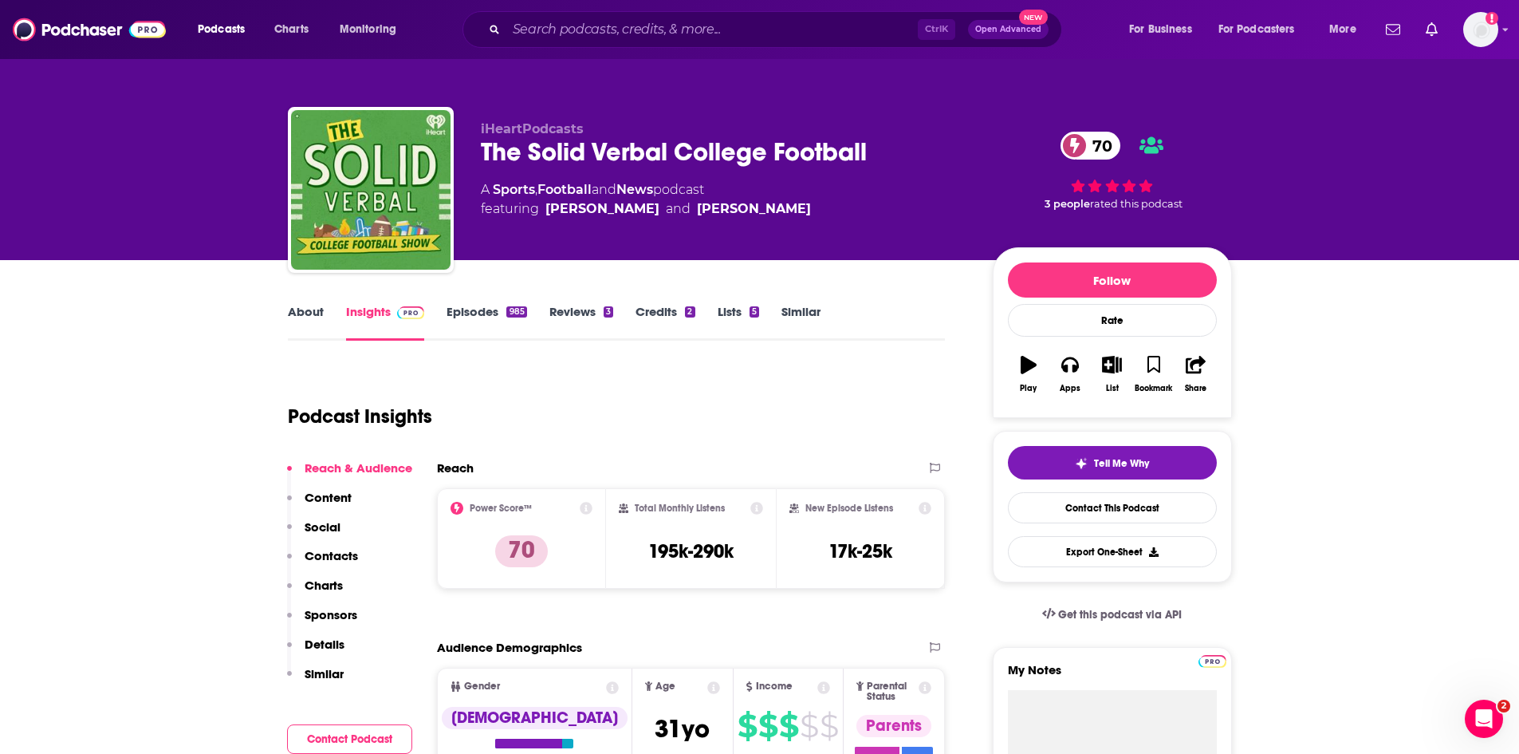
click at [466, 313] on link "Episodes 985" at bounding box center [487, 322] width 80 height 37
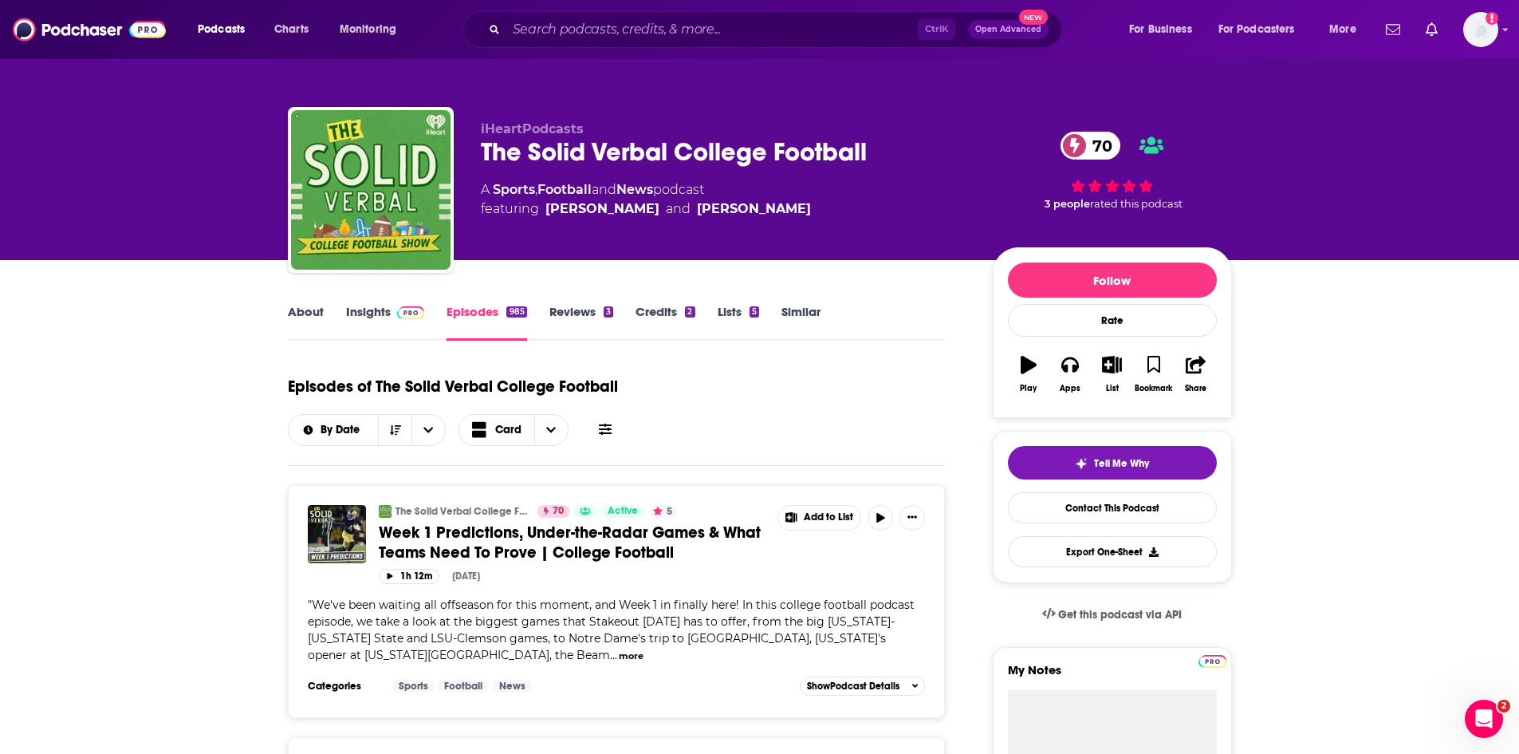
click at [317, 312] on link "About" at bounding box center [306, 322] width 36 height 37
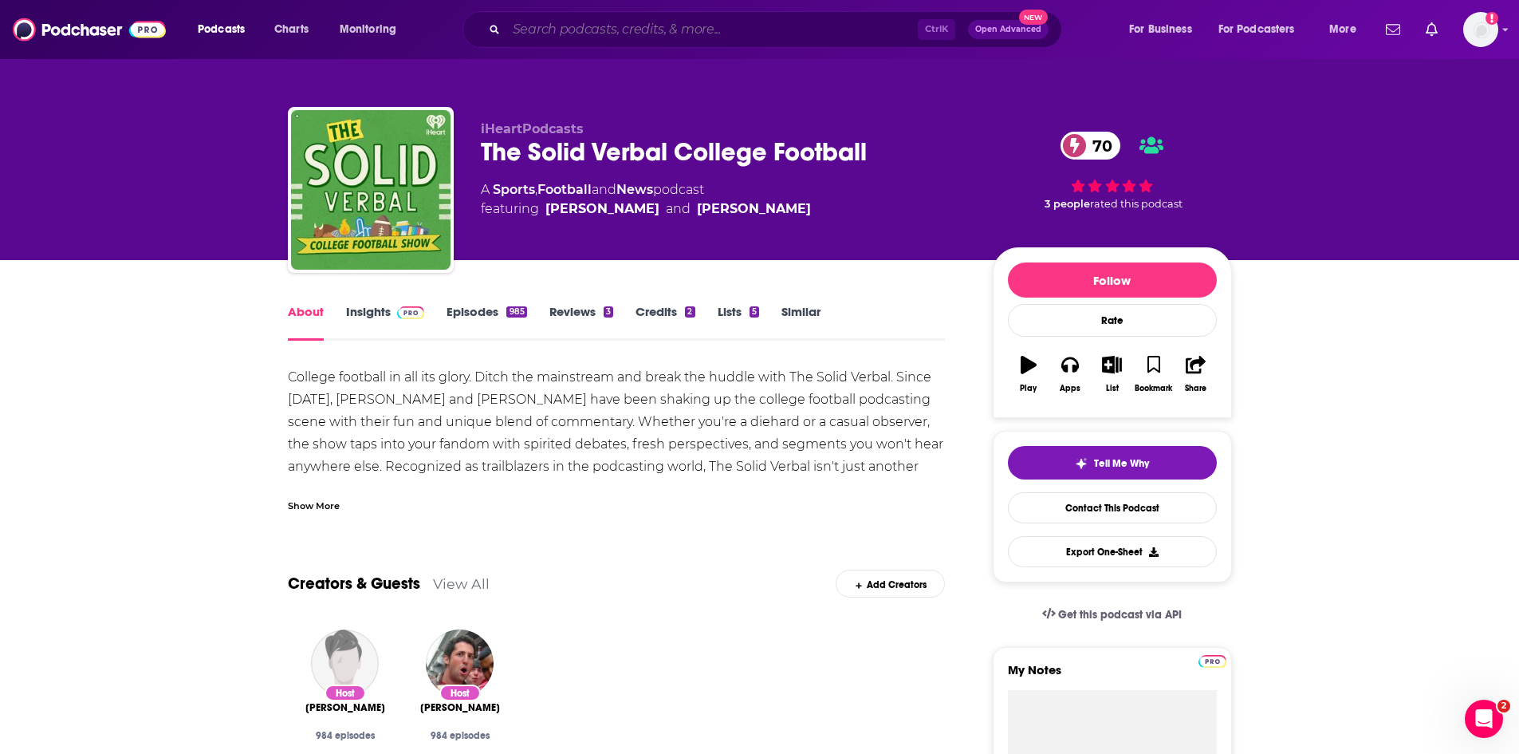
click at [648, 36] on input "Search podcasts, credits, & more..." at bounding box center [711, 30] width 411 height 26
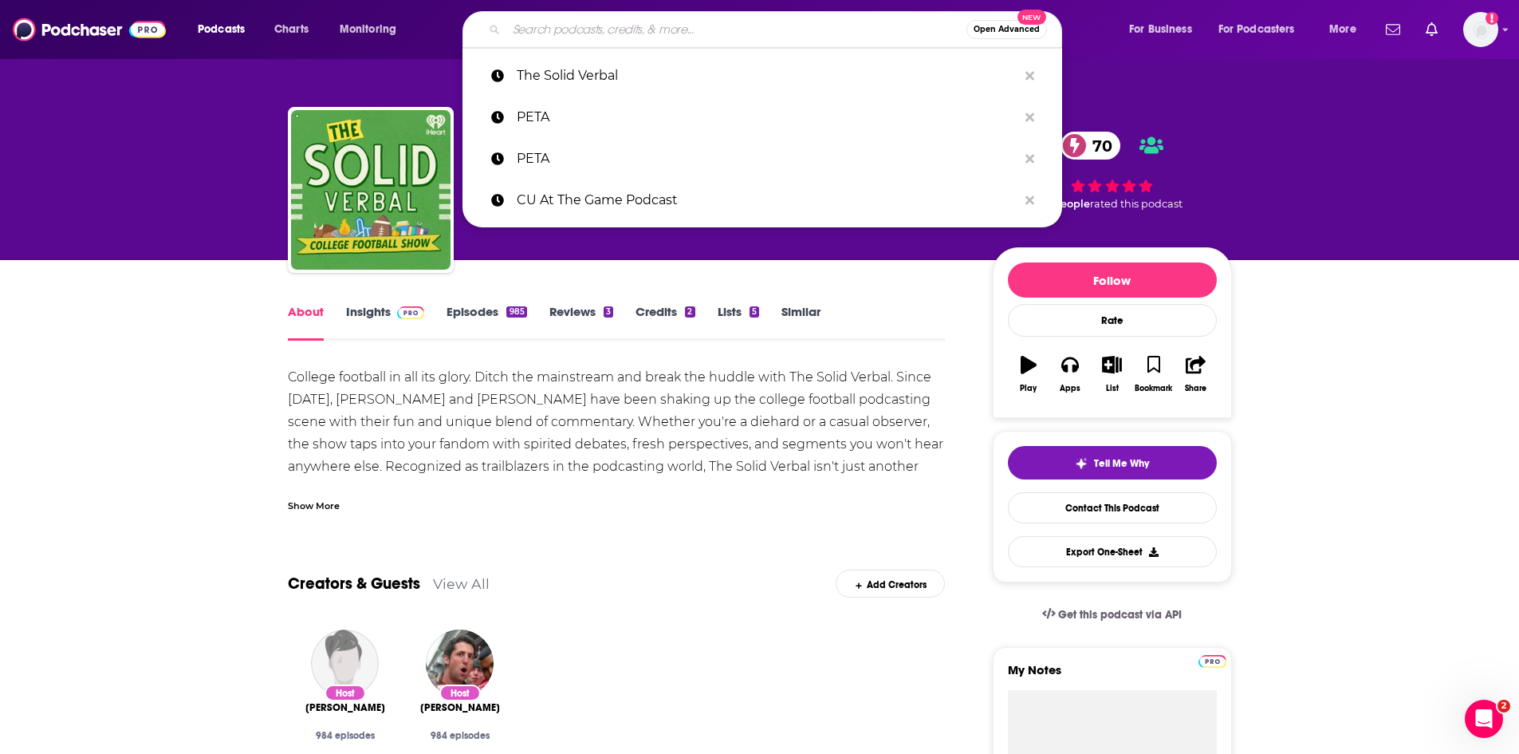
paste input "Cover 3 College Football"
type input "Cover 3 College Football"
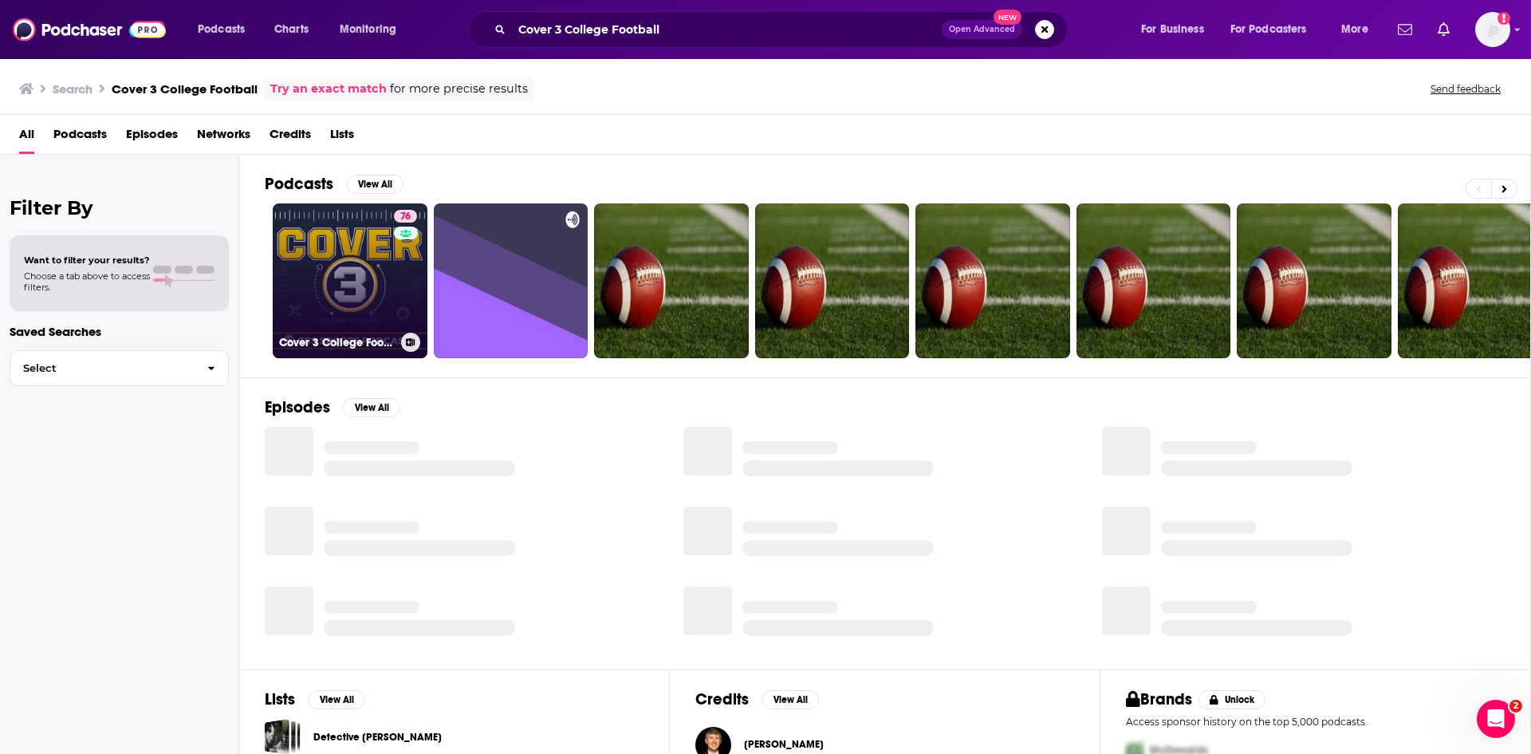
click at [362, 275] on link "76 Cover 3 College Football" at bounding box center [350, 280] width 155 height 155
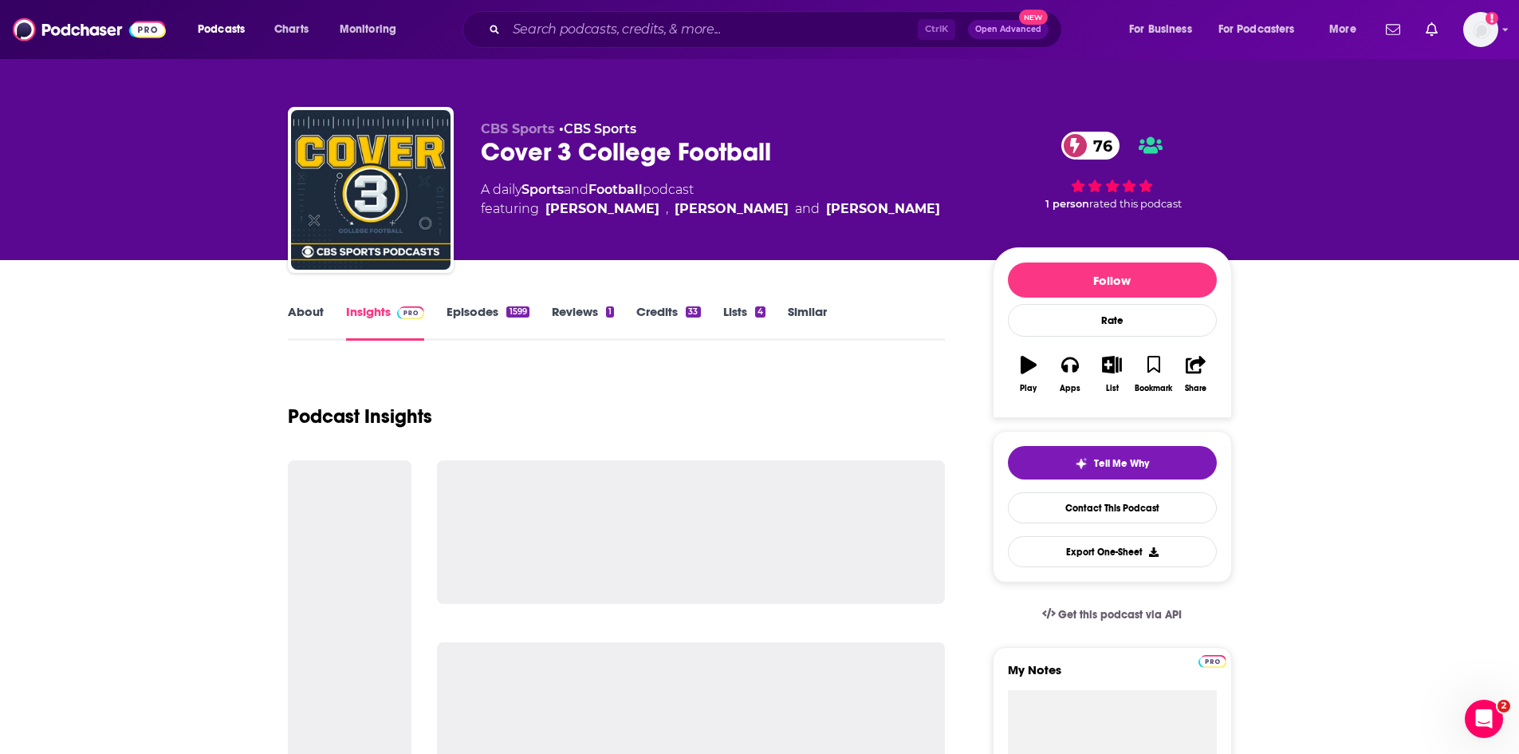
click at [478, 310] on link "Episodes 1599" at bounding box center [488, 322] width 82 height 37
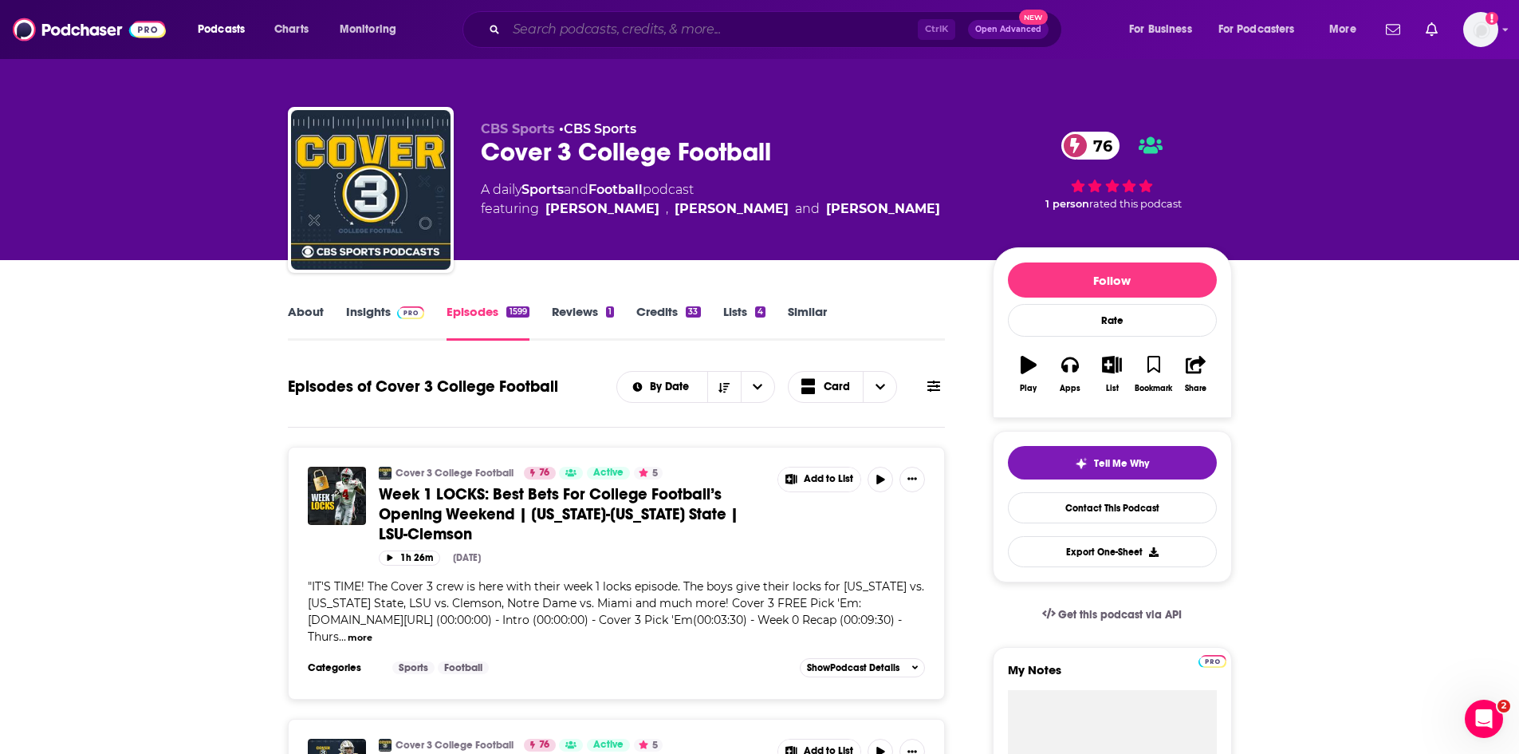
click at [599, 30] on input "Search podcasts, credits, & more..." at bounding box center [711, 30] width 411 height 26
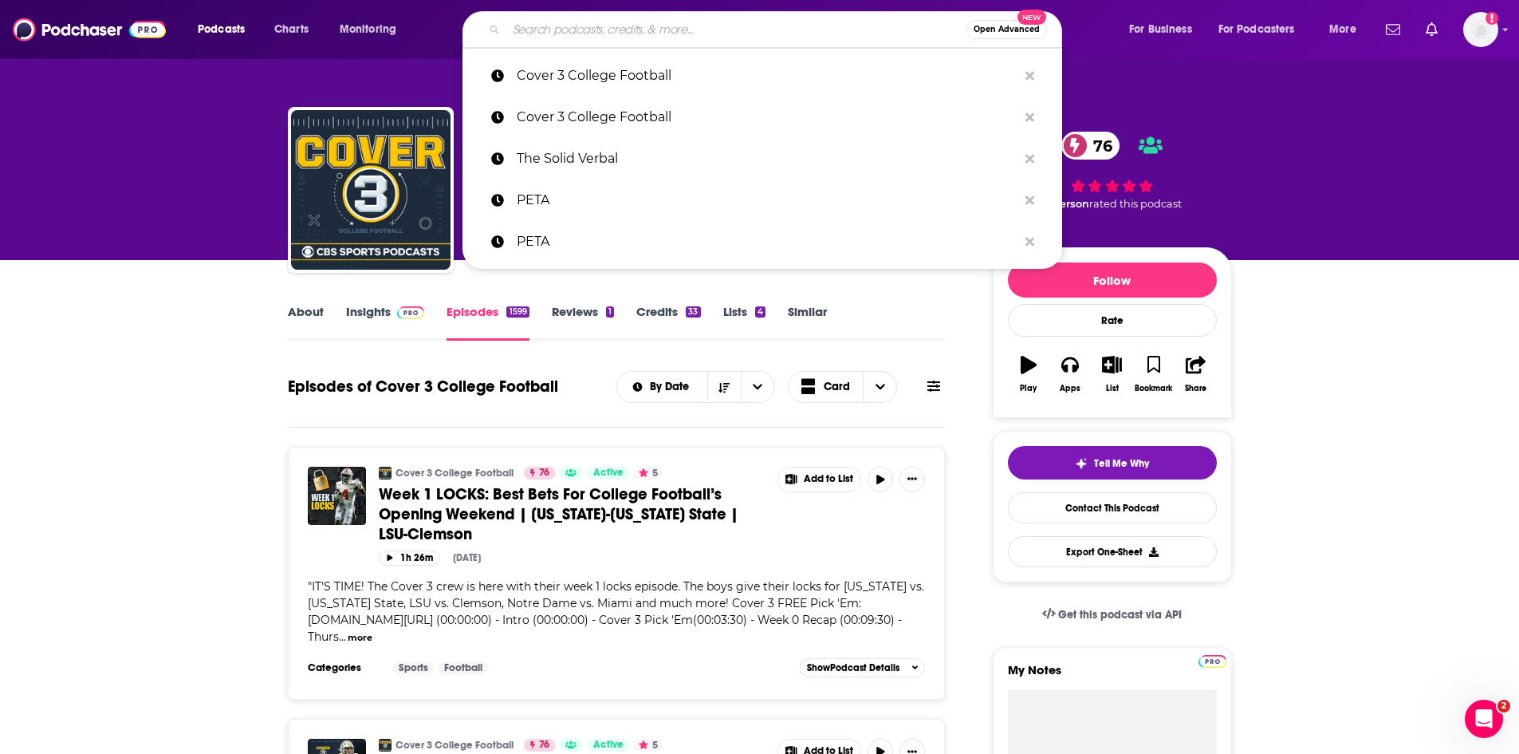
paste input "Always College Football"
type input "Always College Football"
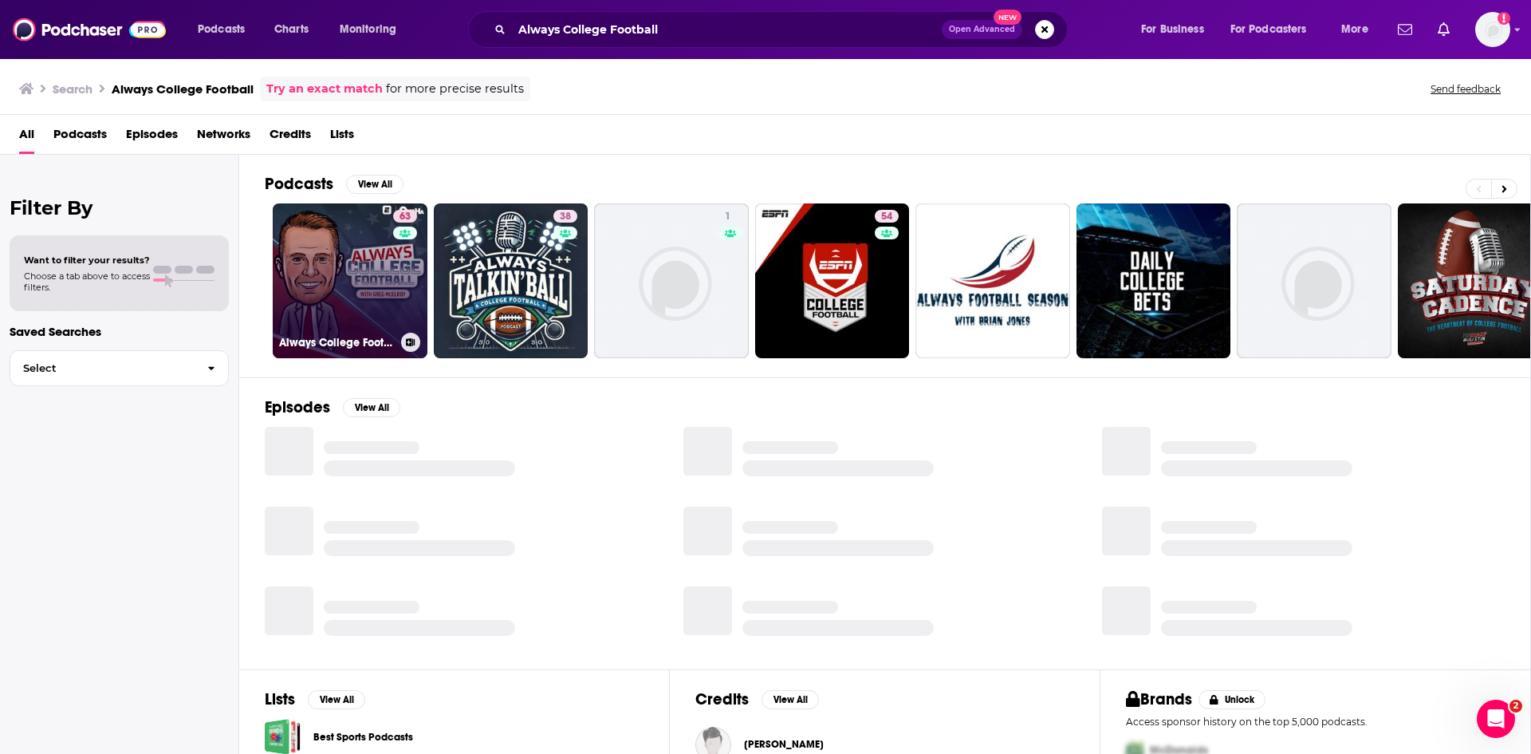
click at [353, 287] on link "63 Always College Football with [PERSON_NAME]" at bounding box center [350, 280] width 155 height 155
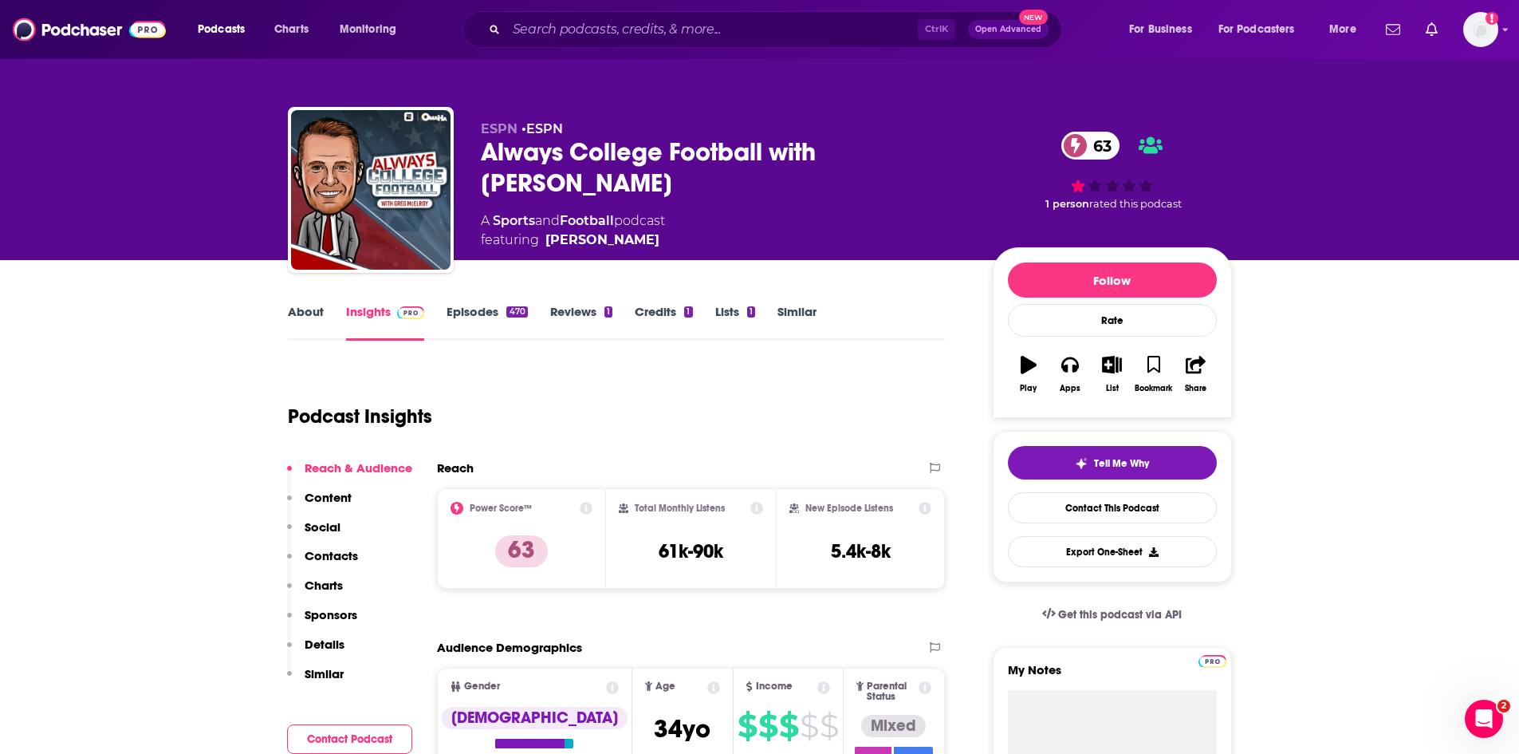
click at [486, 309] on link "Episodes 470" at bounding box center [487, 322] width 81 height 37
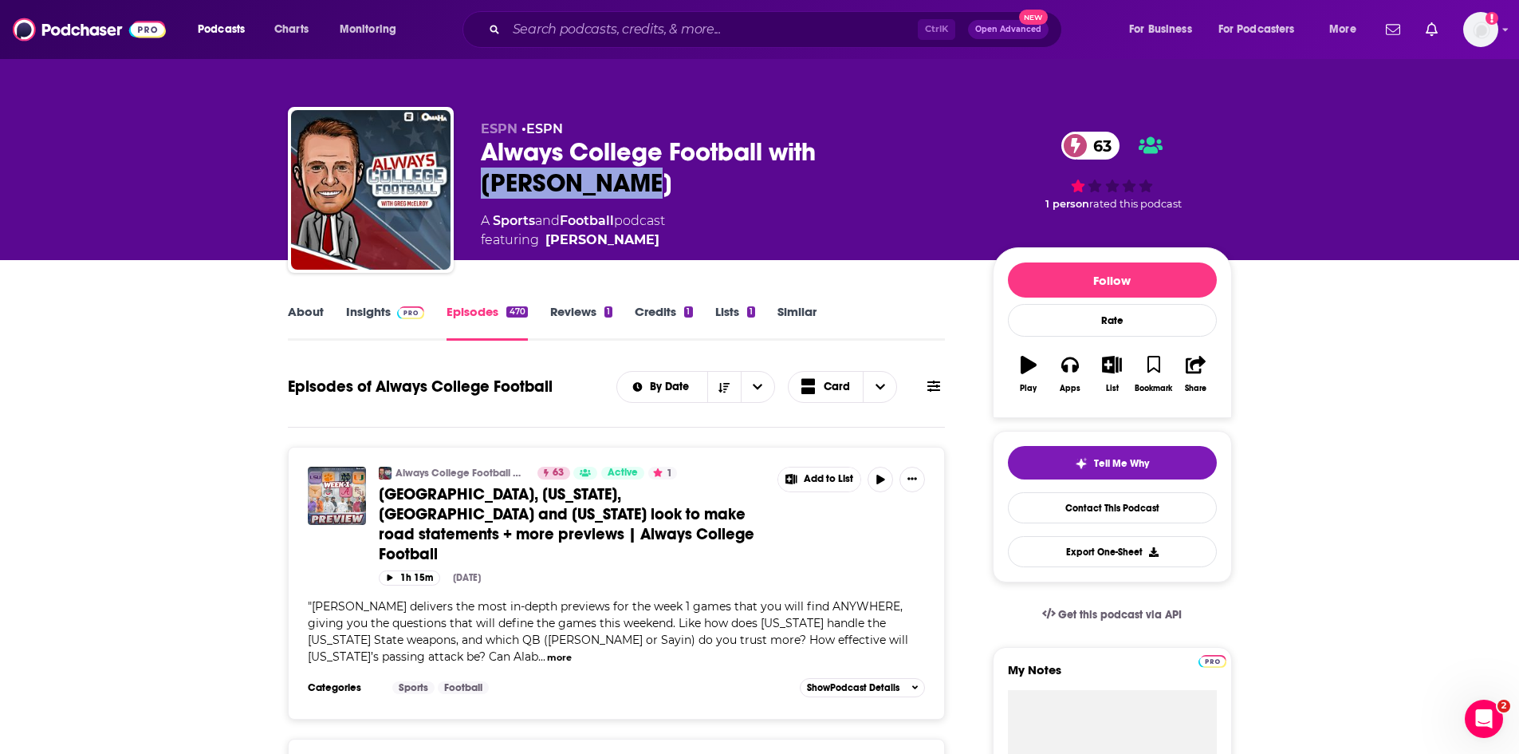
drag, startPoint x: 615, startPoint y: 175, endPoint x: 830, endPoint y: 150, distance: 216.8
click at [830, 150] on div "Always College Football with [PERSON_NAME] 63" at bounding box center [724, 167] width 486 height 62
copy h2 "[PERSON_NAME]"
drag, startPoint x: 640, startPoint y: 183, endPoint x: 593, endPoint y: 191, distance: 47.1
click at [638, 183] on div "Always College Football with [PERSON_NAME] 63" at bounding box center [724, 167] width 486 height 62
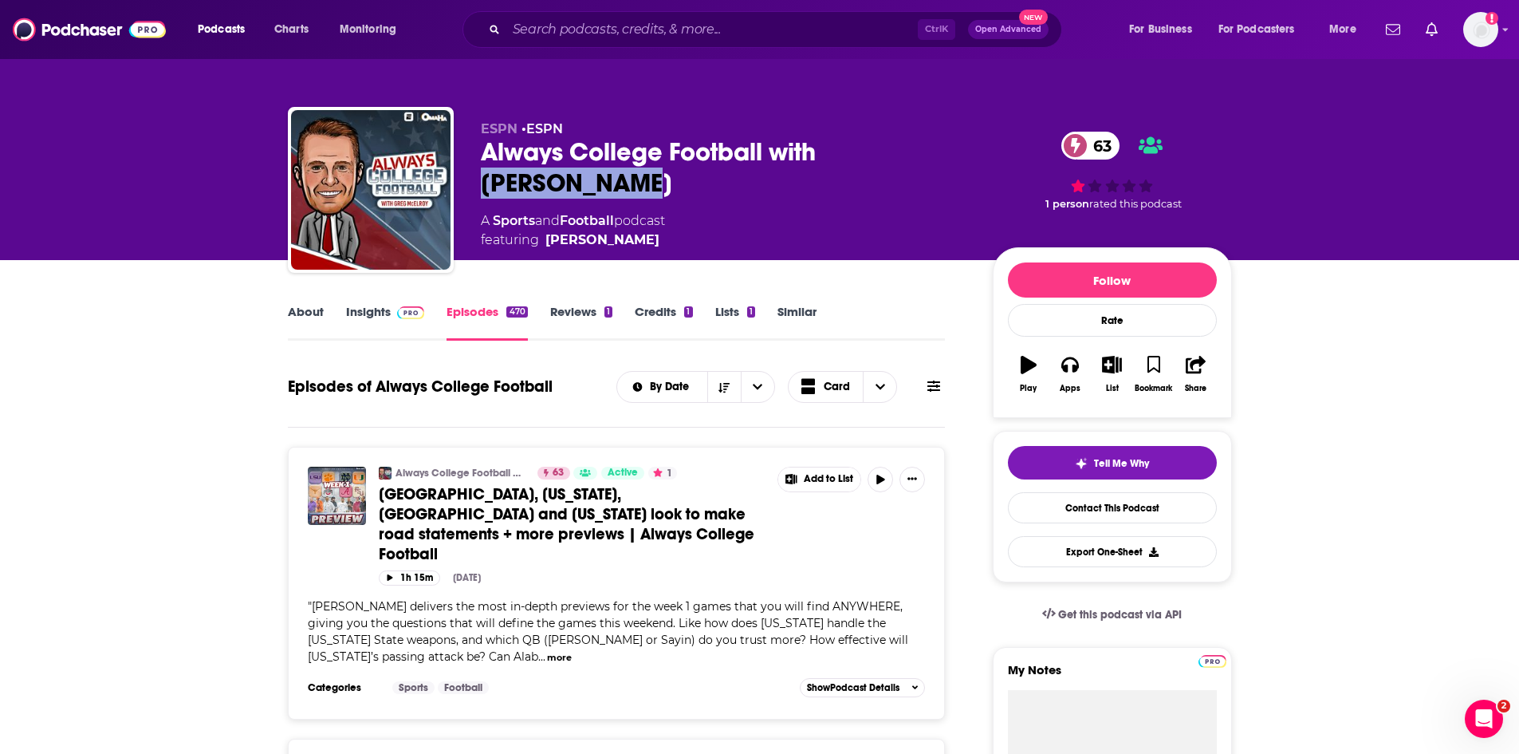
click at [707, 191] on div "Always College Football with [PERSON_NAME] 63" at bounding box center [724, 167] width 486 height 62
drag, startPoint x: 592, startPoint y: 183, endPoint x: 480, endPoint y: 155, distance: 115.3
click at [481, 155] on div "Always College Football with [PERSON_NAME] 63" at bounding box center [724, 167] width 486 height 62
copy h2 "Always College Football with [PERSON_NAME]"
click at [577, 27] on input "Search podcasts, credits, & more..." at bounding box center [711, 30] width 411 height 26
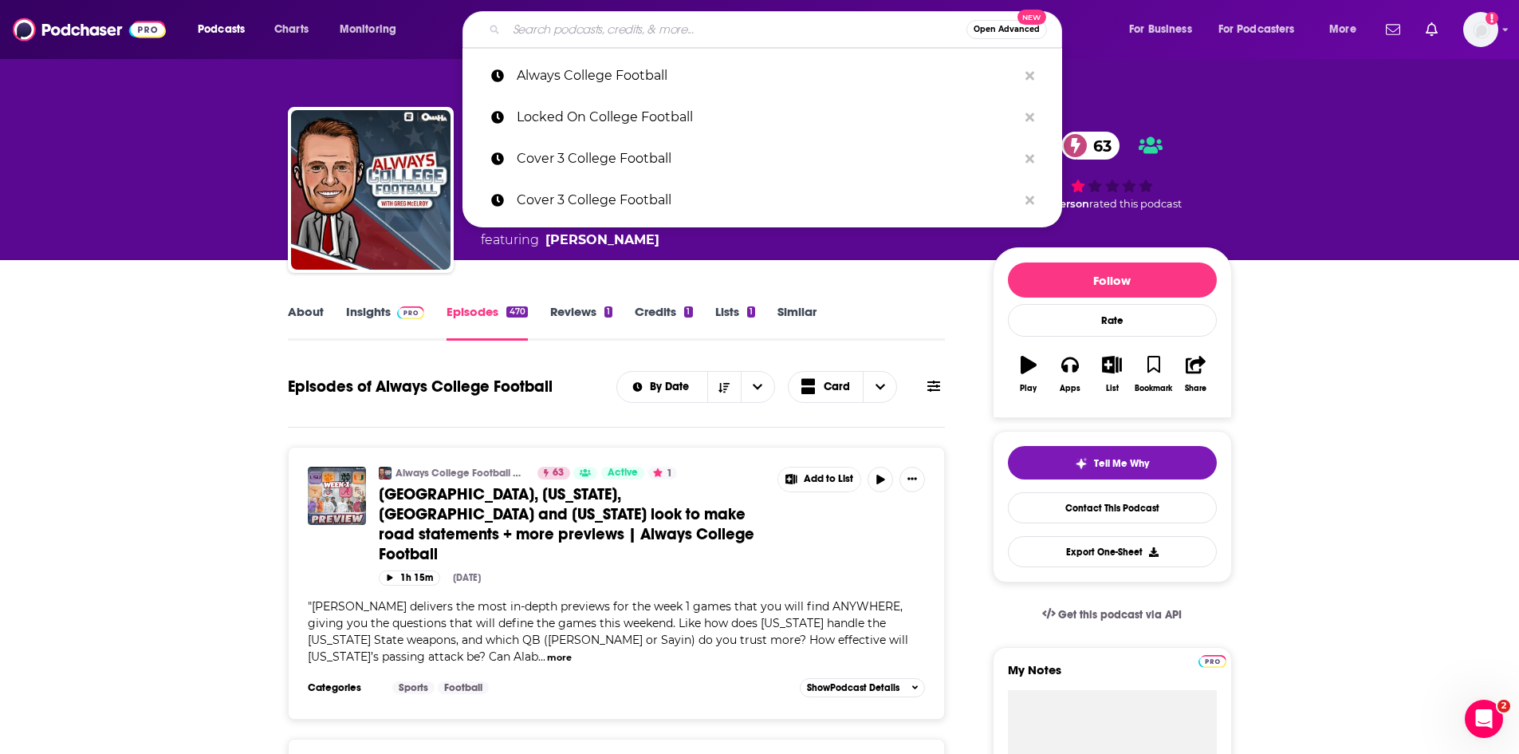
paste input "[PERSON_NAME] College Football Show"
type input "[PERSON_NAME] College Football Show"
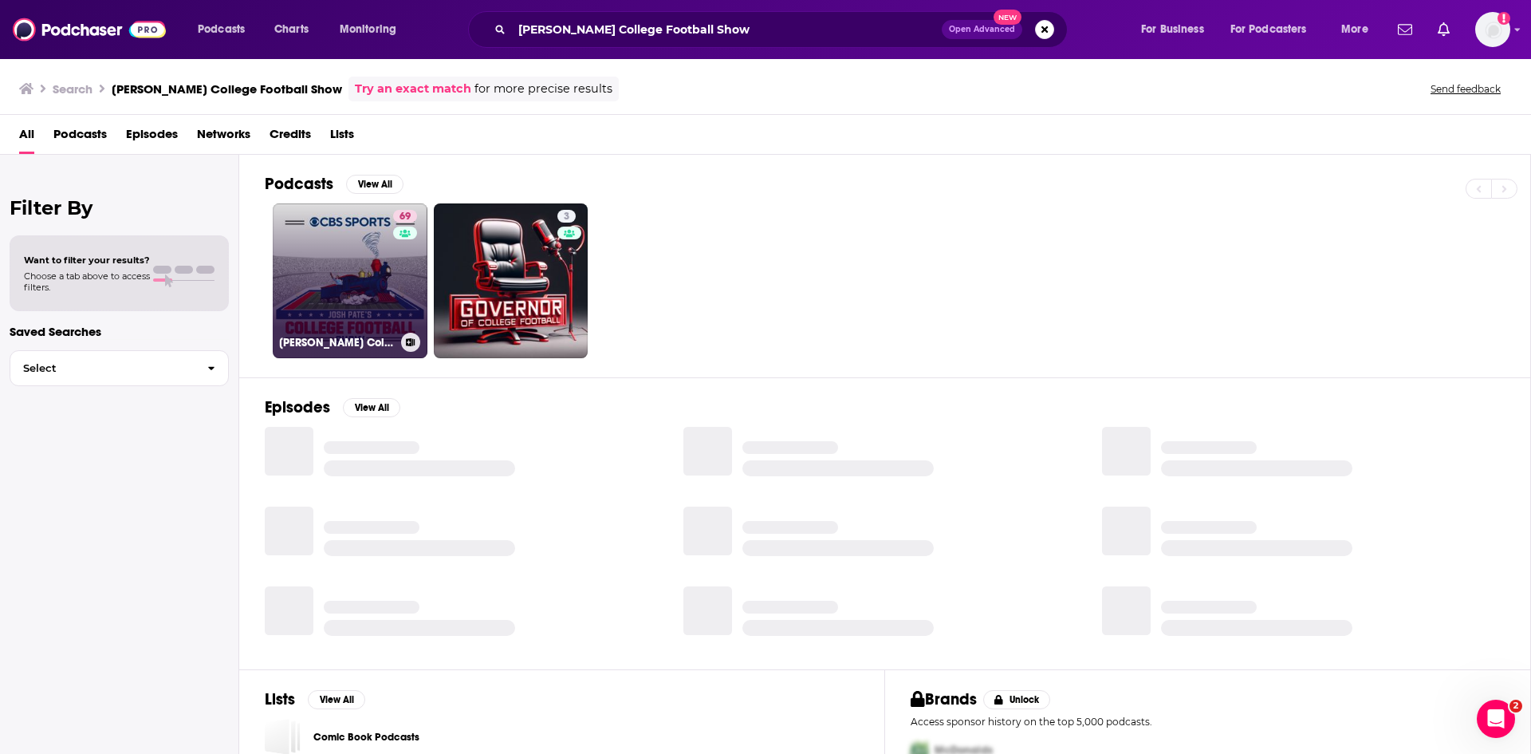
click at [361, 270] on link "69 [PERSON_NAME] College Football Show" at bounding box center [350, 280] width 155 height 155
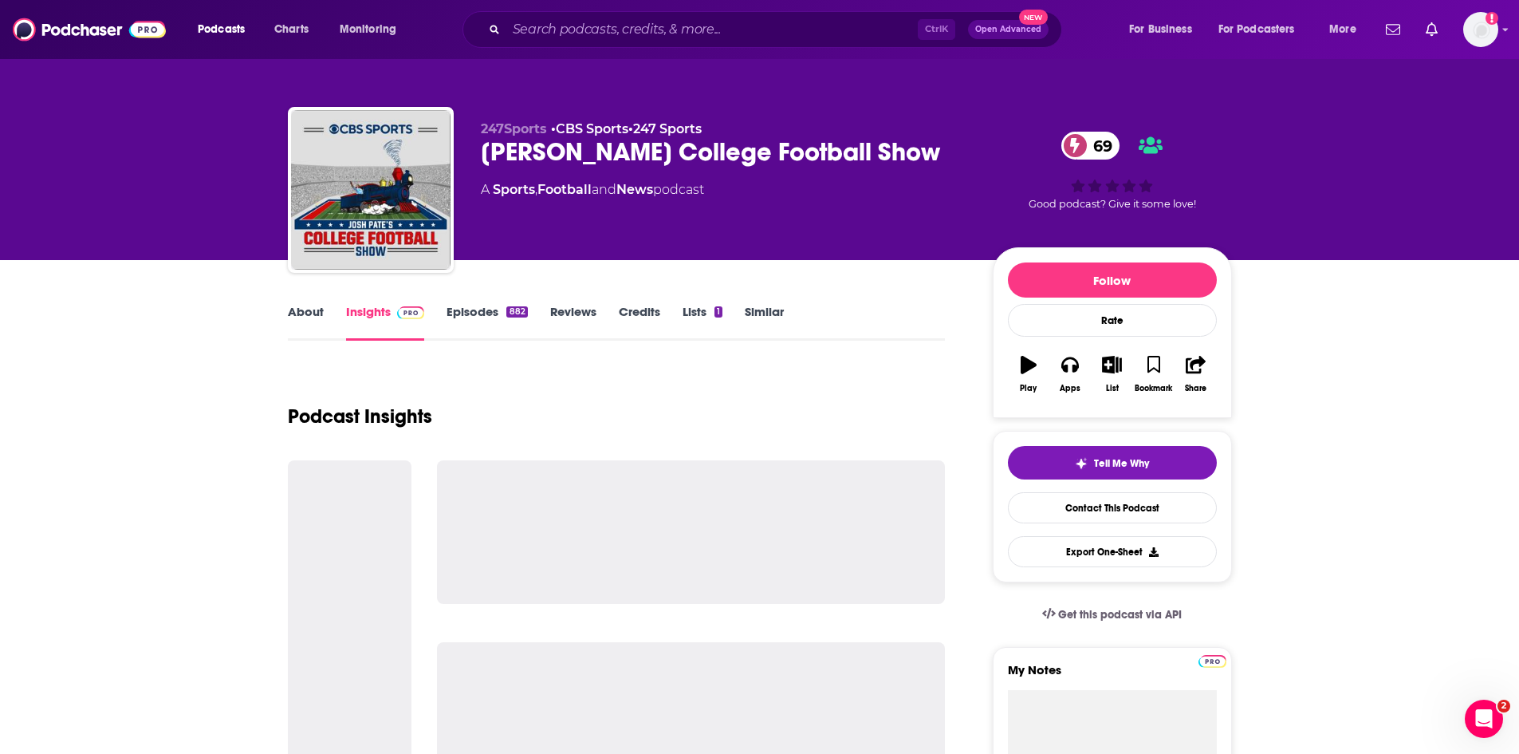
click at [482, 304] on link "Episodes 882" at bounding box center [487, 322] width 81 height 37
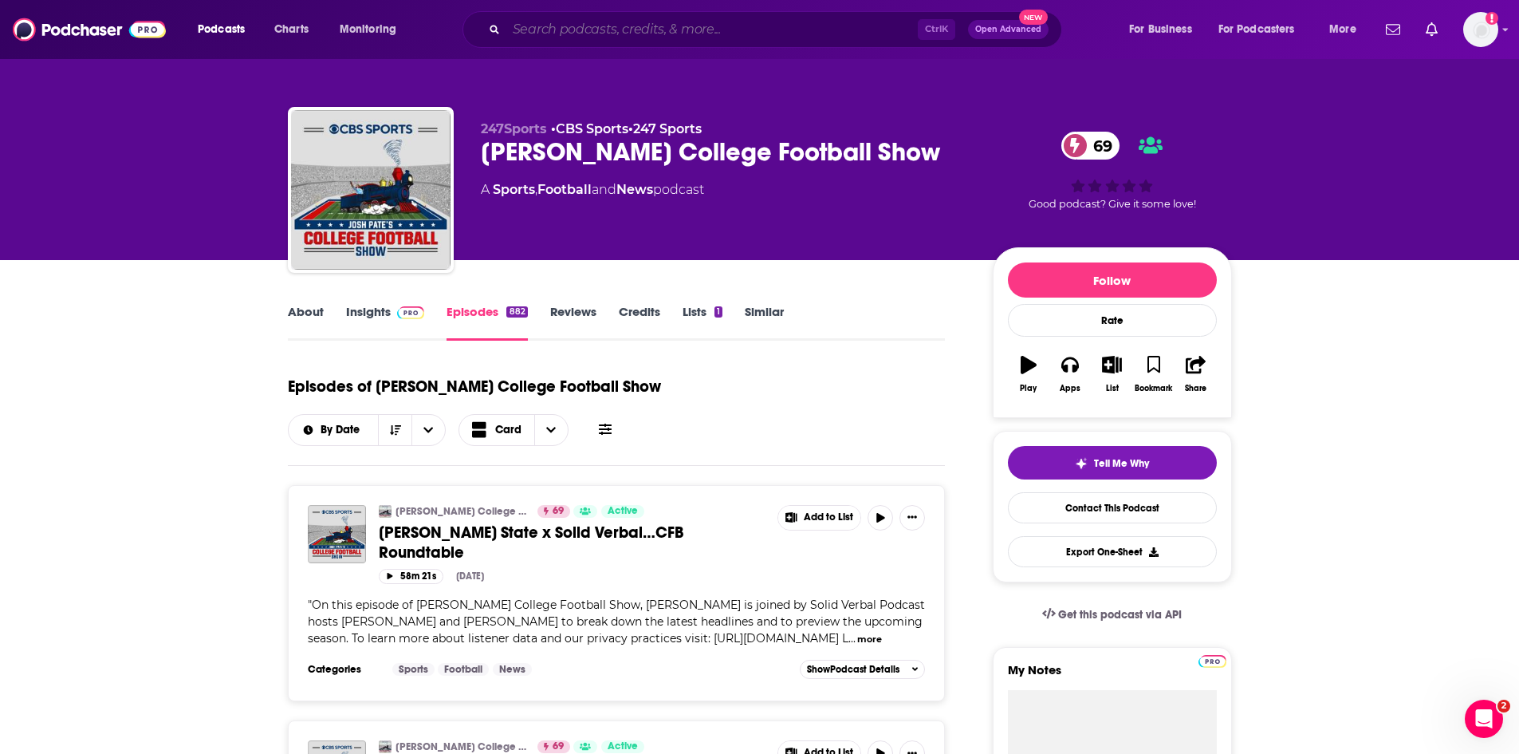
click at [644, 31] on input "Search podcasts, credits, & more..." at bounding box center [711, 30] width 411 height 26
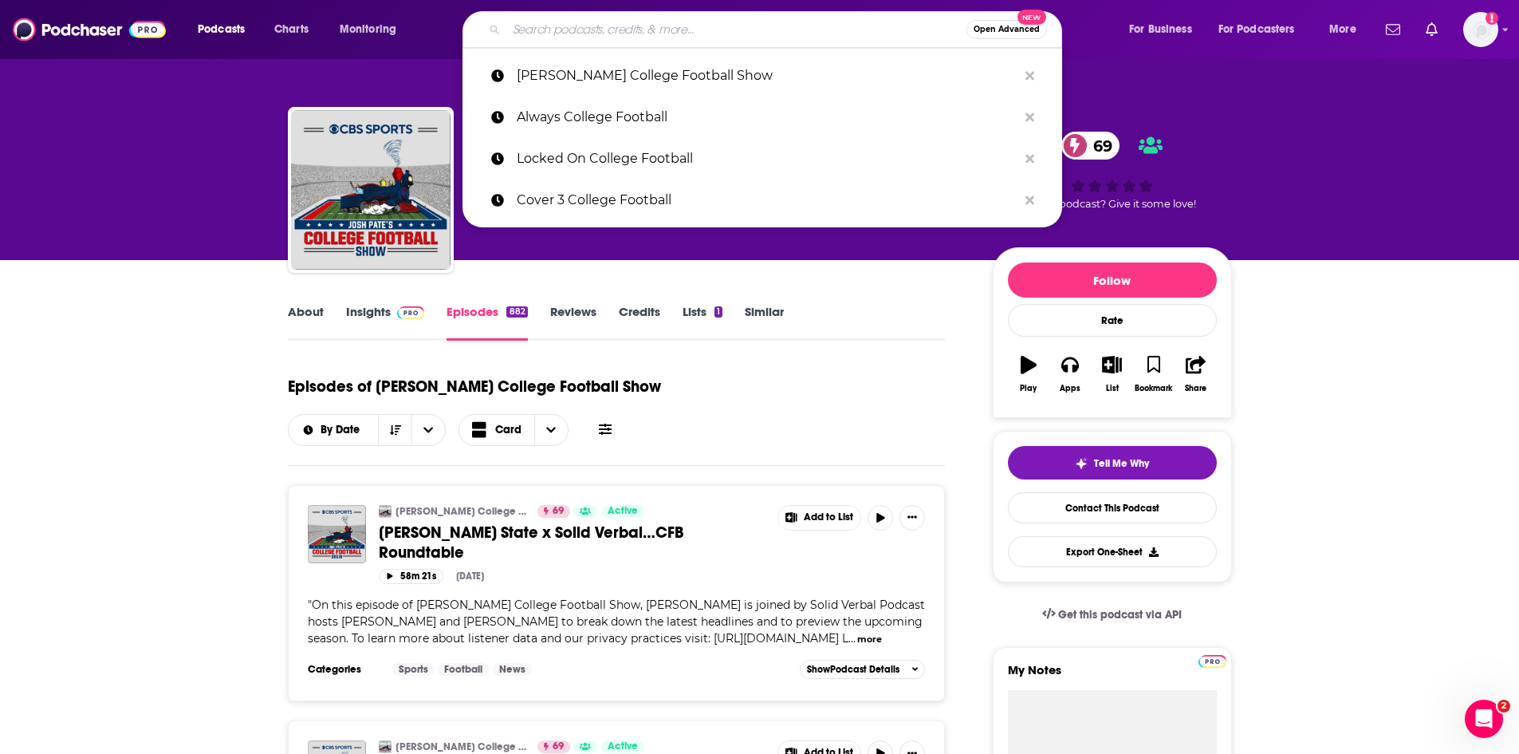
paste input "‘[PERSON_NAME] & [PERSON_NAME]"
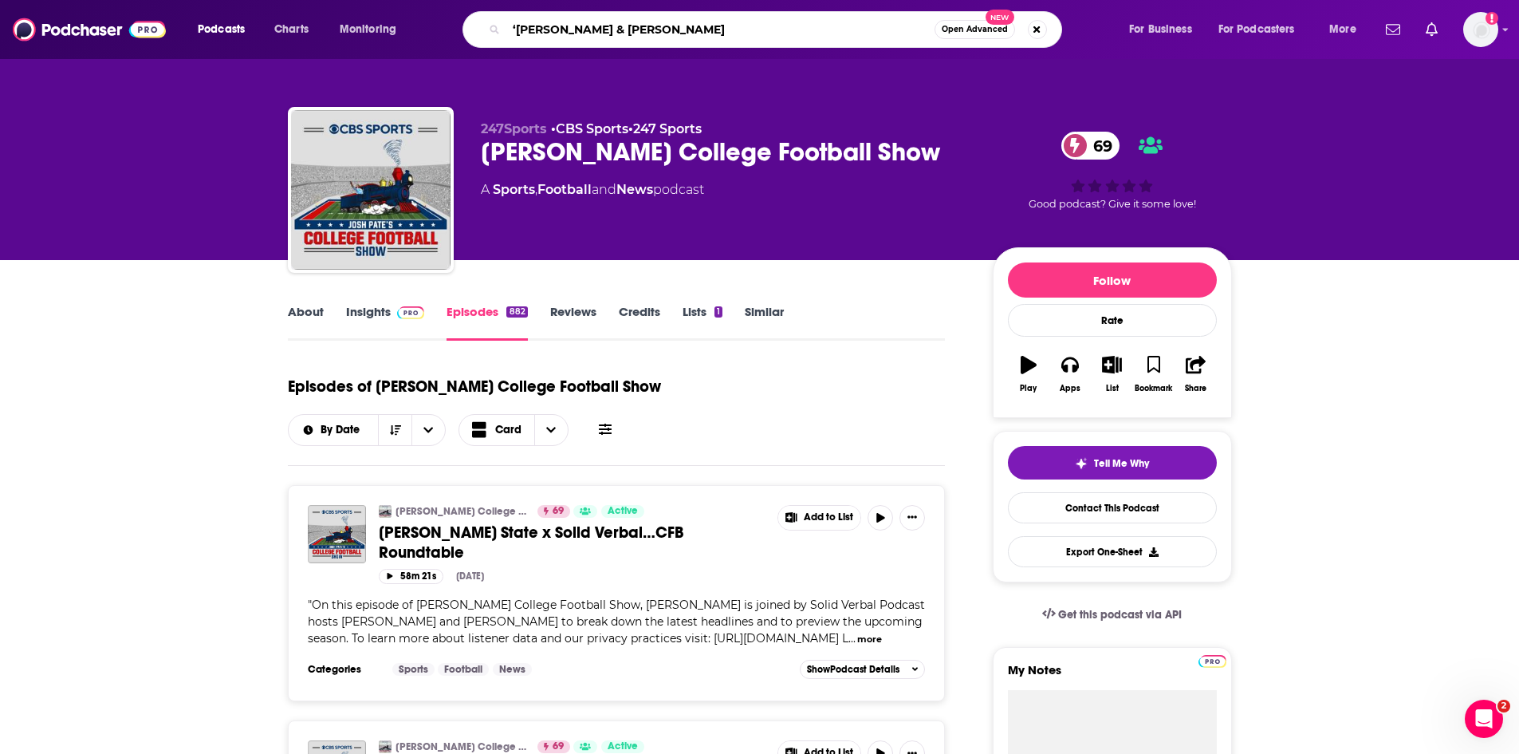
type input "‘[PERSON_NAME] & [PERSON_NAME]"
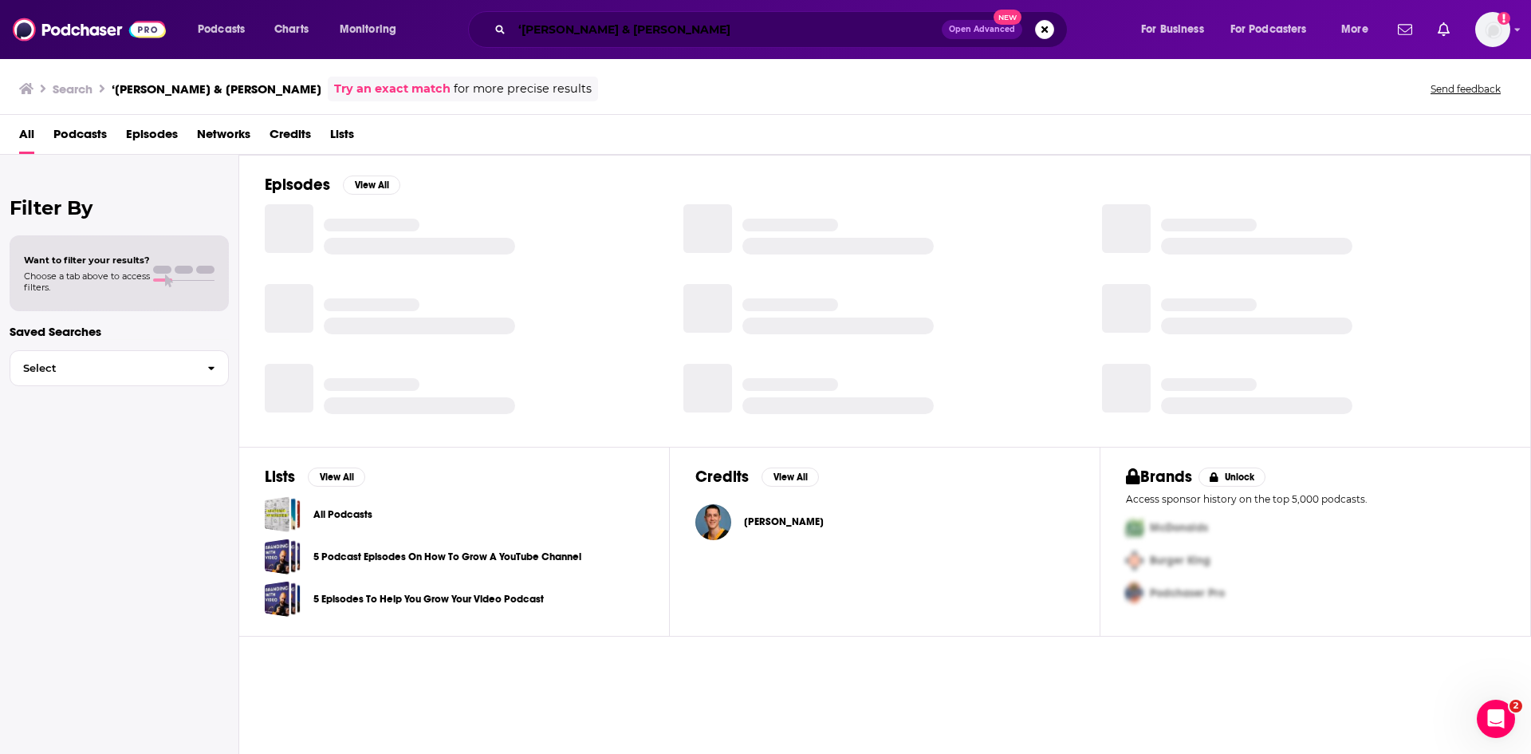
click at [521, 30] on input "‘[PERSON_NAME] & [PERSON_NAME]" at bounding box center [727, 30] width 430 height 26
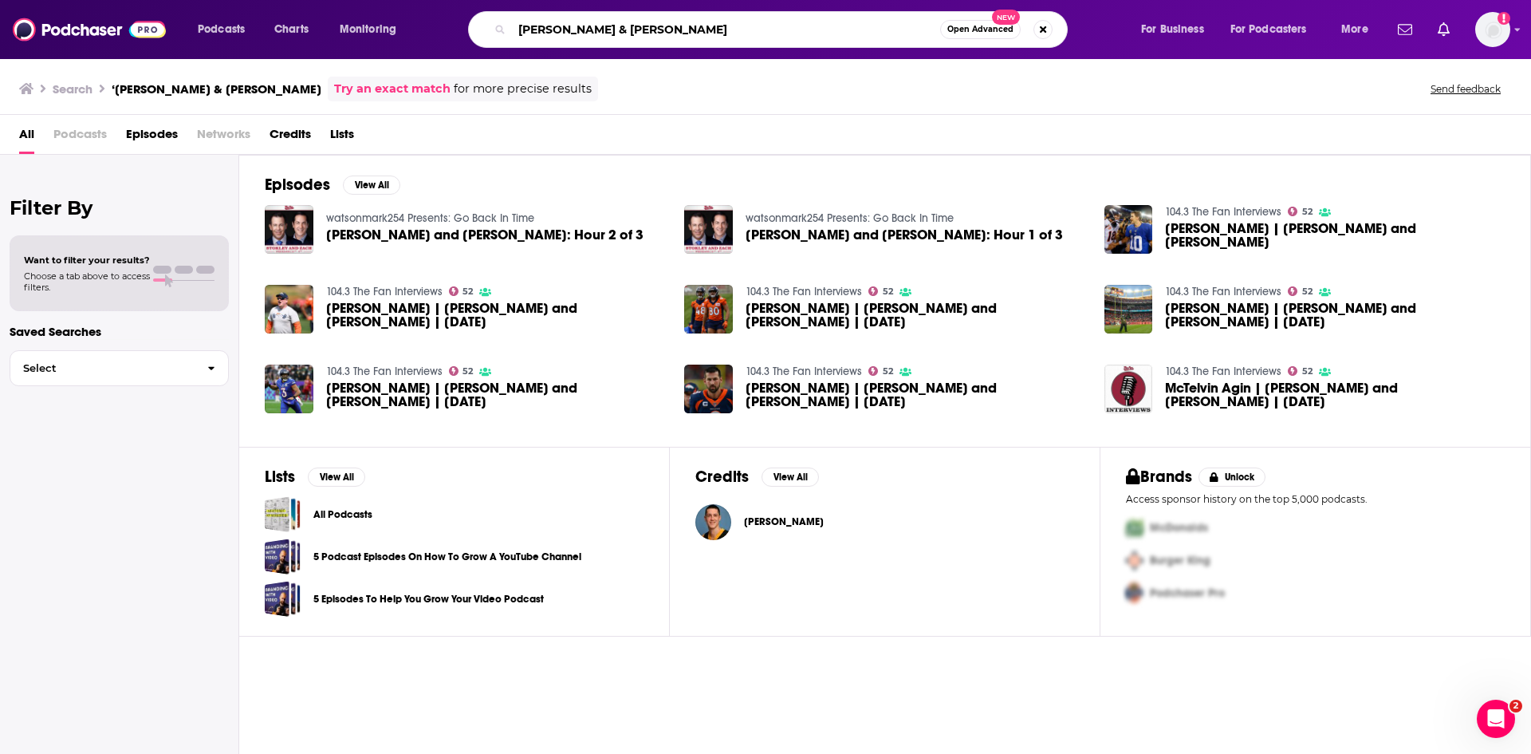
type input "[PERSON_NAME] & [PERSON_NAME]"
click at [378, 238] on span "[PERSON_NAME] and [PERSON_NAME]: Hour 2 of 3" at bounding box center [484, 235] width 317 height 14
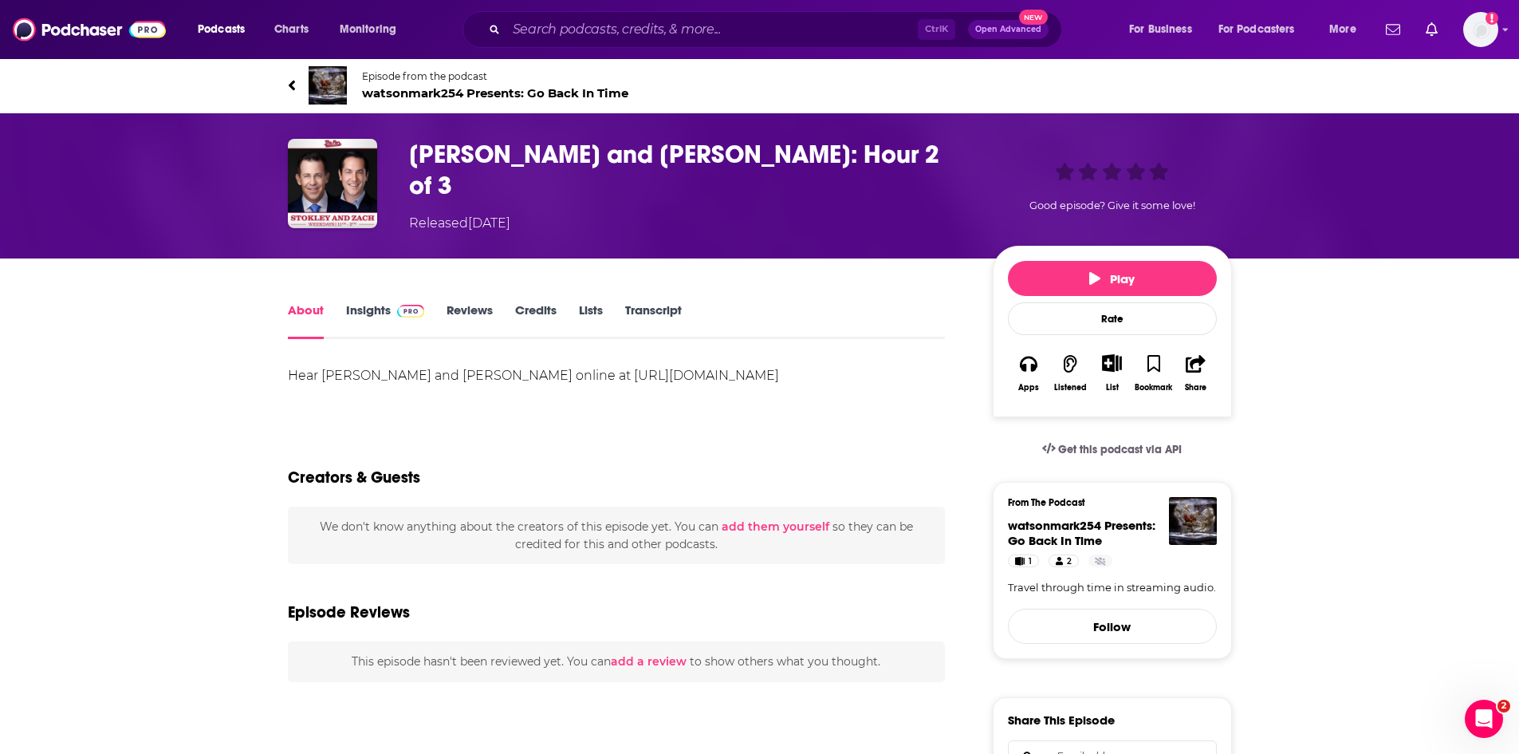
click at [443, 149] on h1 "[PERSON_NAME] and [PERSON_NAME]: Hour 2 of 3" at bounding box center [688, 170] width 558 height 62
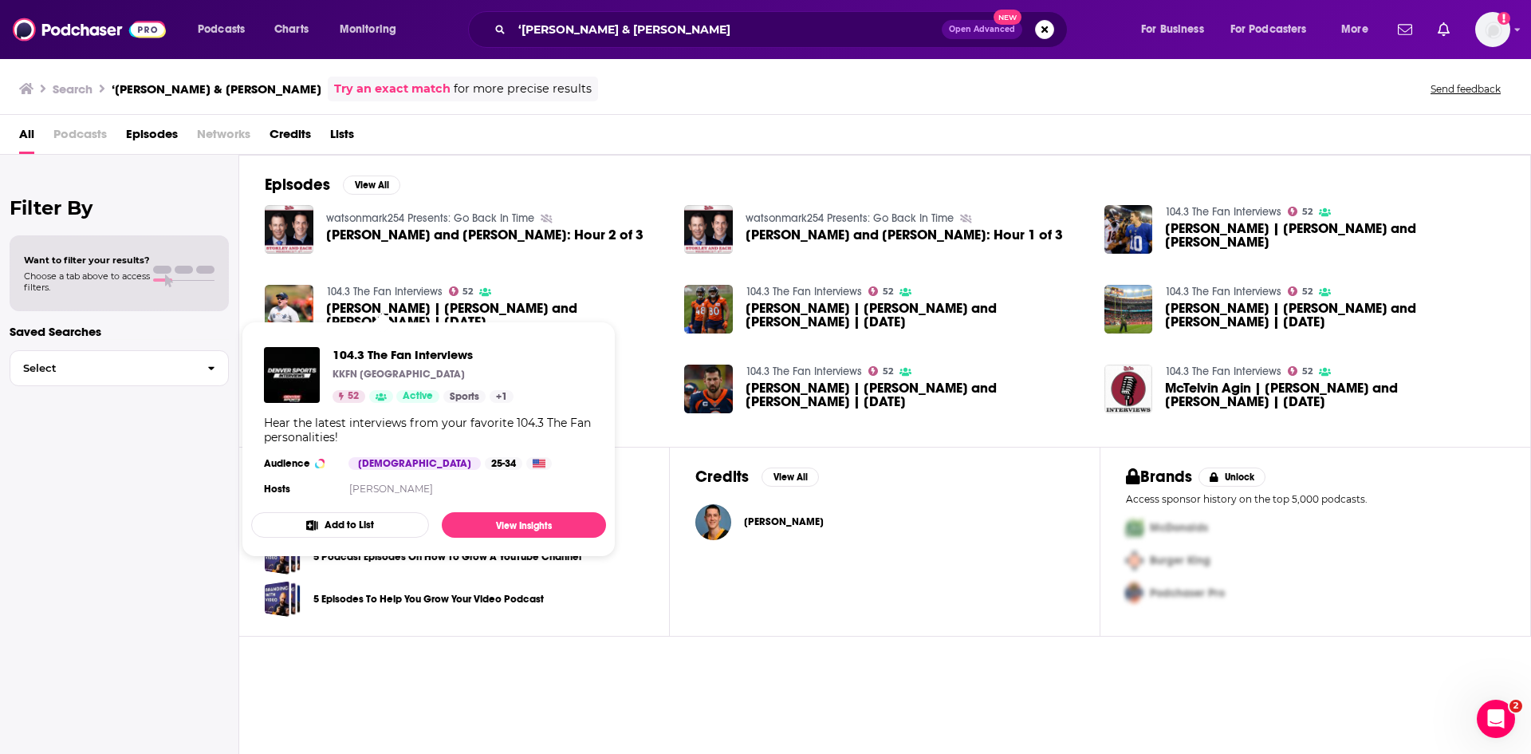
click at [385, 297] on link "104.3 The Fan Interviews" at bounding box center [384, 292] width 116 height 14
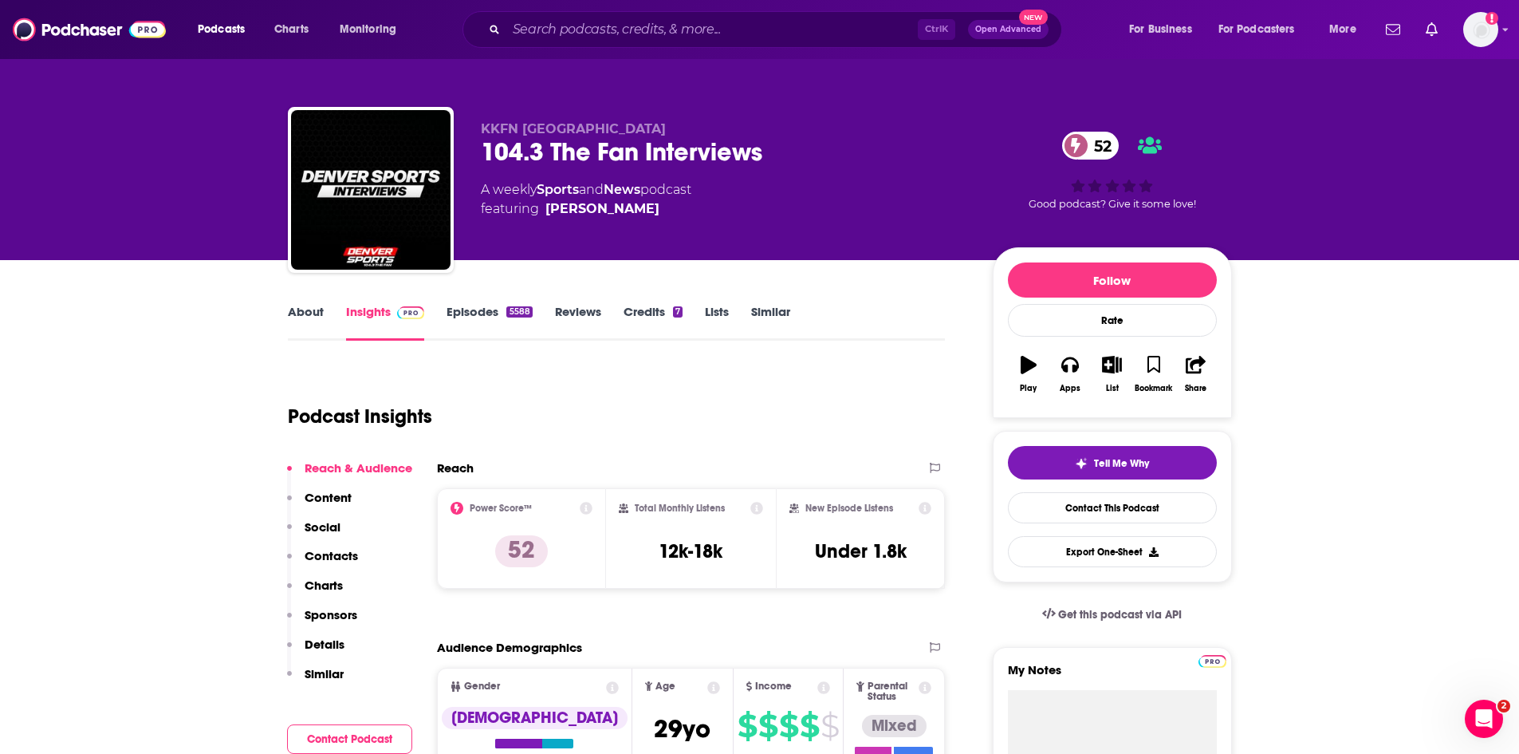
click at [471, 315] on link "Episodes 5588" at bounding box center [489, 322] width 85 height 37
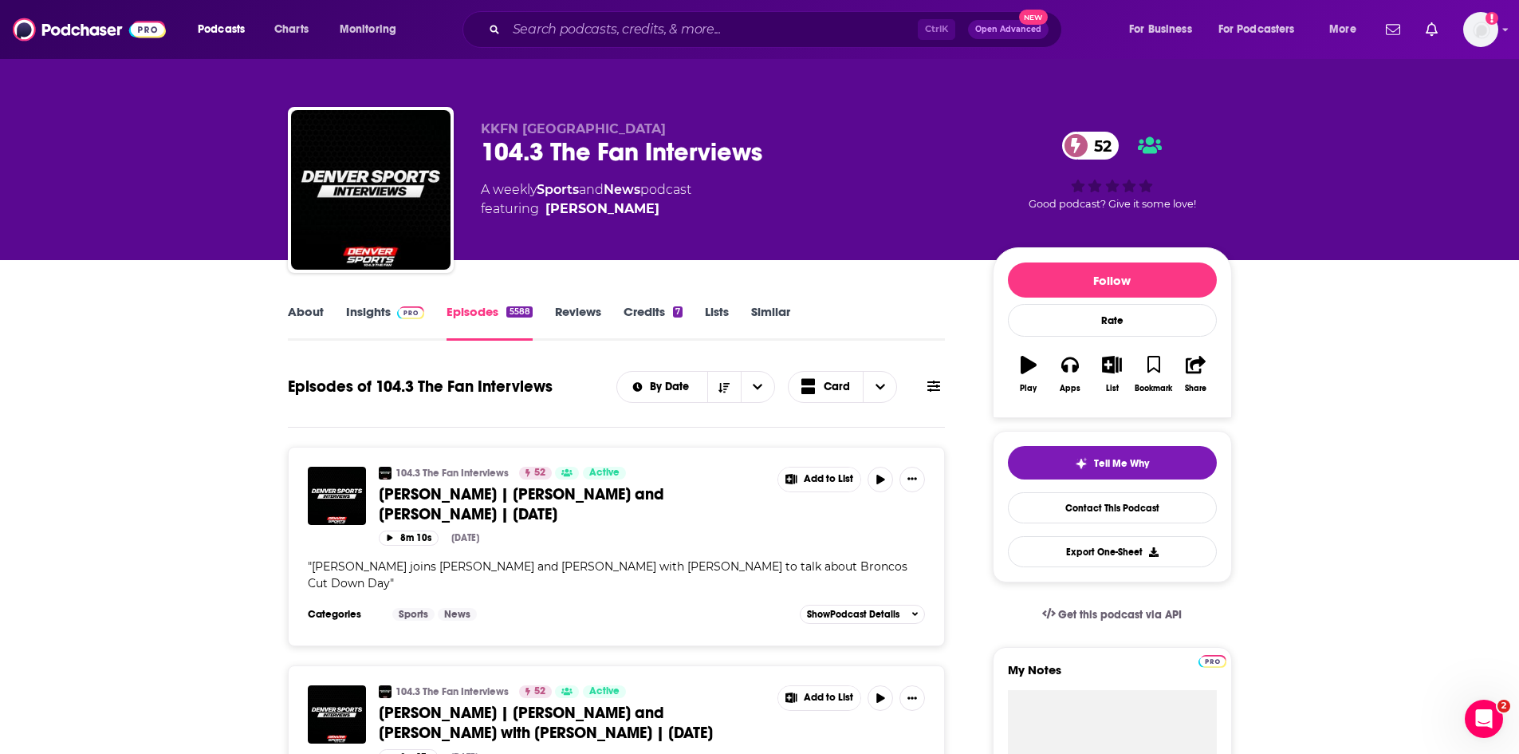
click at [303, 313] on link "About" at bounding box center [306, 322] width 36 height 37
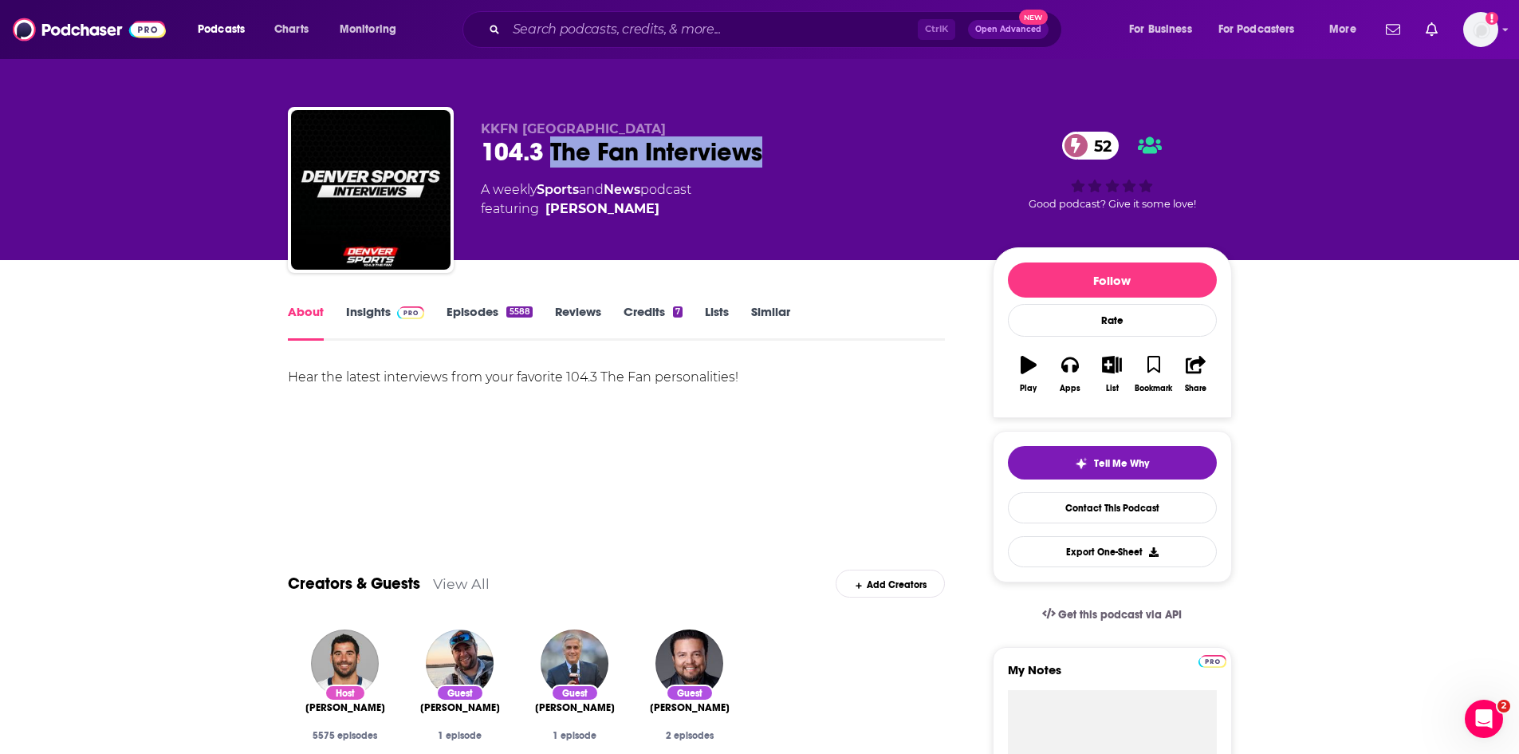
drag, startPoint x: 550, startPoint y: 148, endPoint x: 764, endPoint y: 150, distance: 213.7
click at [764, 150] on div "104.3 The Fan Interviews 52" at bounding box center [724, 151] width 486 height 31
copy h1 "The Fan Interviews"
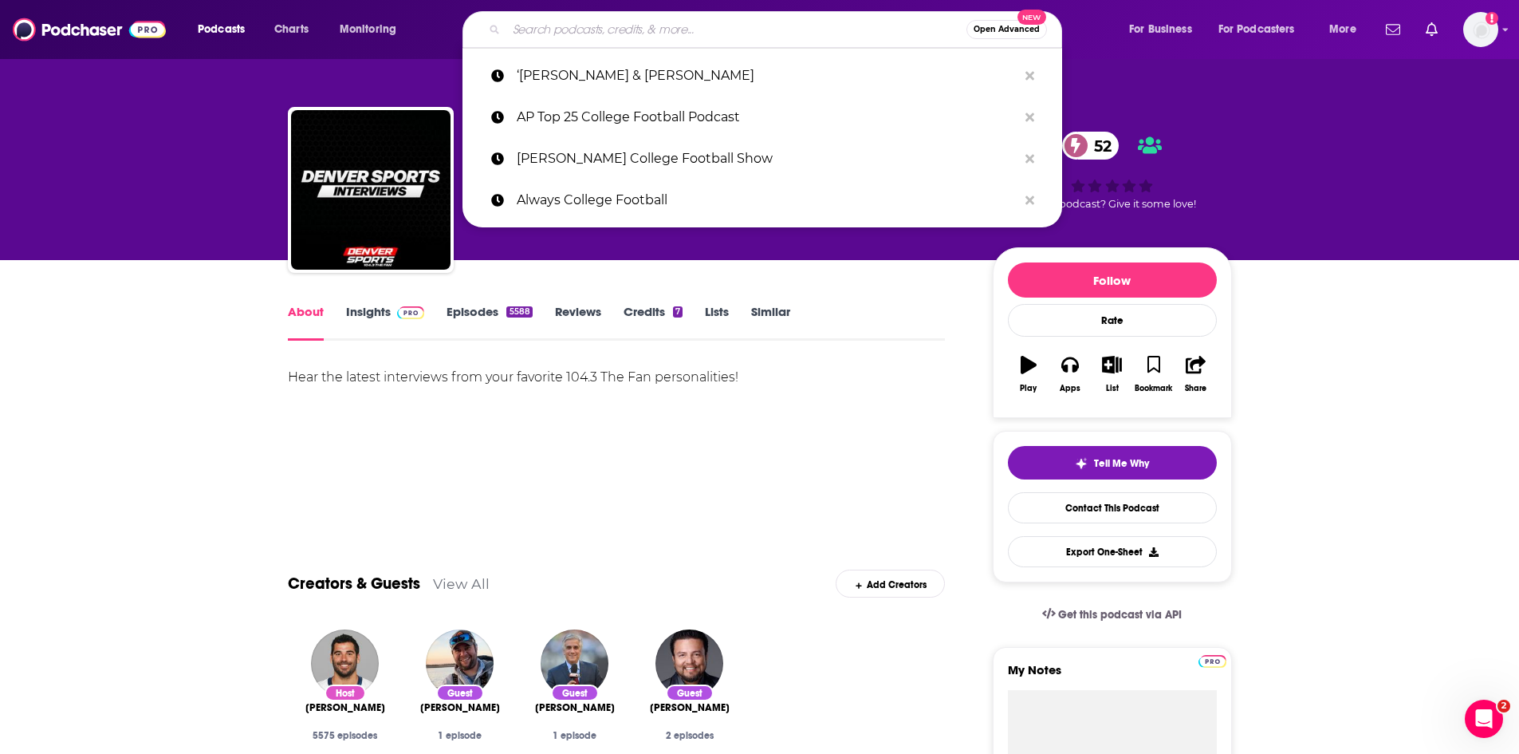
click at [570, 32] on input "Search podcasts, credits, & more..." at bounding box center [736, 30] width 460 height 26
paste input "The Fan Interviews"
type input "The Fan Interviews"
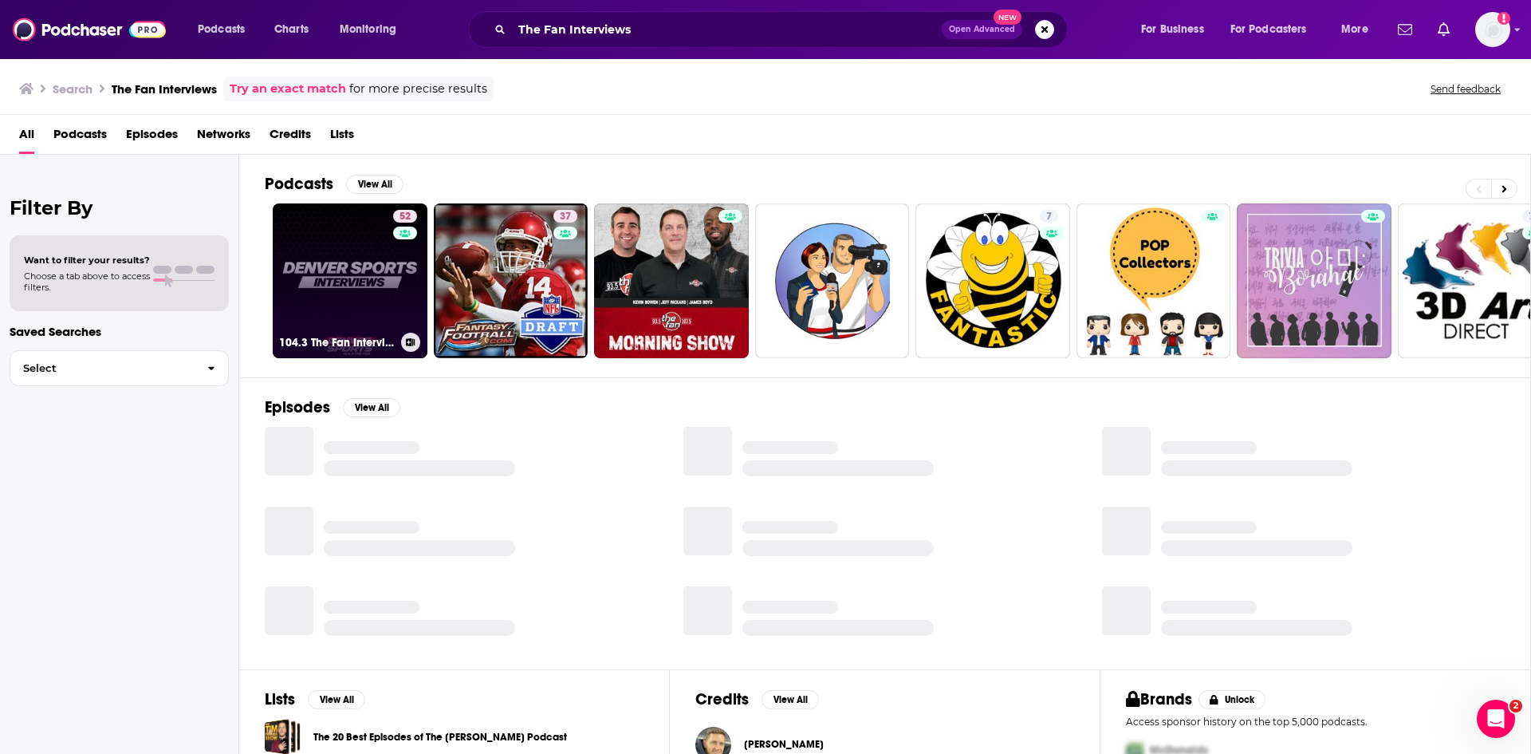
click at [356, 283] on link "52 104.3 The Fan Interviews" at bounding box center [350, 280] width 155 height 155
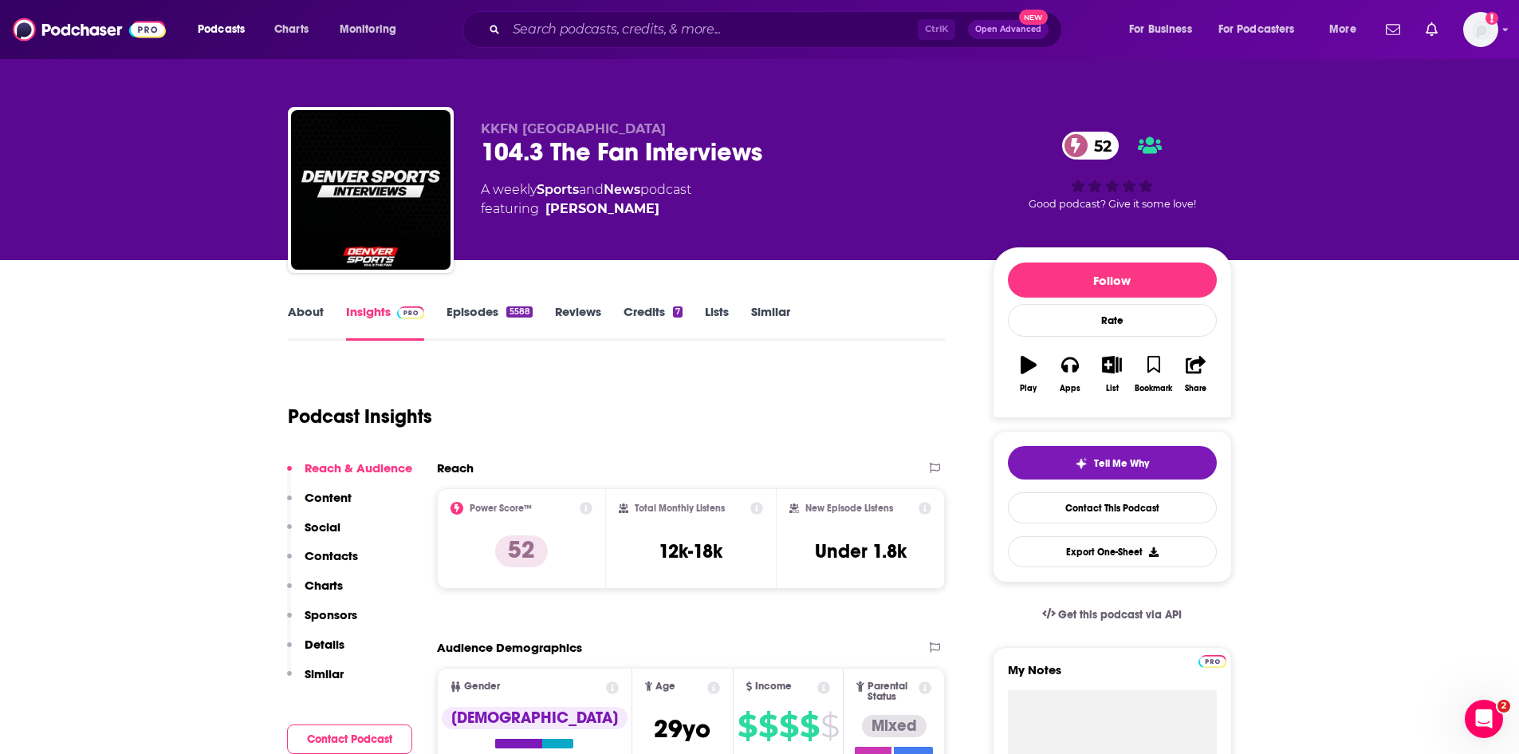
click at [317, 313] on link "About" at bounding box center [306, 322] width 36 height 37
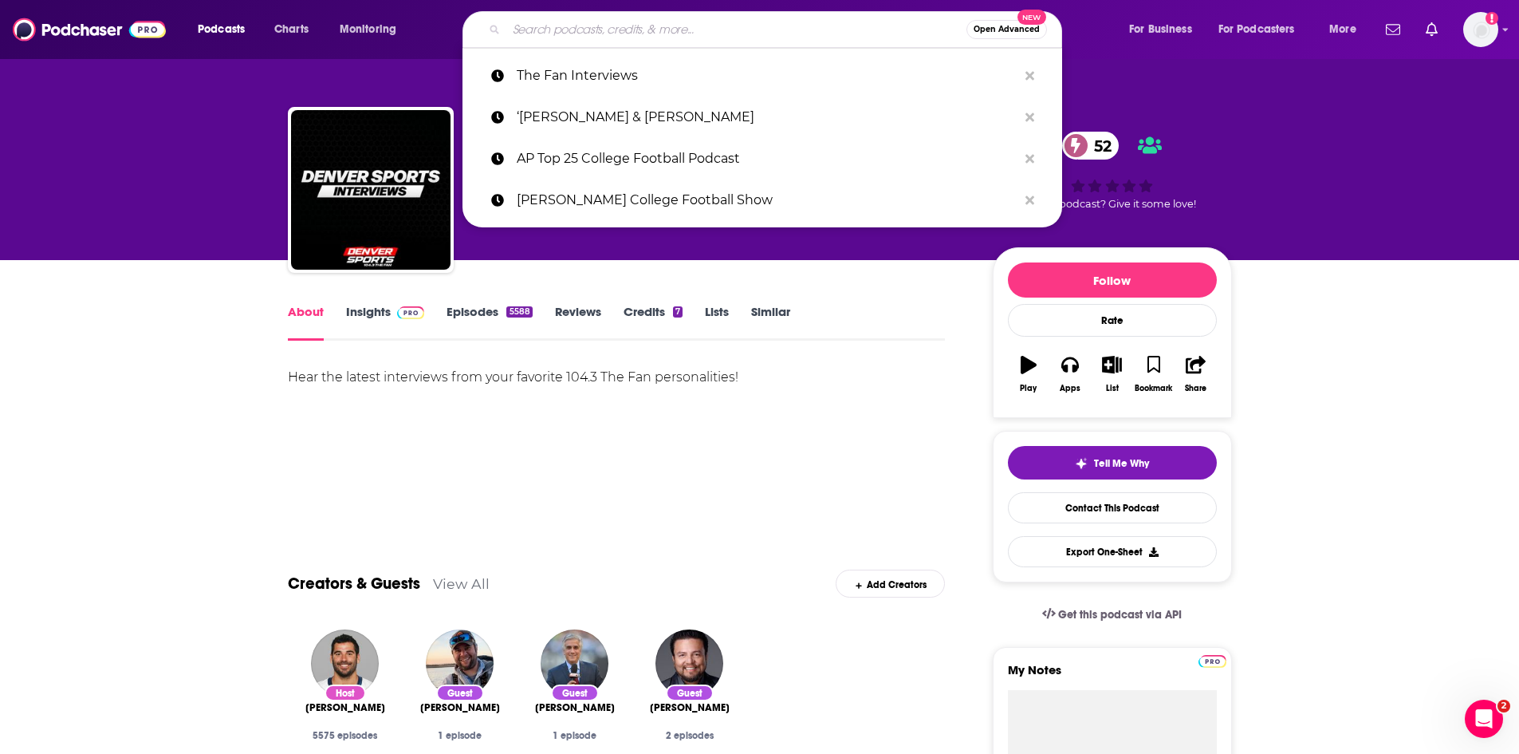
click at [582, 31] on input "Search podcasts, credits, & more..." at bounding box center [736, 30] width 460 height 26
paste input "The Drive"
type input "The Drive"
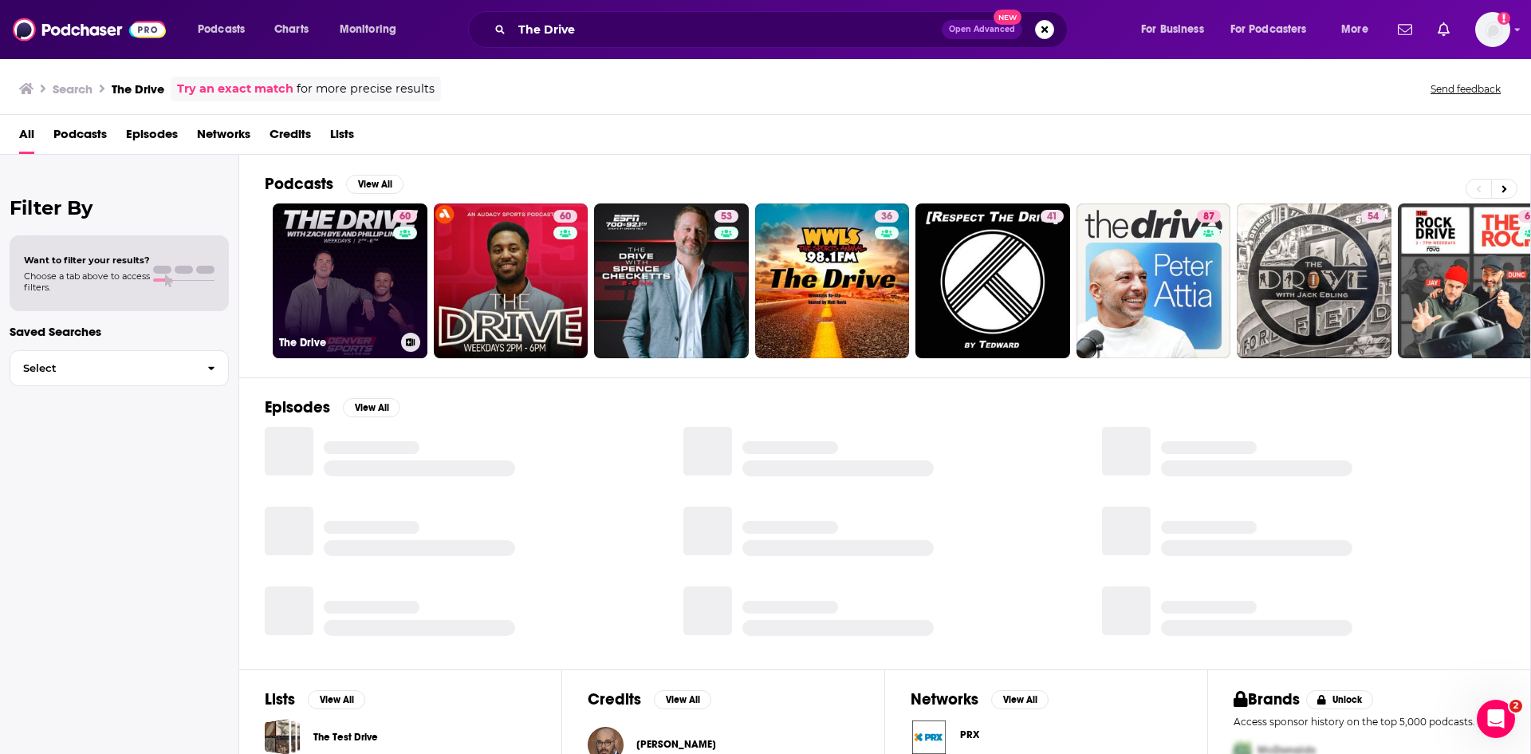
click at [353, 285] on link "[STREET_ADDRESS]" at bounding box center [350, 280] width 155 height 155
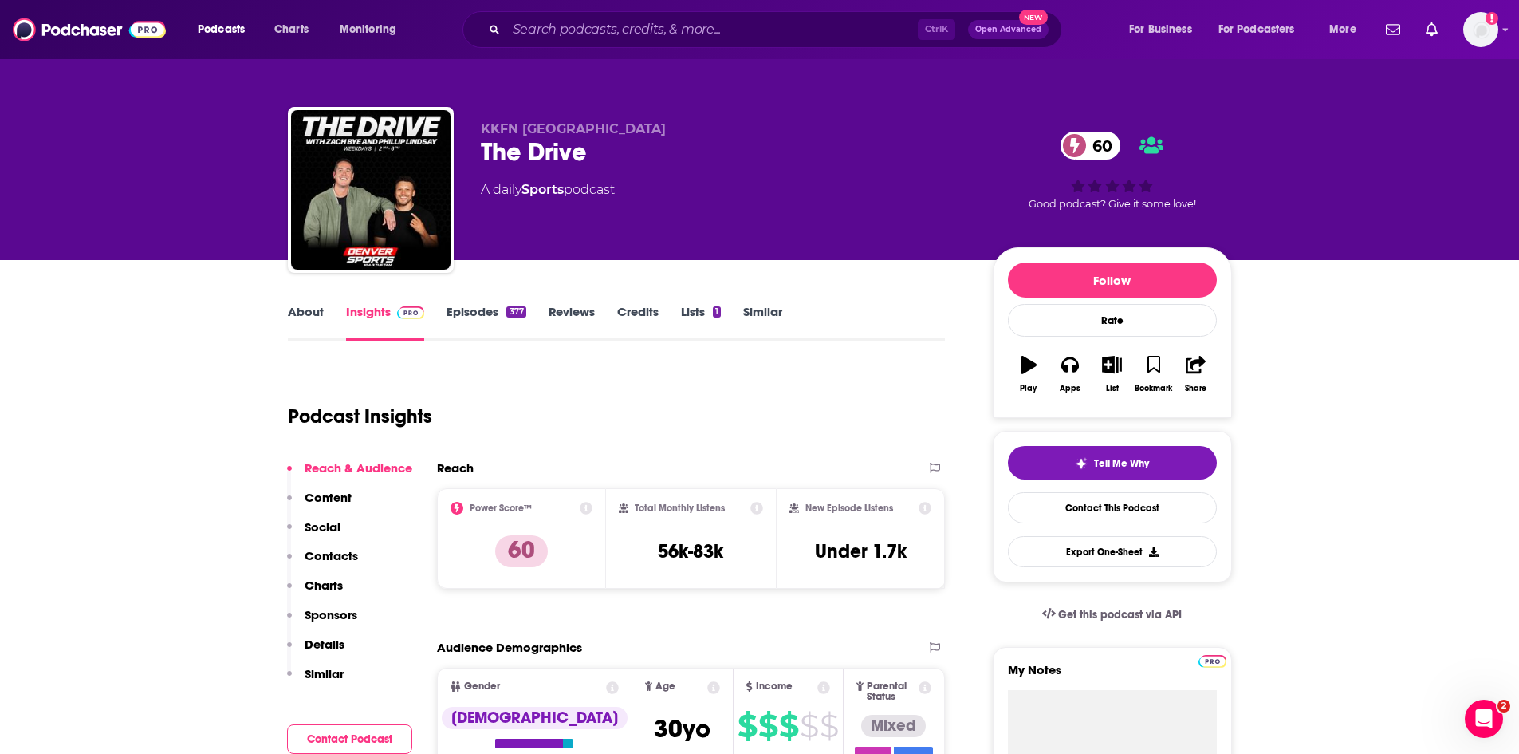
click at [308, 313] on link "About" at bounding box center [306, 322] width 36 height 37
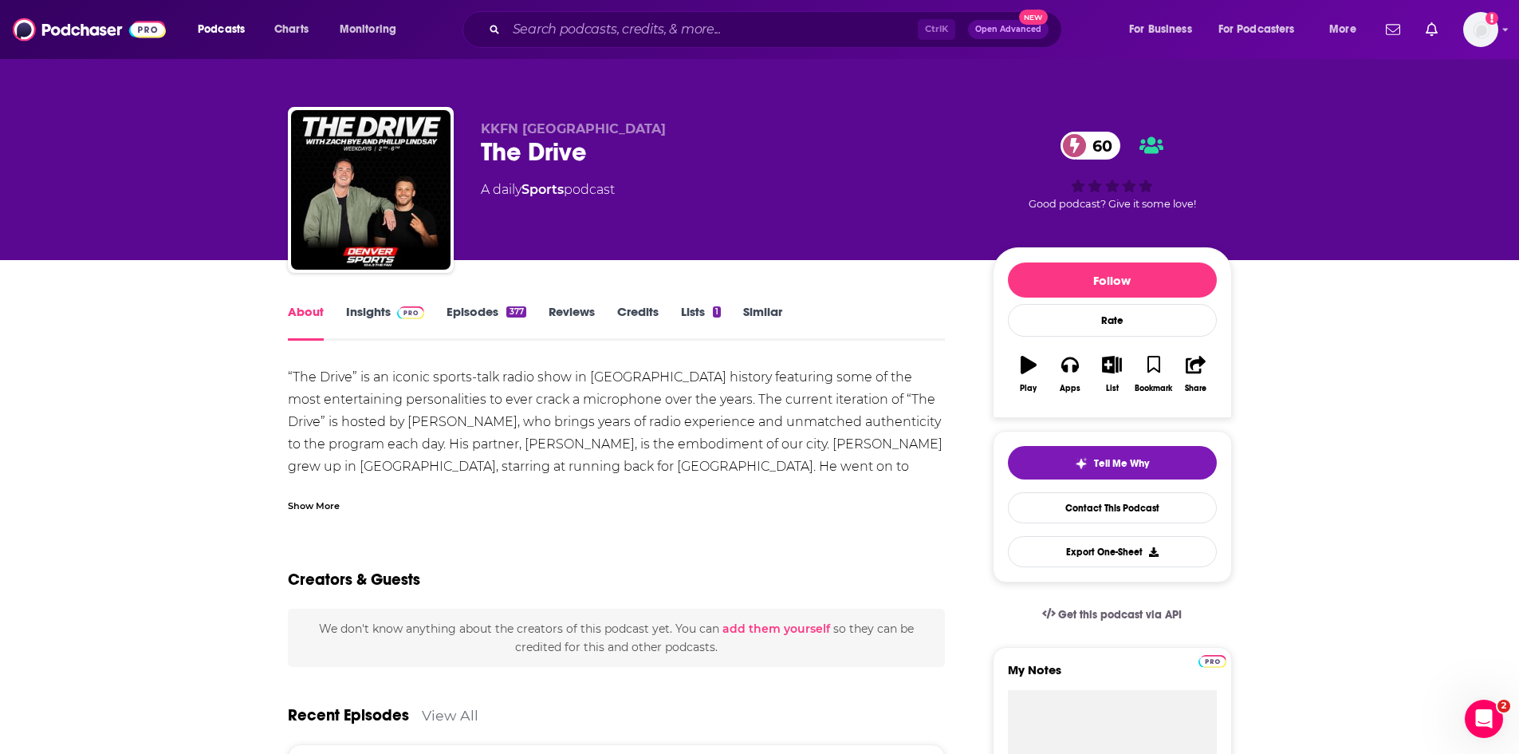
click at [355, 312] on link "Insights" at bounding box center [385, 322] width 79 height 37
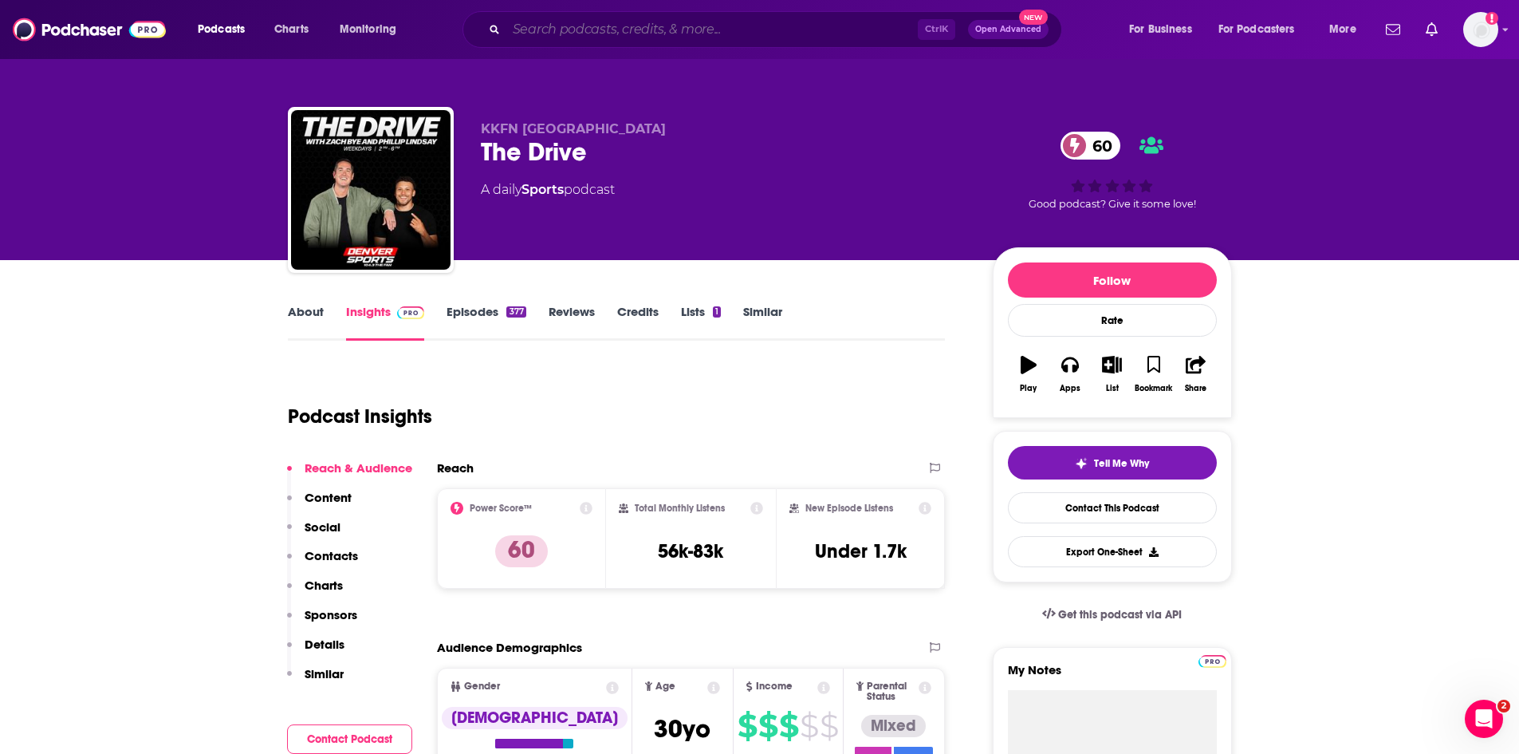
click at [585, 23] on input "Search podcasts, credits, & more..." at bounding box center [711, 30] width 411 height 26
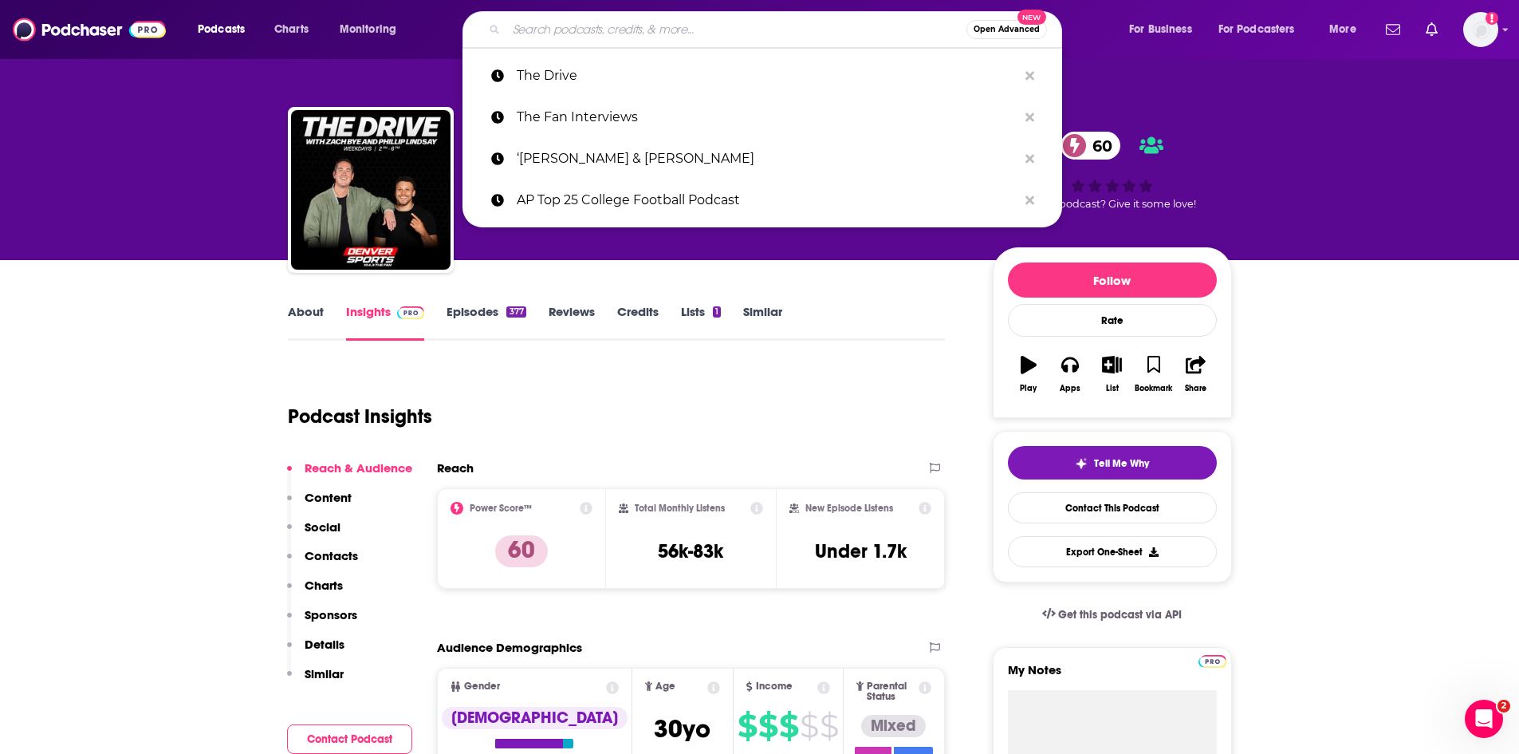
paste input "The [PERSON_NAME] Podcast"
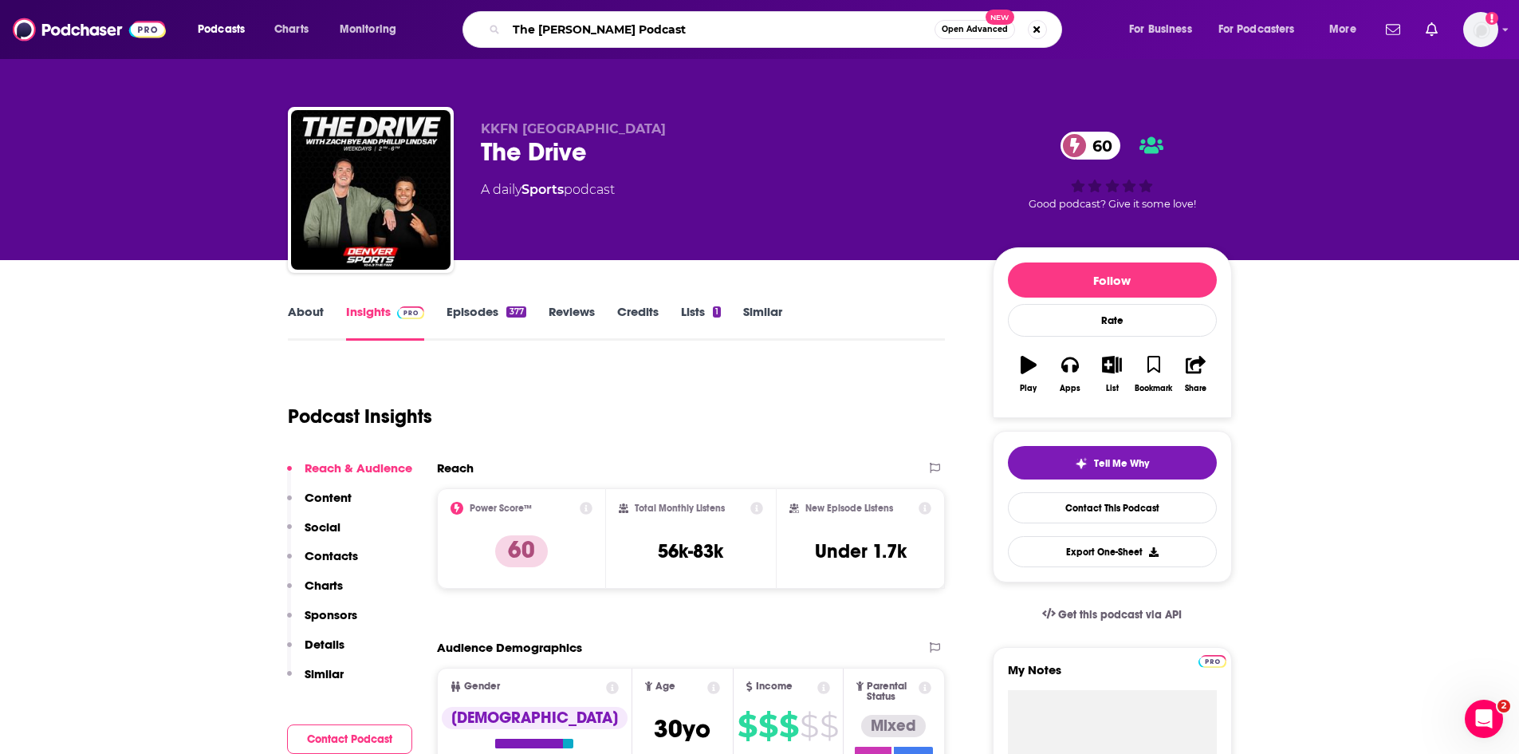
type input "The [PERSON_NAME] Podcast"
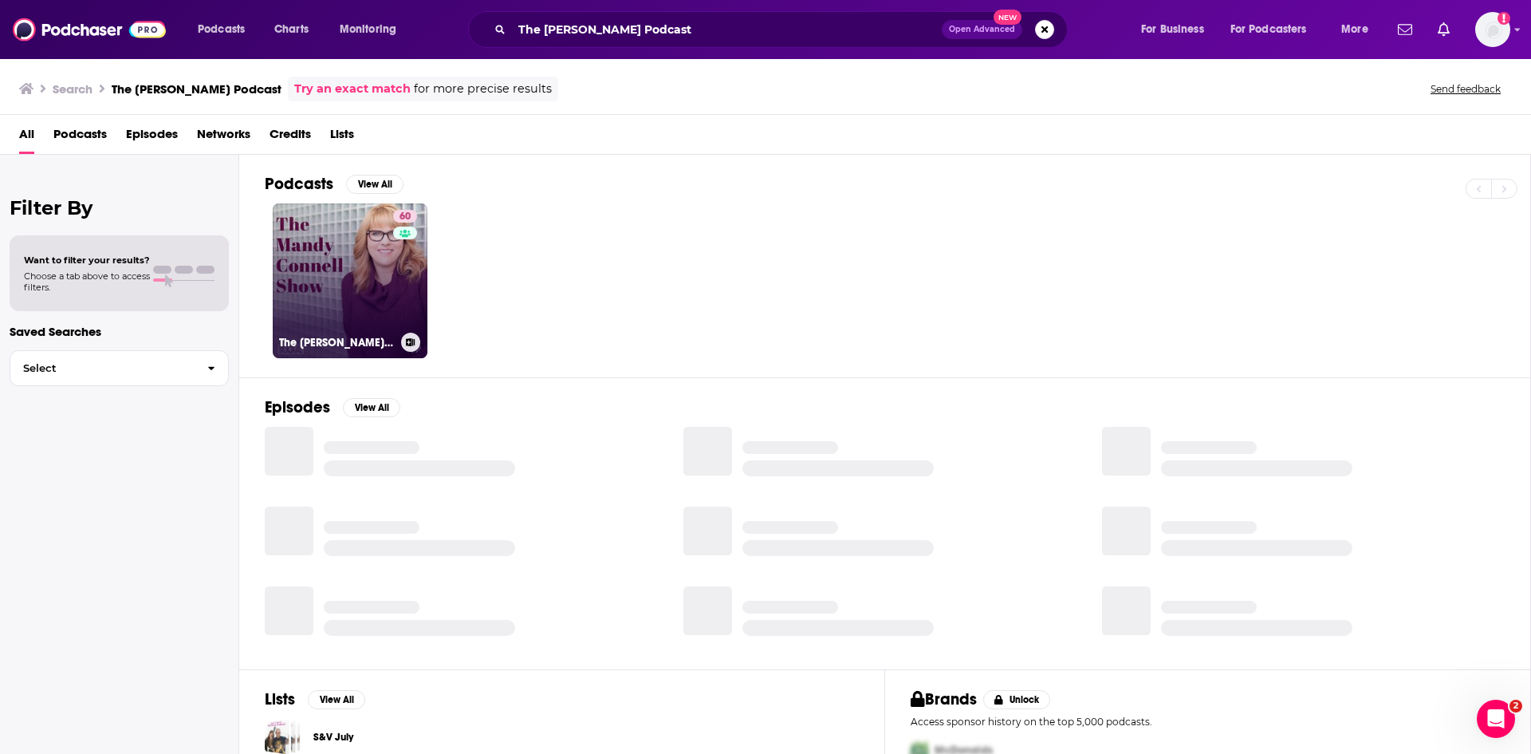
click at [336, 261] on link "60 The [PERSON_NAME] Podcast" at bounding box center [350, 280] width 155 height 155
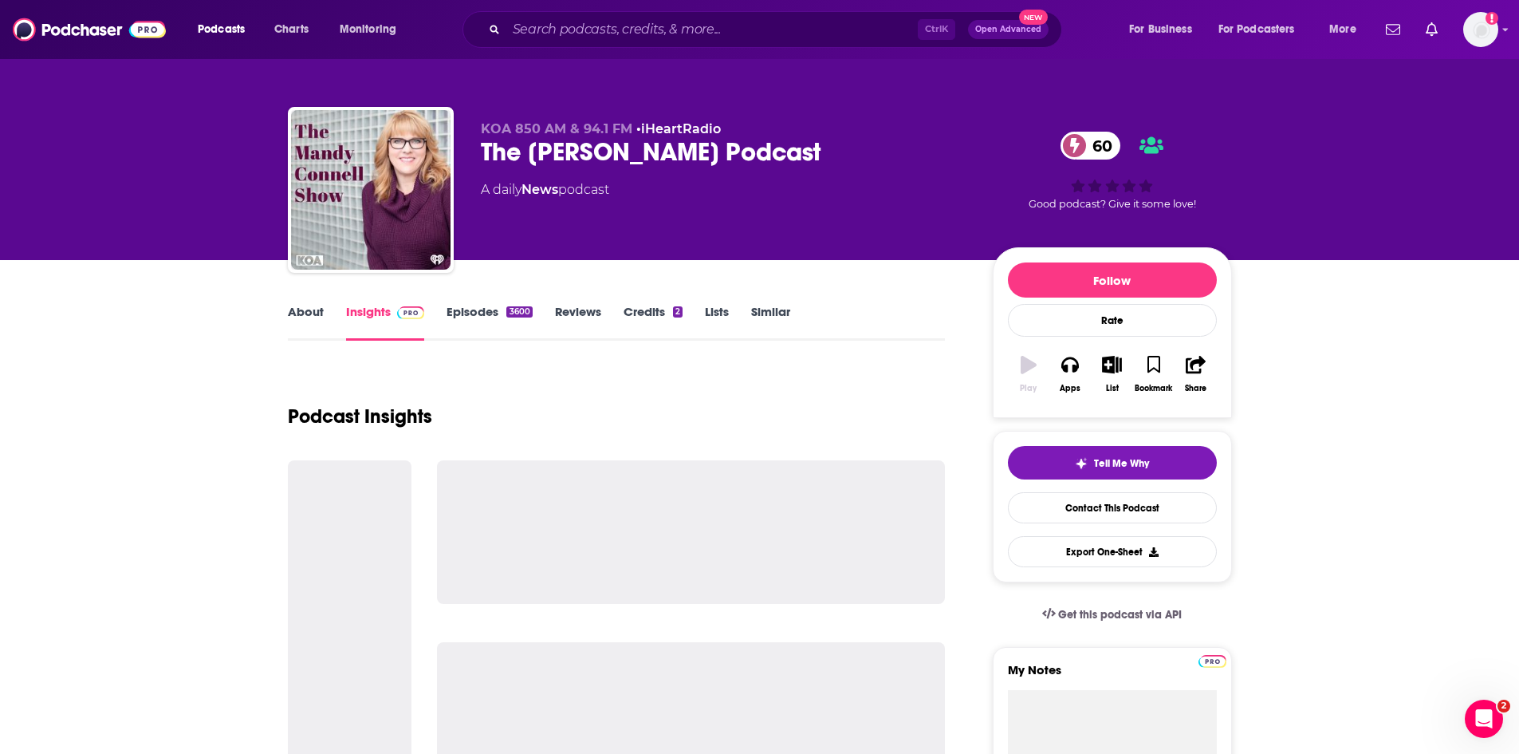
click at [296, 309] on link "About" at bounding box center [306, 322] width 36 height 37
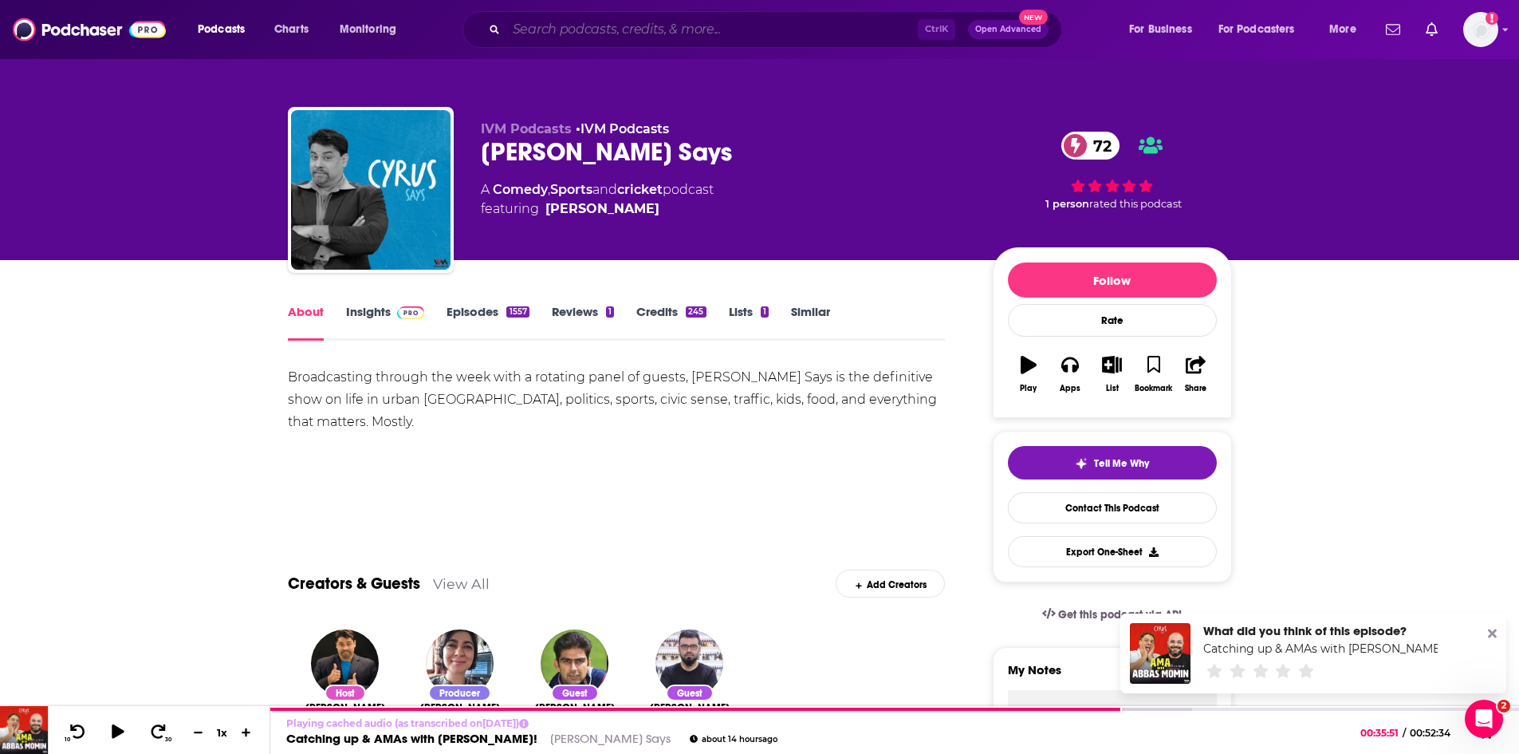
click at [674, 22] on input "Search podcasts, credits, & more..." at bounding box center [711, 30] width 411 height 26
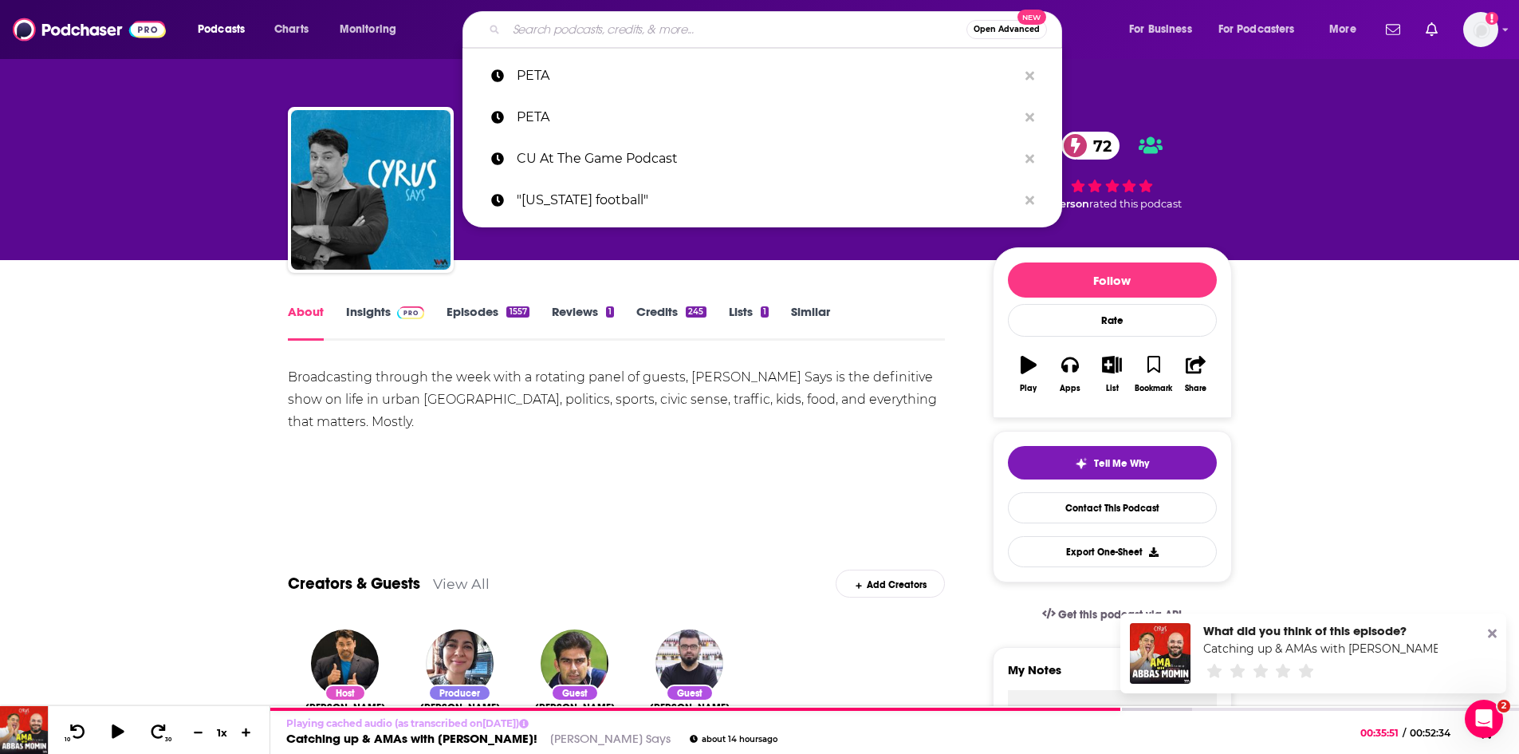
paste input "Locked On College Football"
type input "Locked On College Football"
